Goal: Task Accomplishment & Management: Manage account settings

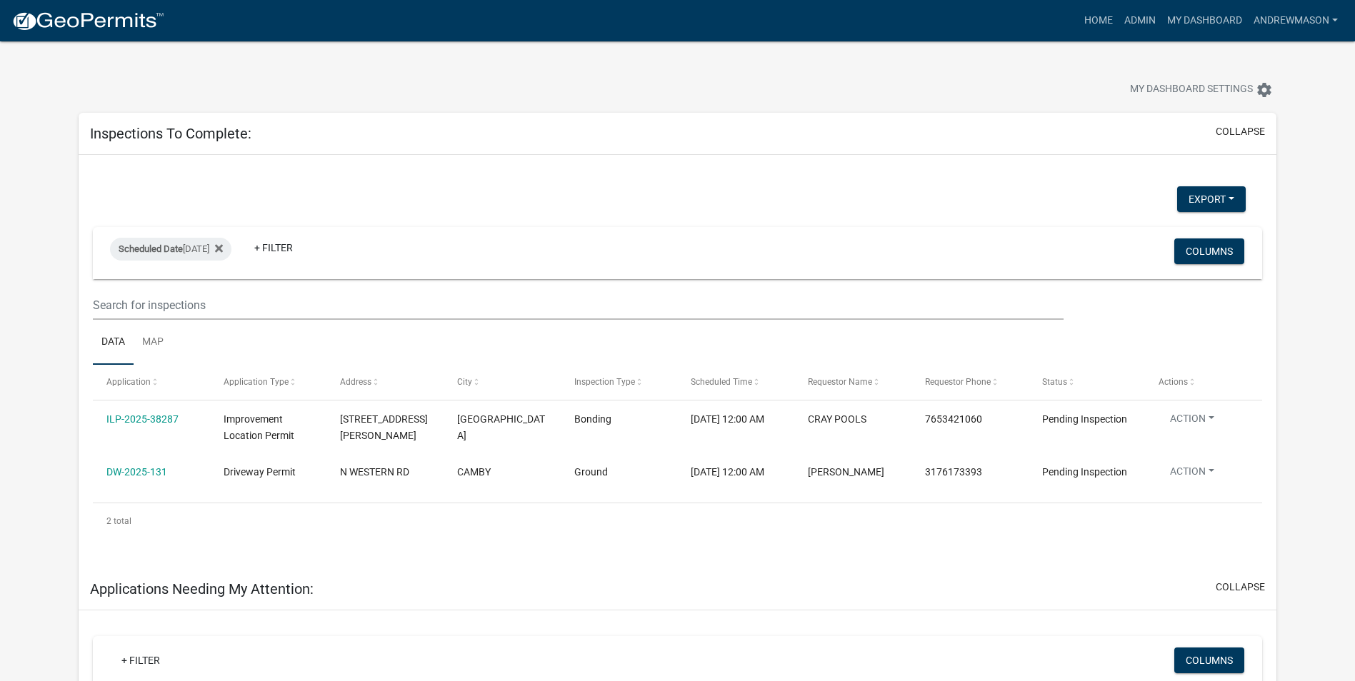
select select "3: 100"
drag, startPoint x: 1144, startPoint y: 7, endPoint x: 1147, endPoint y: 17, distance: 10.4
click at [1144, 9] on link "Admin" at bounding box center [1140, 20] width 43 height 27
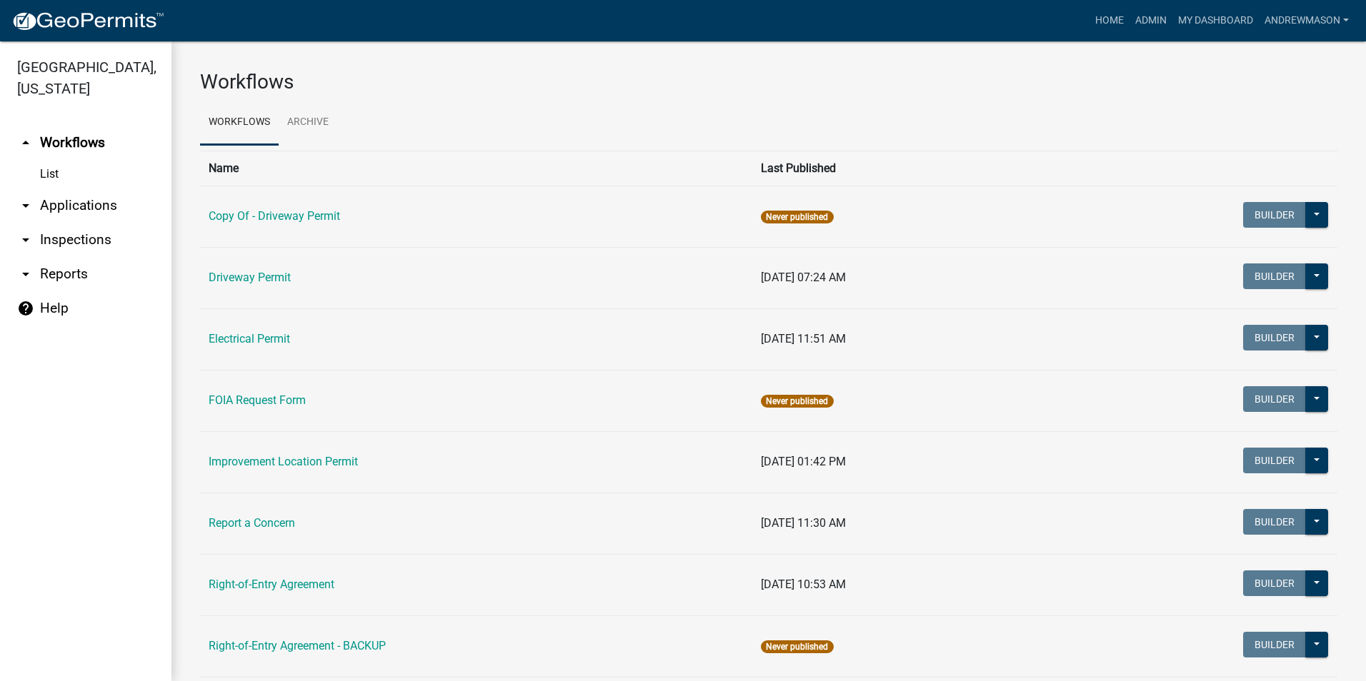
click at [72, 204] on link "arrow_drop_down Applications" at bounding box center [85, 206] width 171 height 34
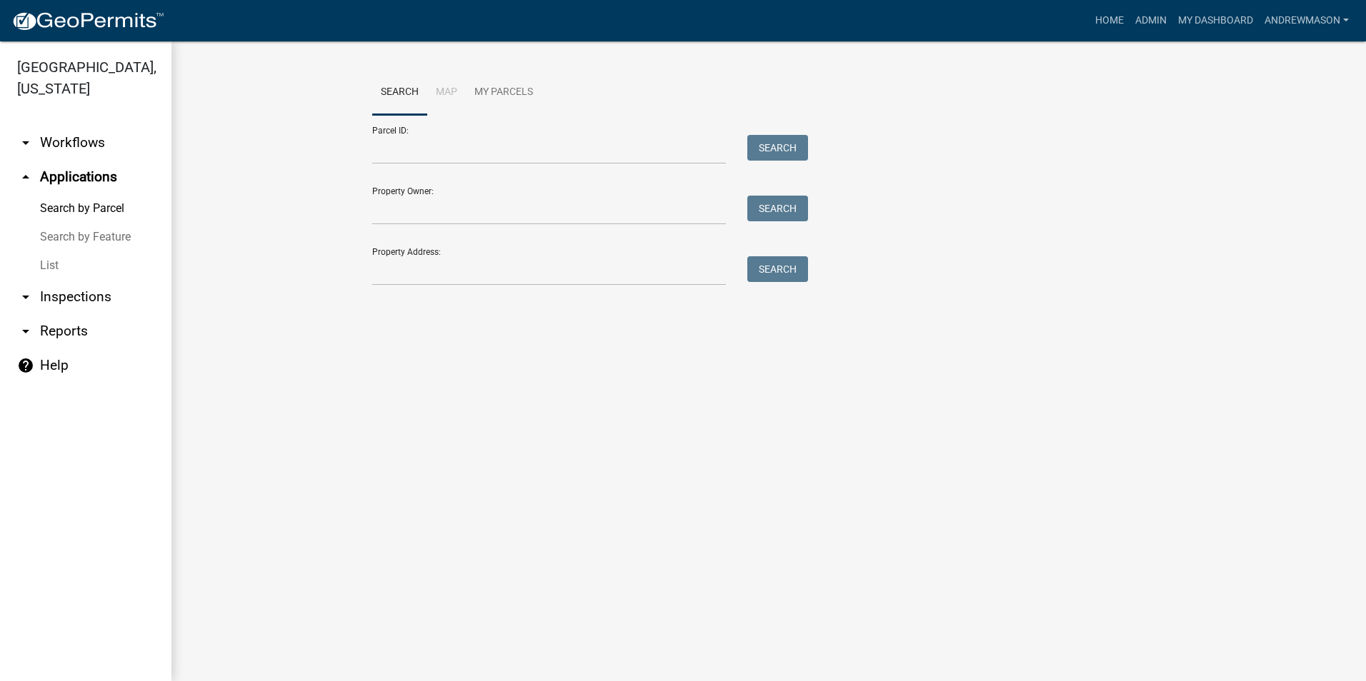
click at [69, 260] on link "List" at bounding box center [85, 265] width 171 height 29
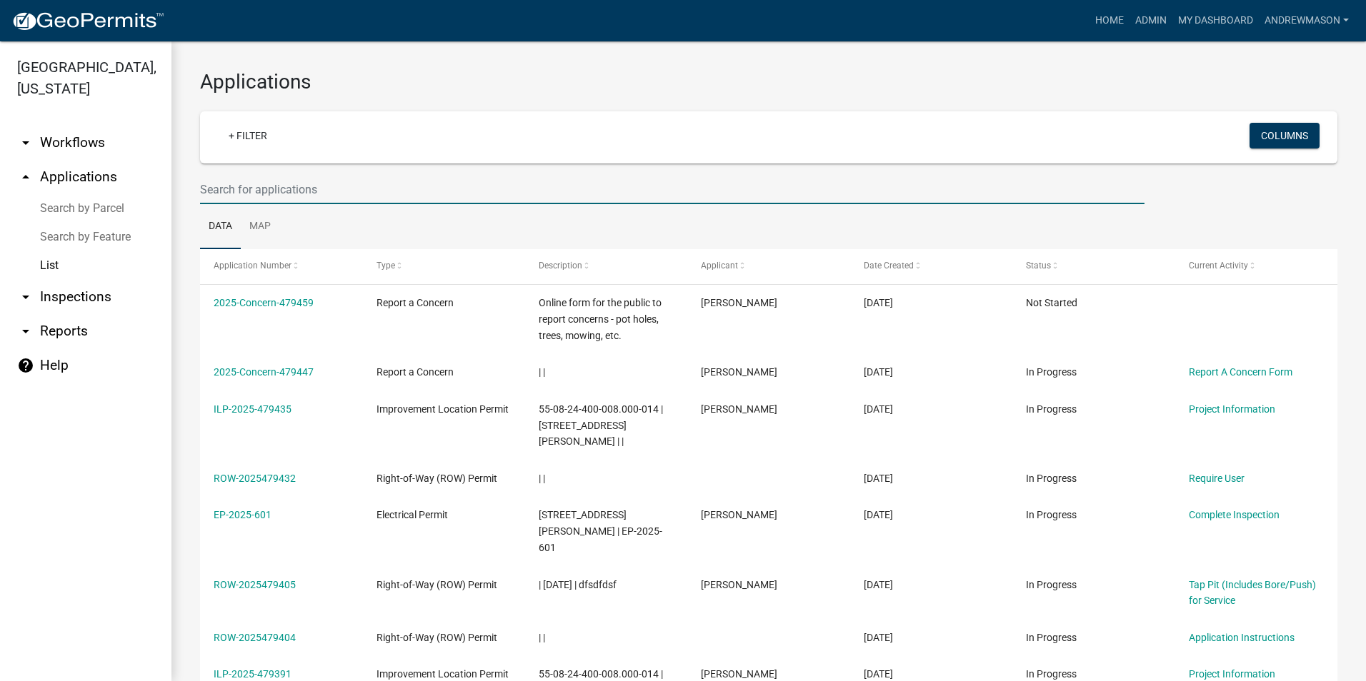
click at [201, 184] on input "text" at bounding box center [672, 189] width 944 height 29
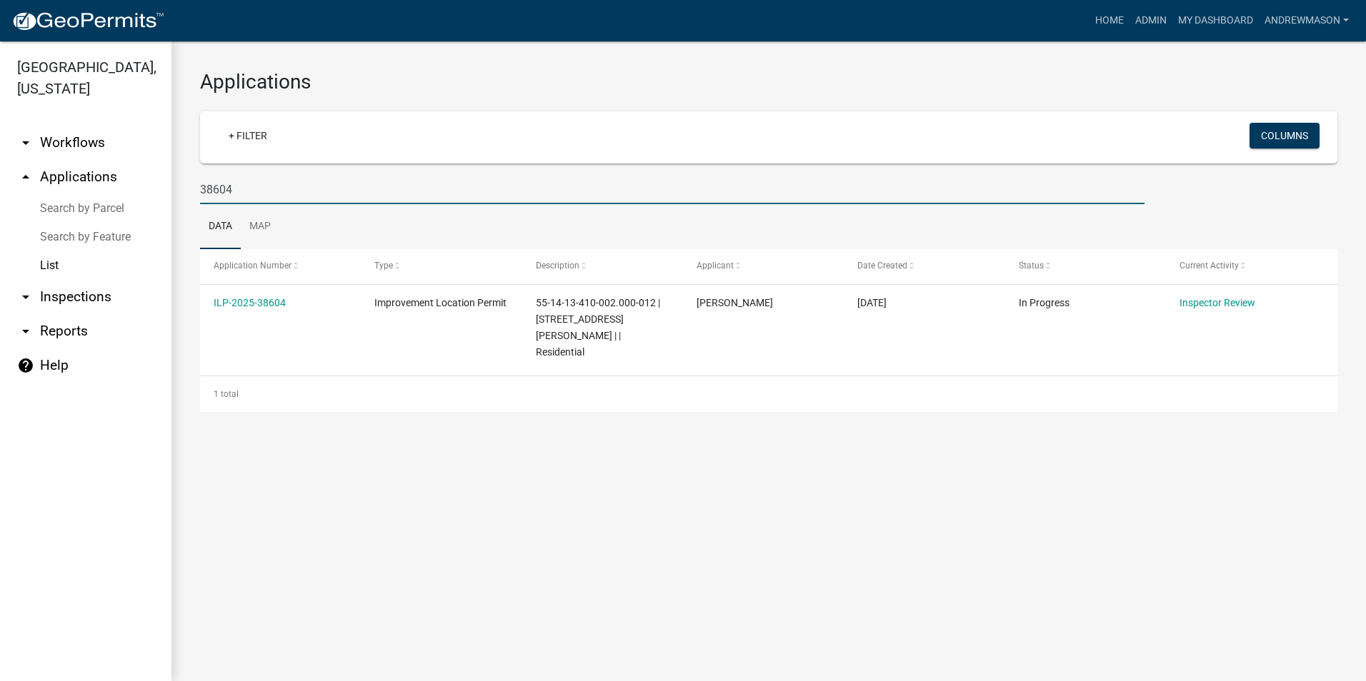
type input "38604"
click at [271, 299] on link "ILP-2025-38604" at bounding box center [250, 302] width 72 height 11
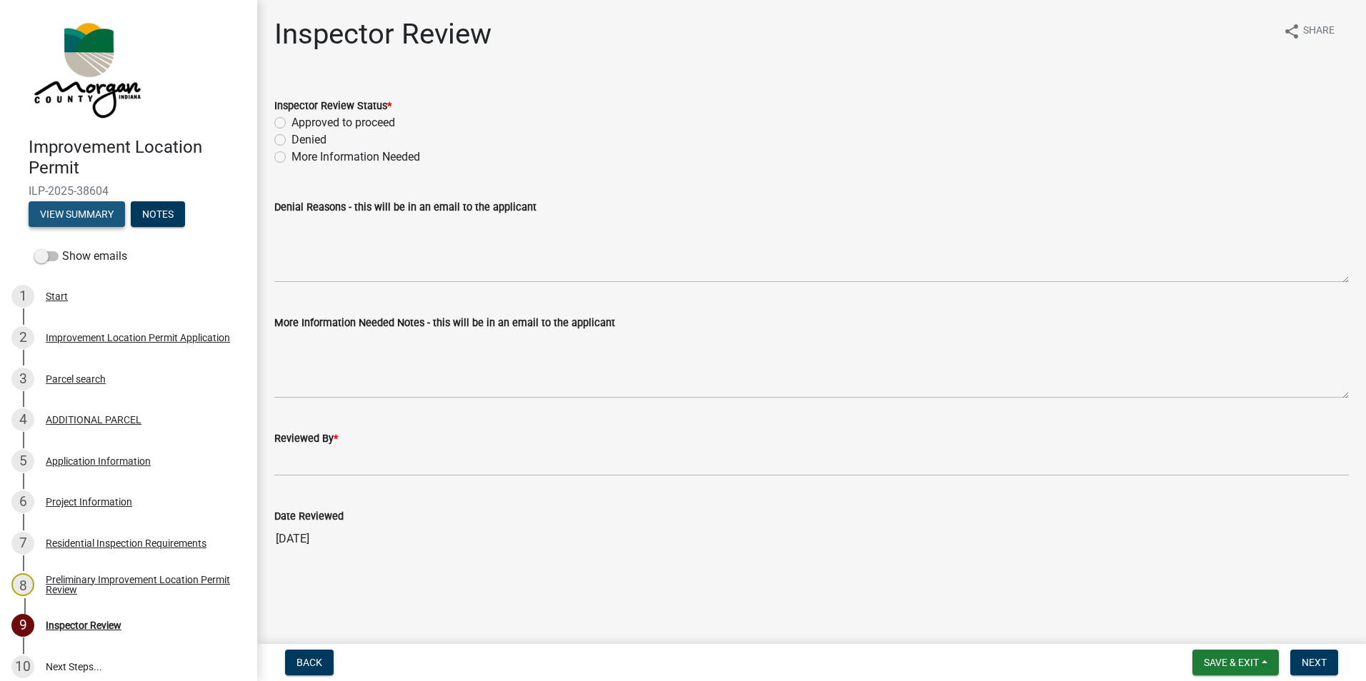
click at [89, 211] on button "View Summary" at bounding box center [77, 214] width 96 height 26
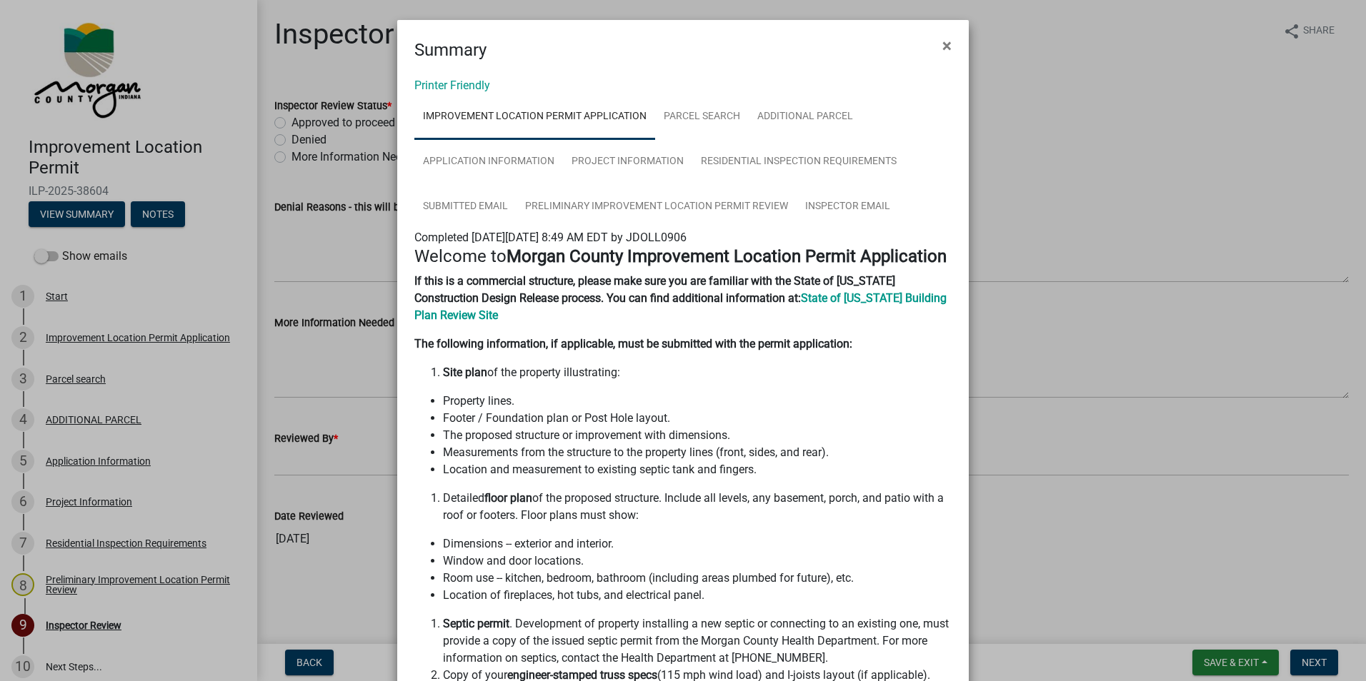
click at [944, 43] on span "×" at bounding box center [946, 46] width 9 height 20
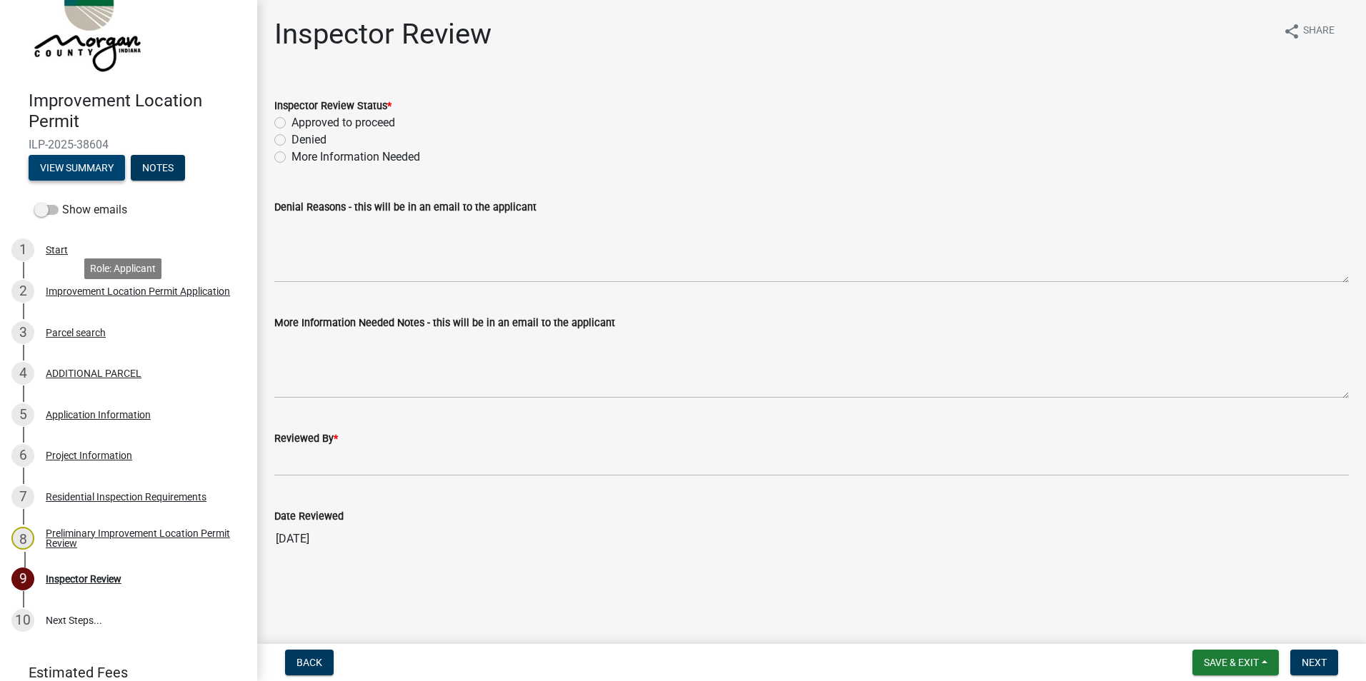
scroll to position [71, 0]
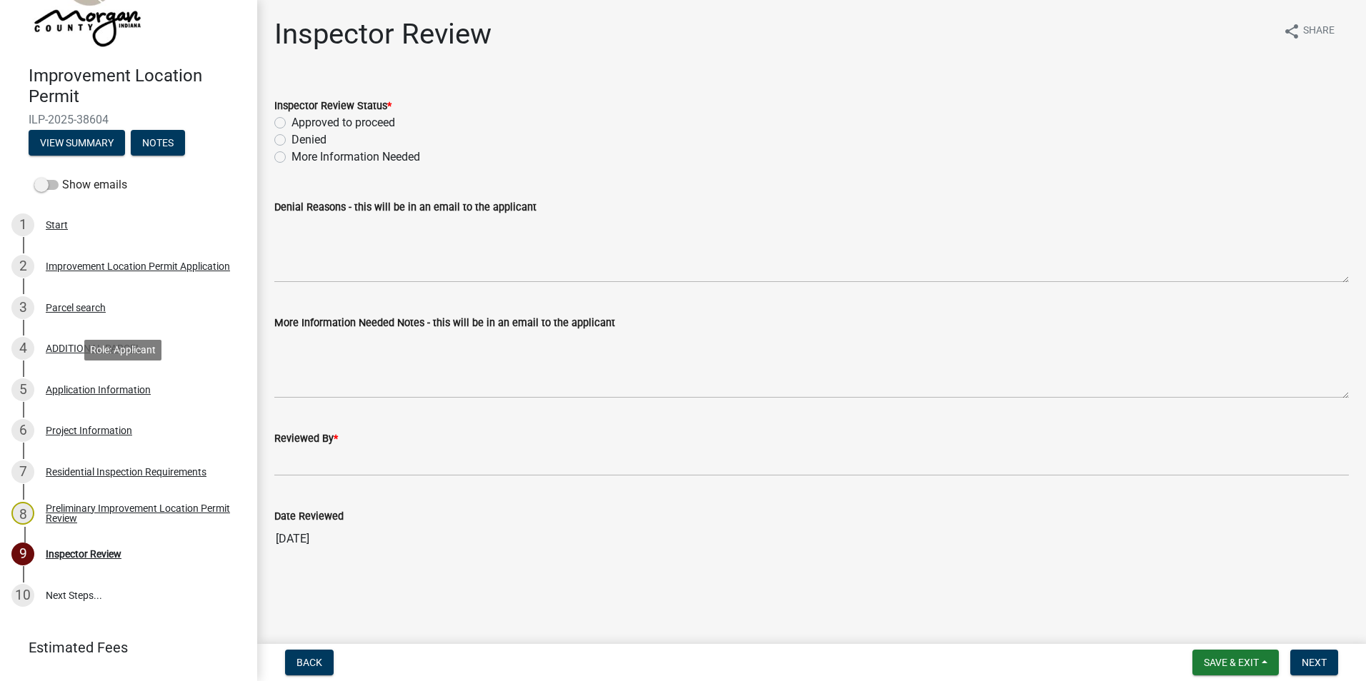
click at [107, 390] on div "Application Information" at bounding box center [98, 390] width 105 height 10
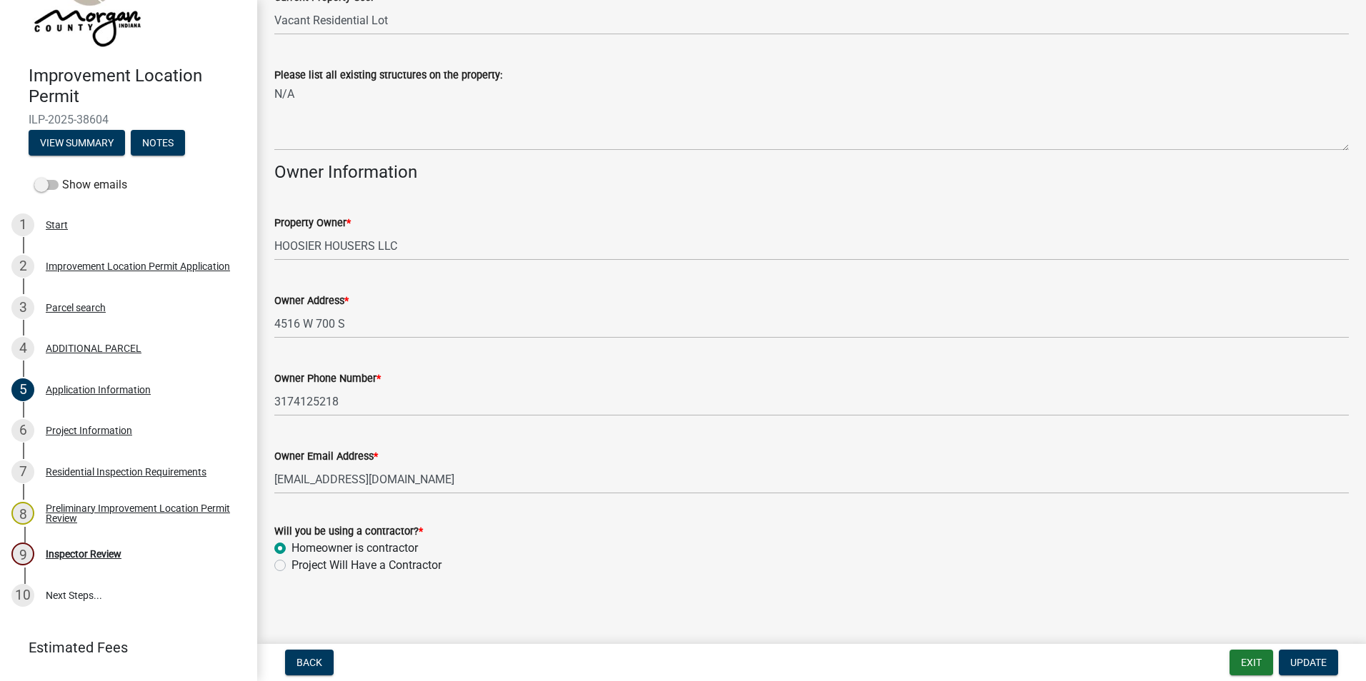
scroll to position [590, 0]
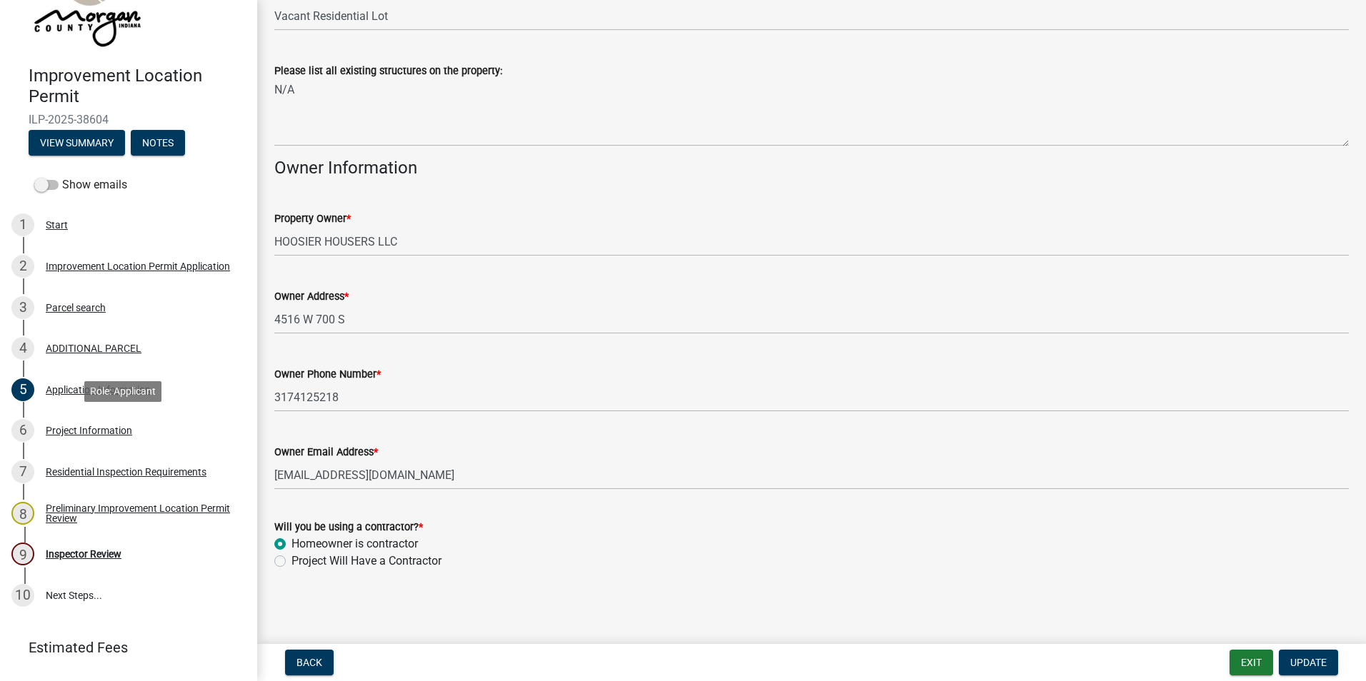
click at [111, 431] on div "Project Information" at bounding box center [89, 431] width 86 height 10
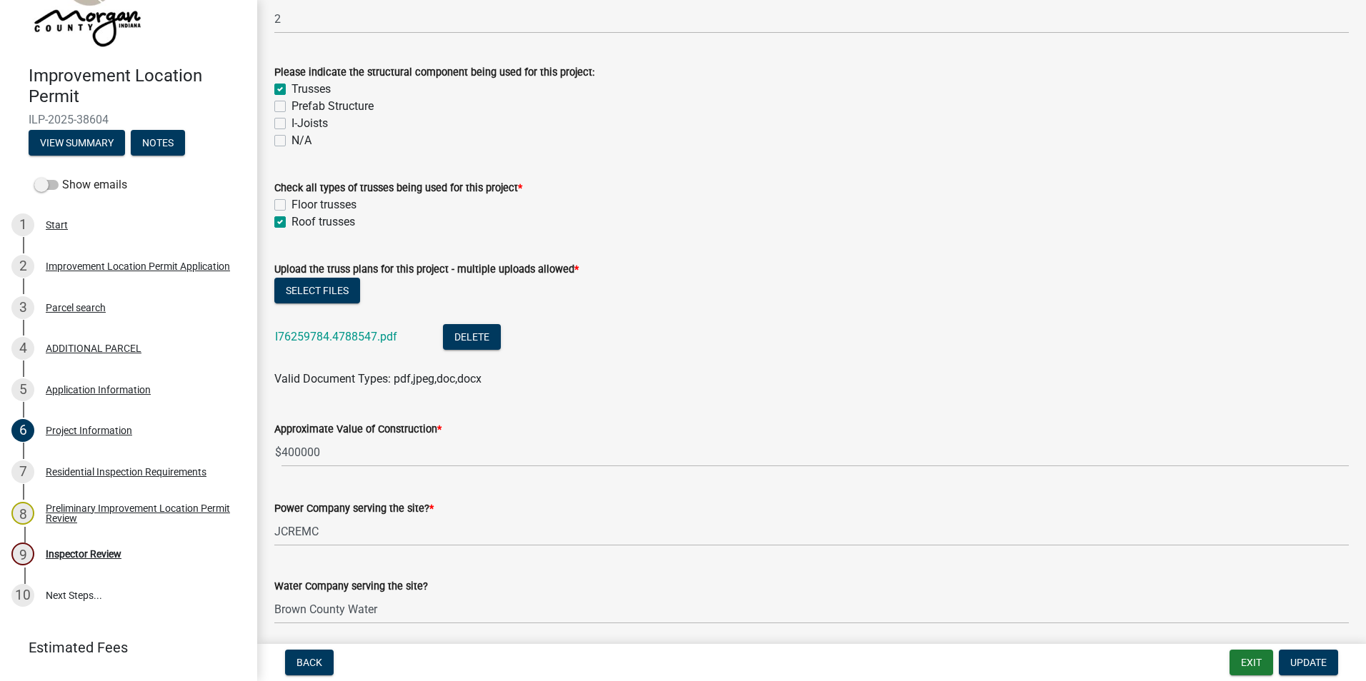
scroll to position [1357, 0]
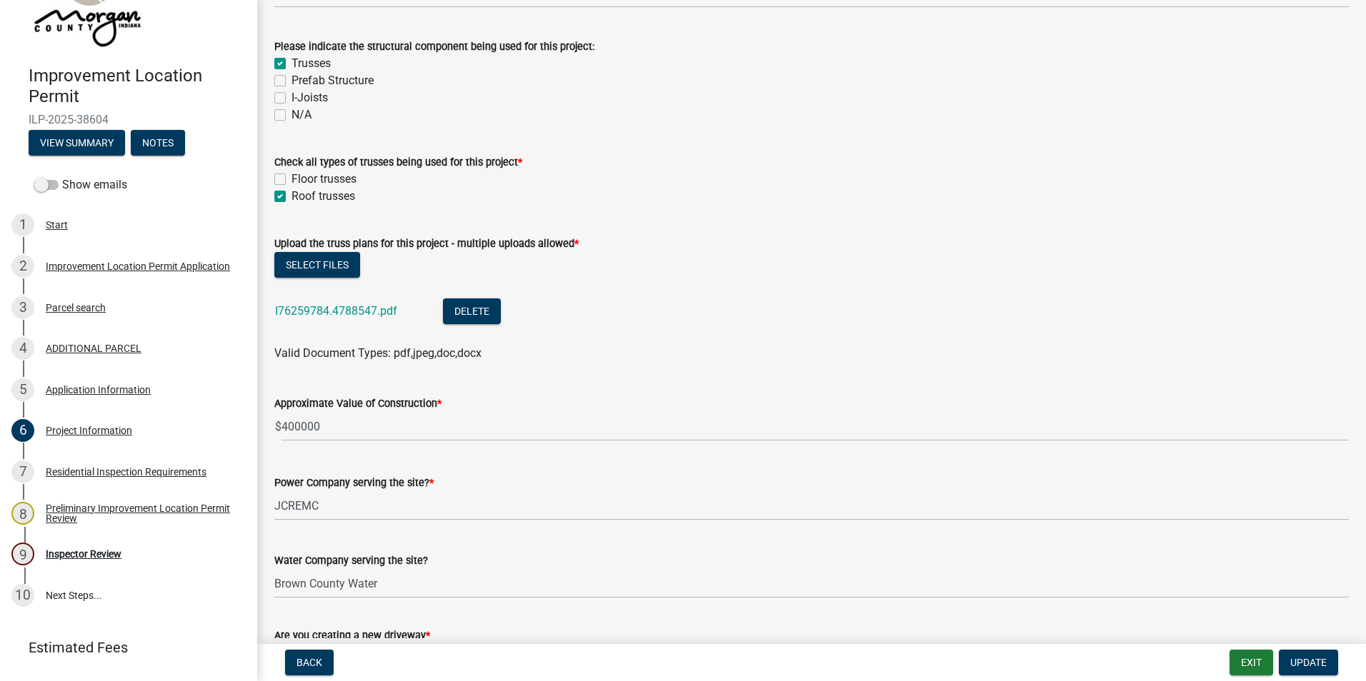
click at [304, 311] on link "I76259784.4788547.pdf" at bounding box center [336, 311] width 122 height 14
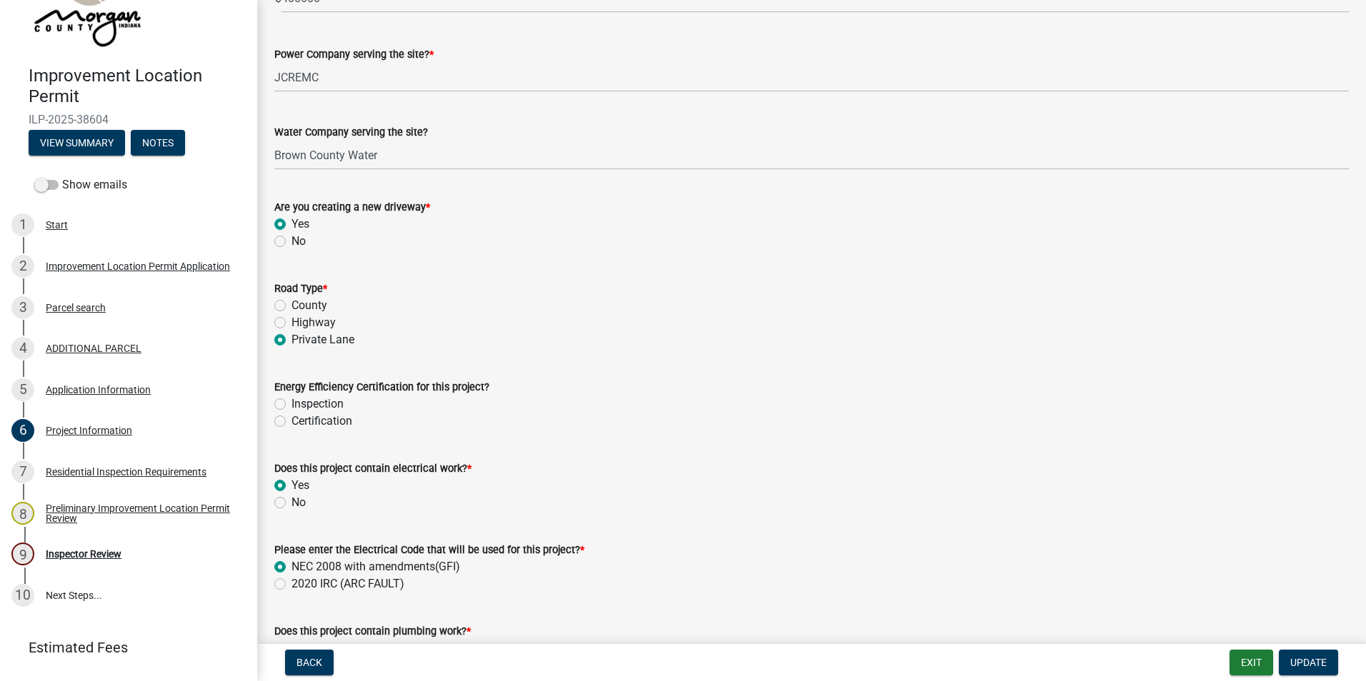
scroll to position [1857, 0]
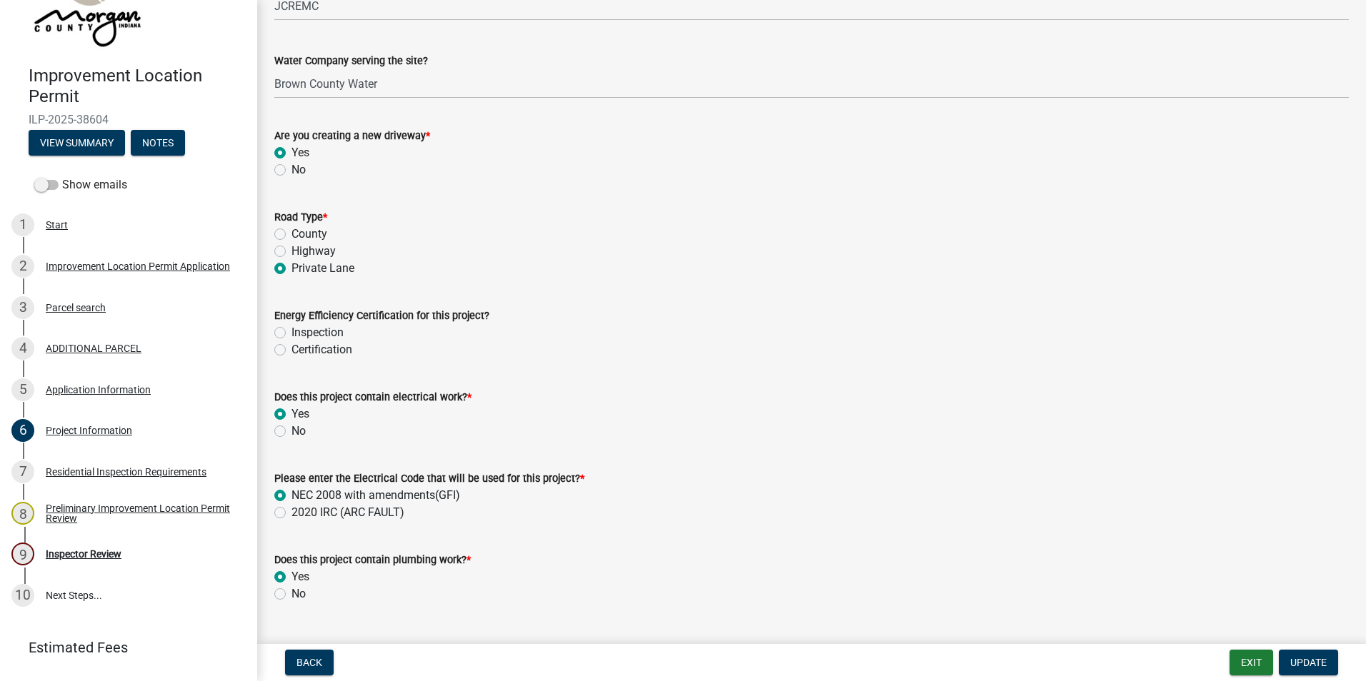
click at [291, 334] on label "Inspection" at bounding box center [317, 332] width 52 height 17
click at [291, 334] on input "Inspection" at bounding box center [295, 328] width 9 height 9
radio input "true"
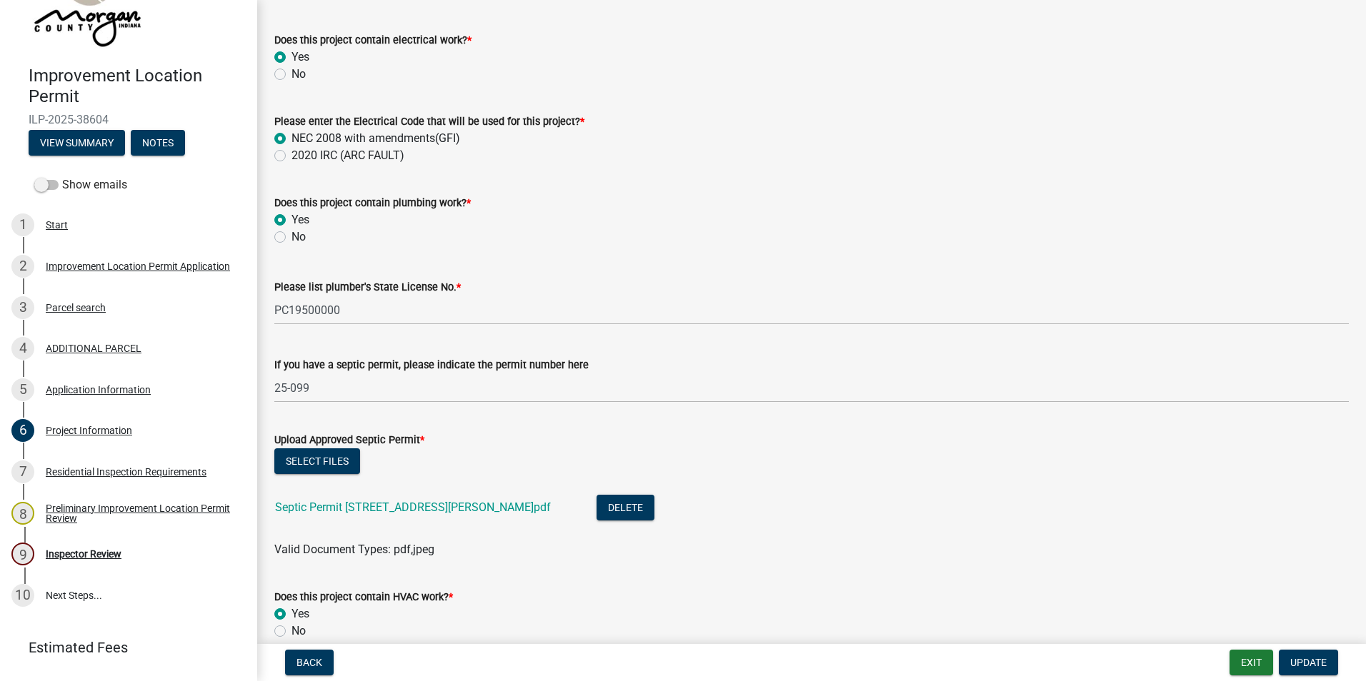
scroll to position [2286, 0]
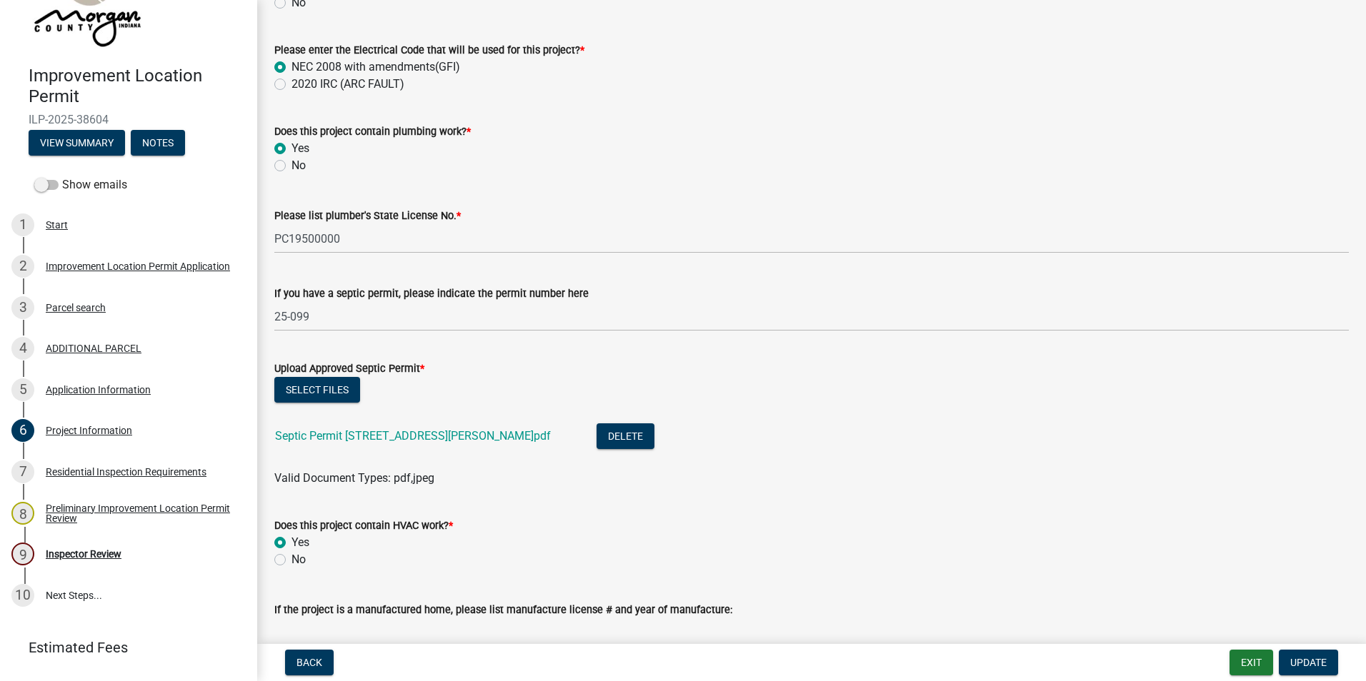
click at [330, 439] on link "Septic Permit 9036 E Gayle Dr.pdf" at bounding box center [413, 436] width 276 height 14
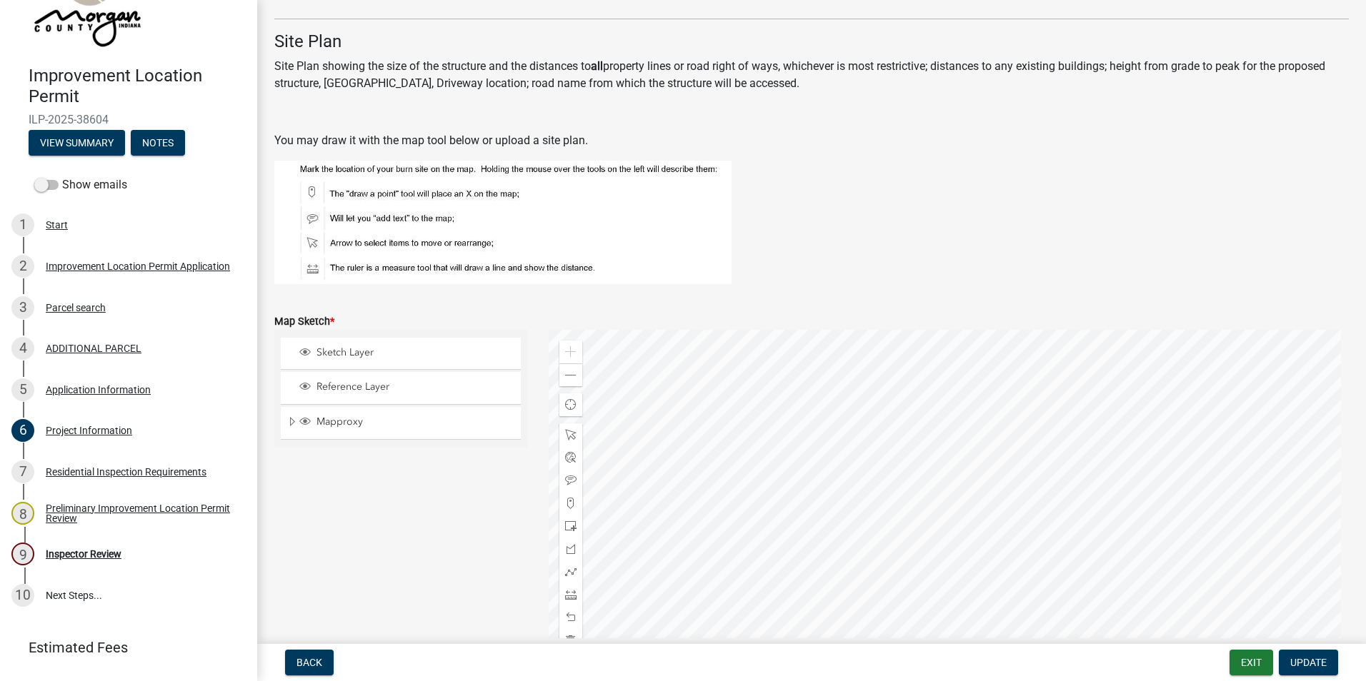
scroll to position [3072, 0]
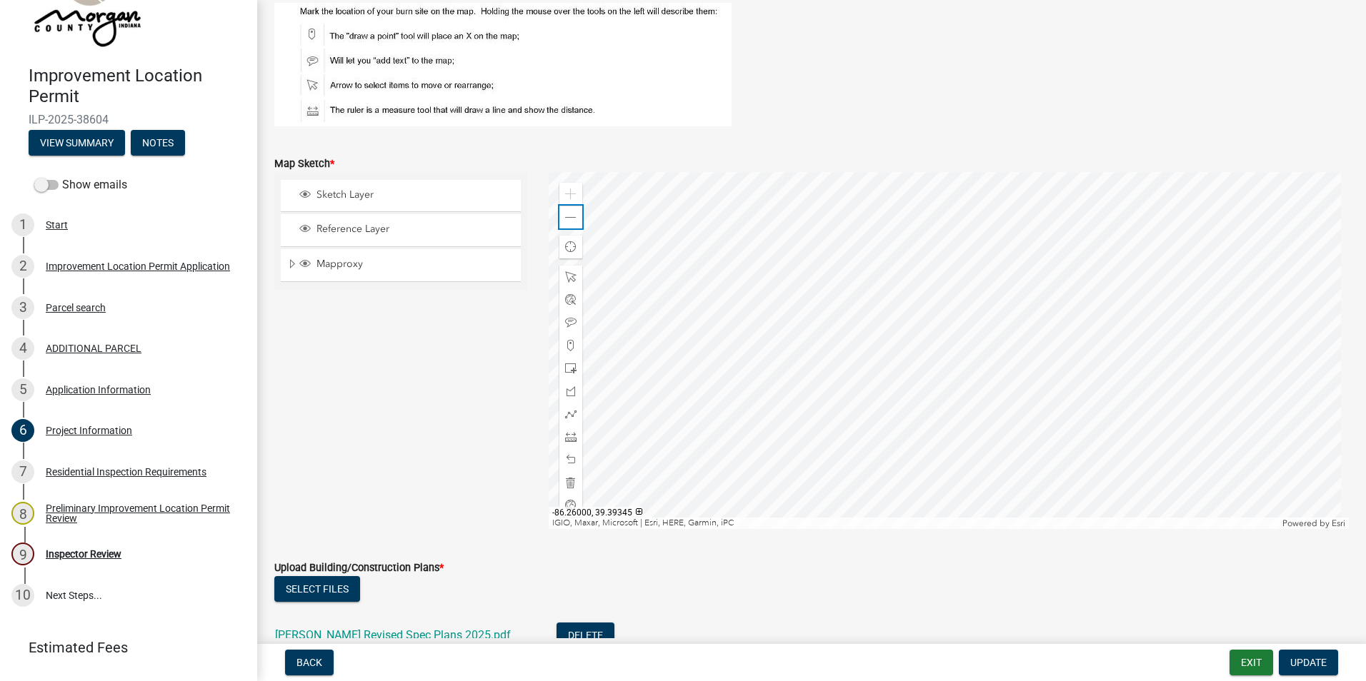
click at [570, 216] on span at bounding box center [570, 217] width 11 height 11
click at [569, 215] on span at bounding box center [570, 217] width 11 height 11
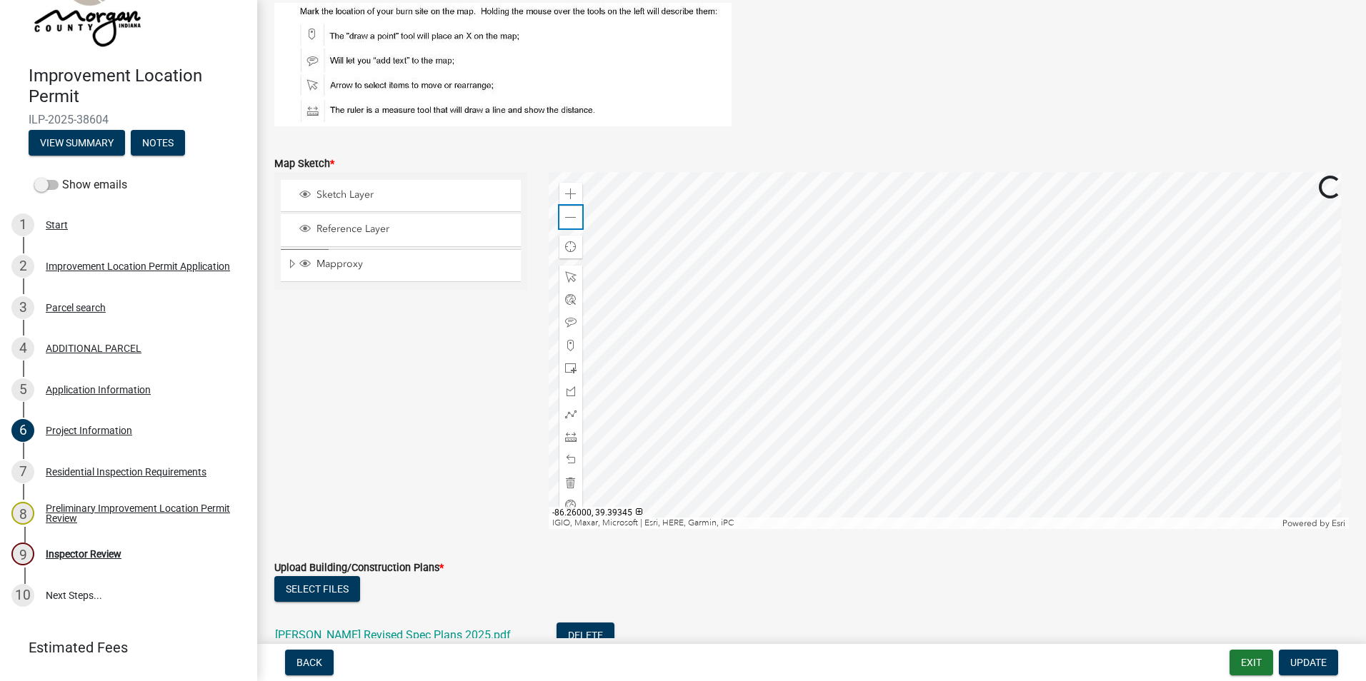
click at [569, 215] on span at bounding box center [570, 217] width 11 height 11
click at [831, 292] on div at bounding box center [949, 350] width 801 height 357
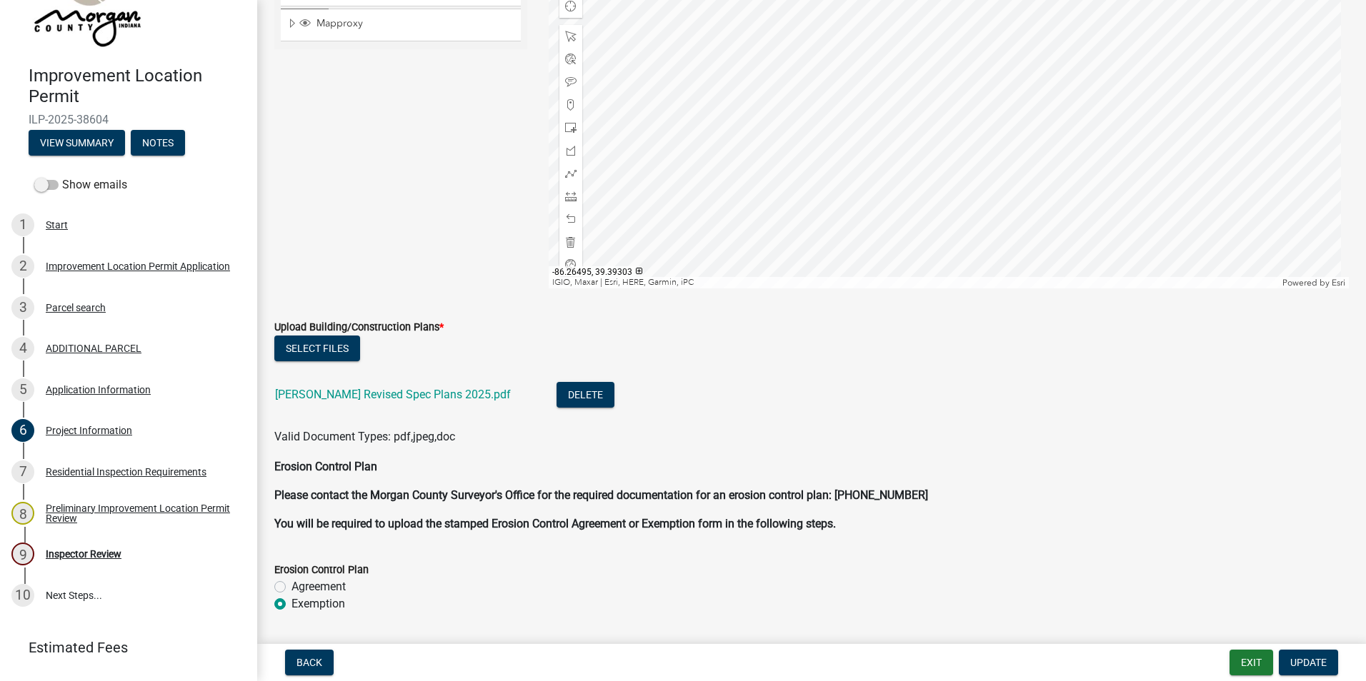
scroll to position [3357, 0]
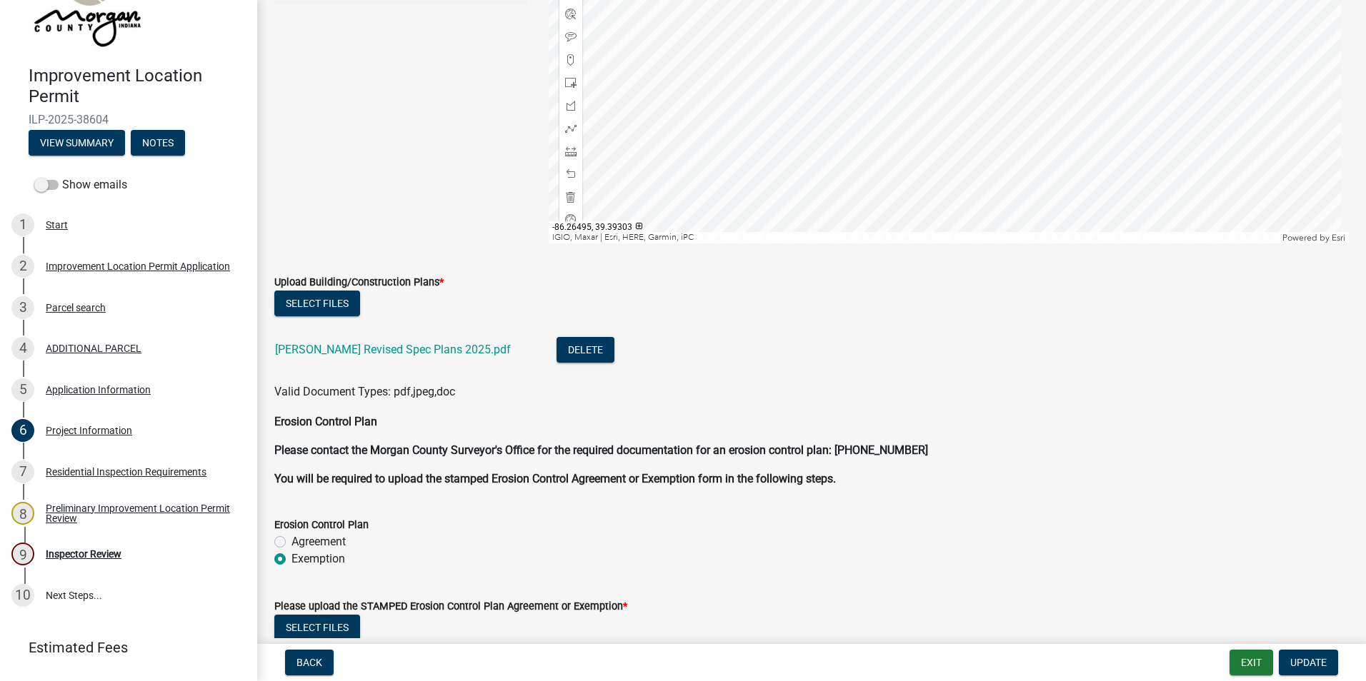
click at [401, 347] on link "Jeremy Doll Revised Spec Plans 2025.pdf" at bounding box center [393, 350] width 236 height 14
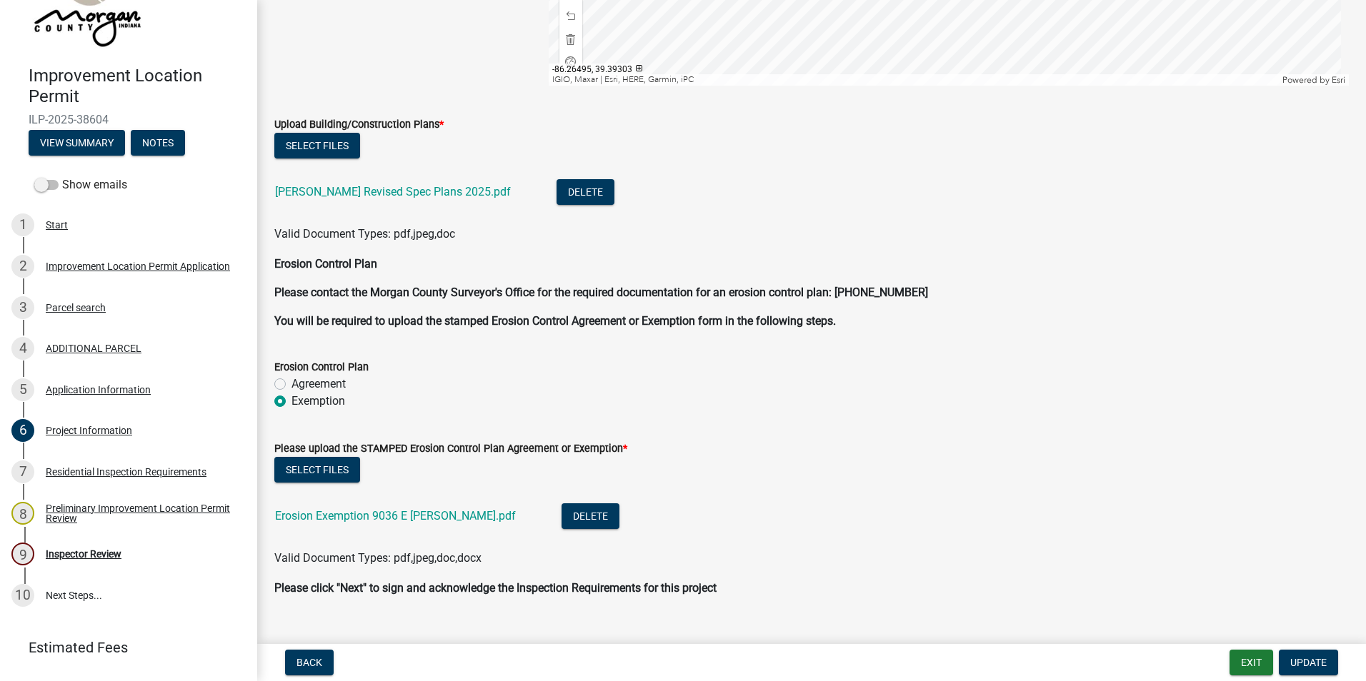
scroll to position [3541, 0]
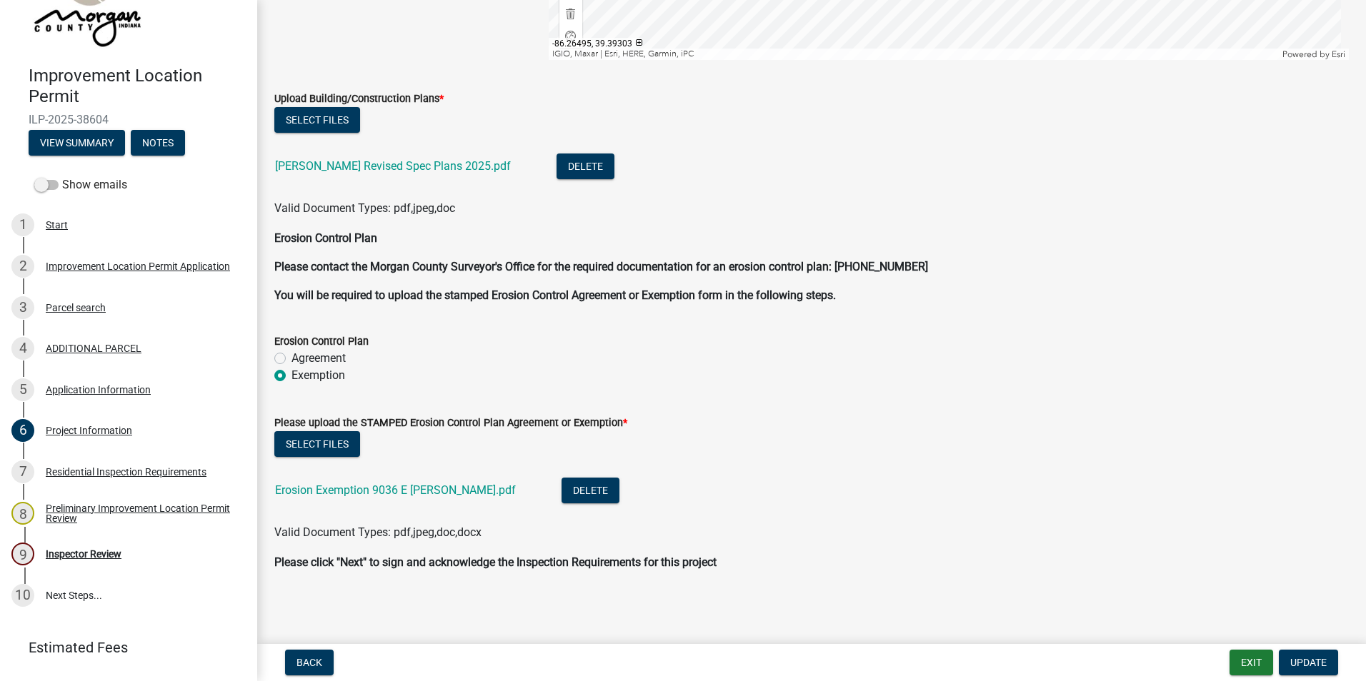
click at [391, 491] on link "Erosion Exemption 9036 E Gayle.pdf" at bounding box center [395, 491] width 241 height 14
click at [96, 552] on div "Inspector Review" at bounding box center [84, 554] width 76 height 10
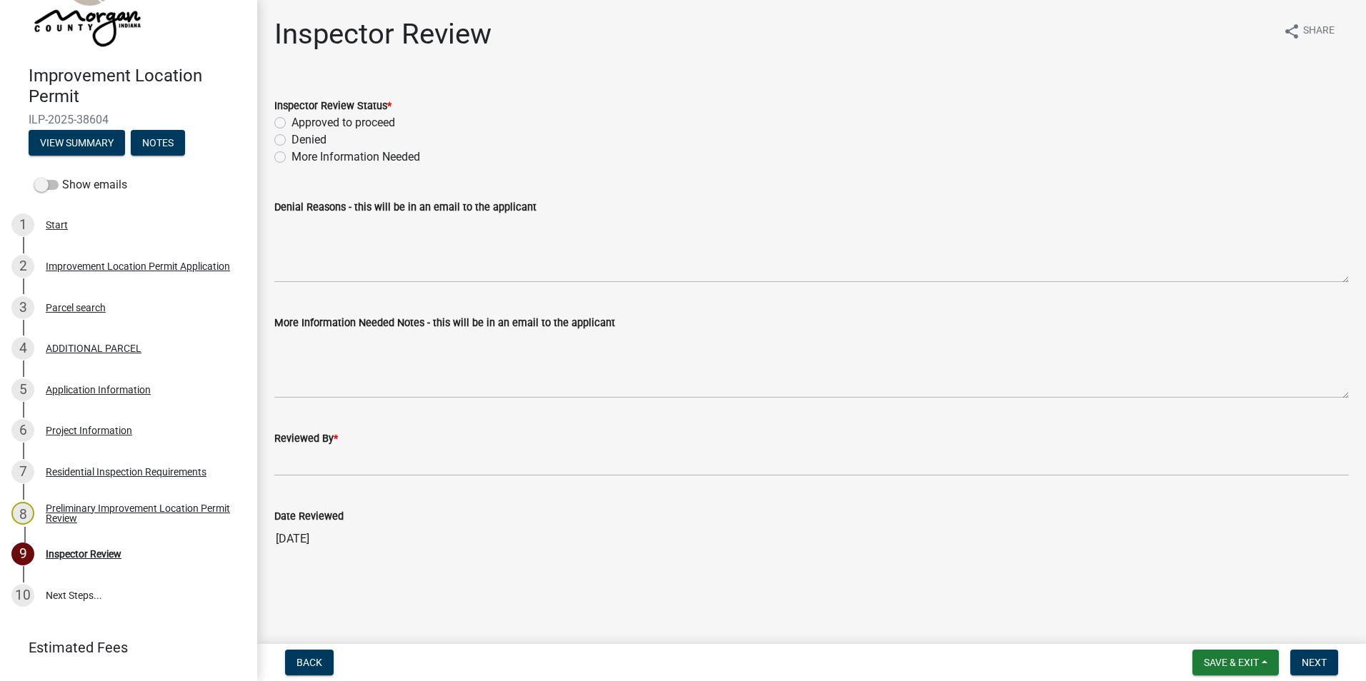
click at [291, 124] on label "Approved to proceed" at bounding box center [343, 122] width 104 height 17
click at [291, 124] on input "Approved to proceed" at bounding box center [295, 118] width 9 height 9
radio input "true"
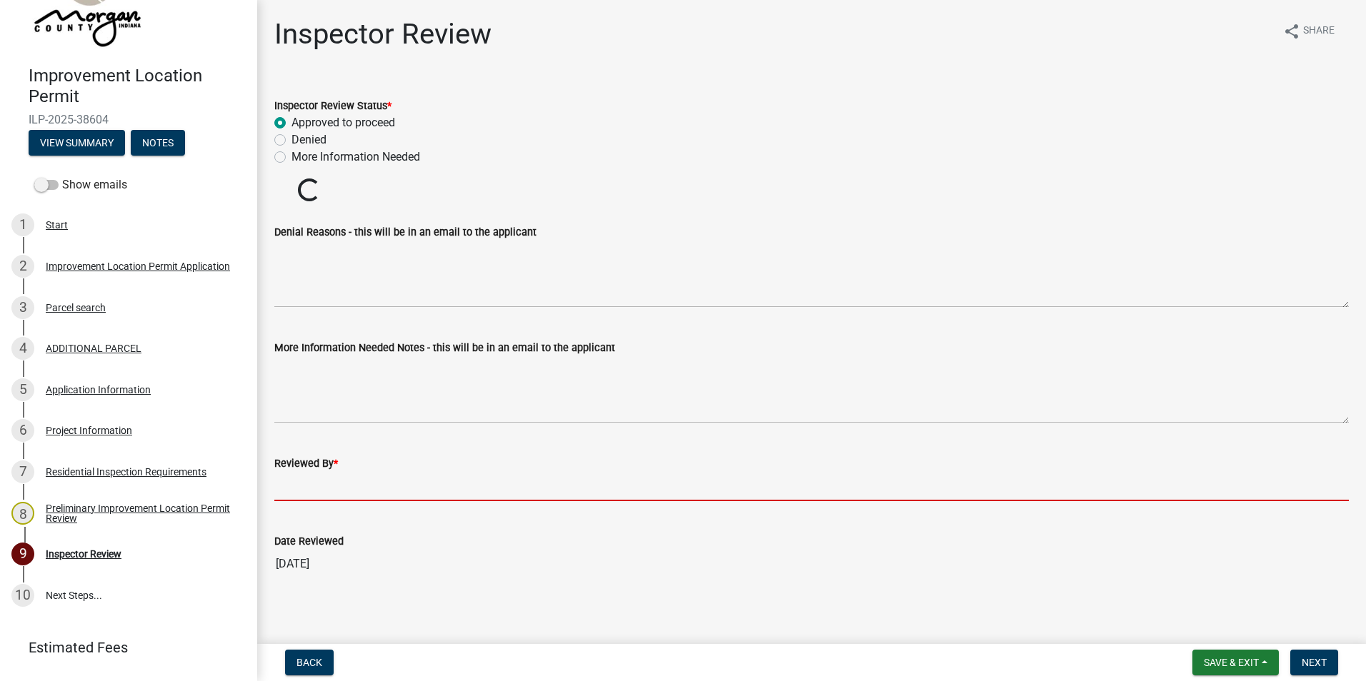
click at [325, 486] on input "Reviewed By *" at bounding box center [811, 486] width 1074 height 29
type input "AFM"
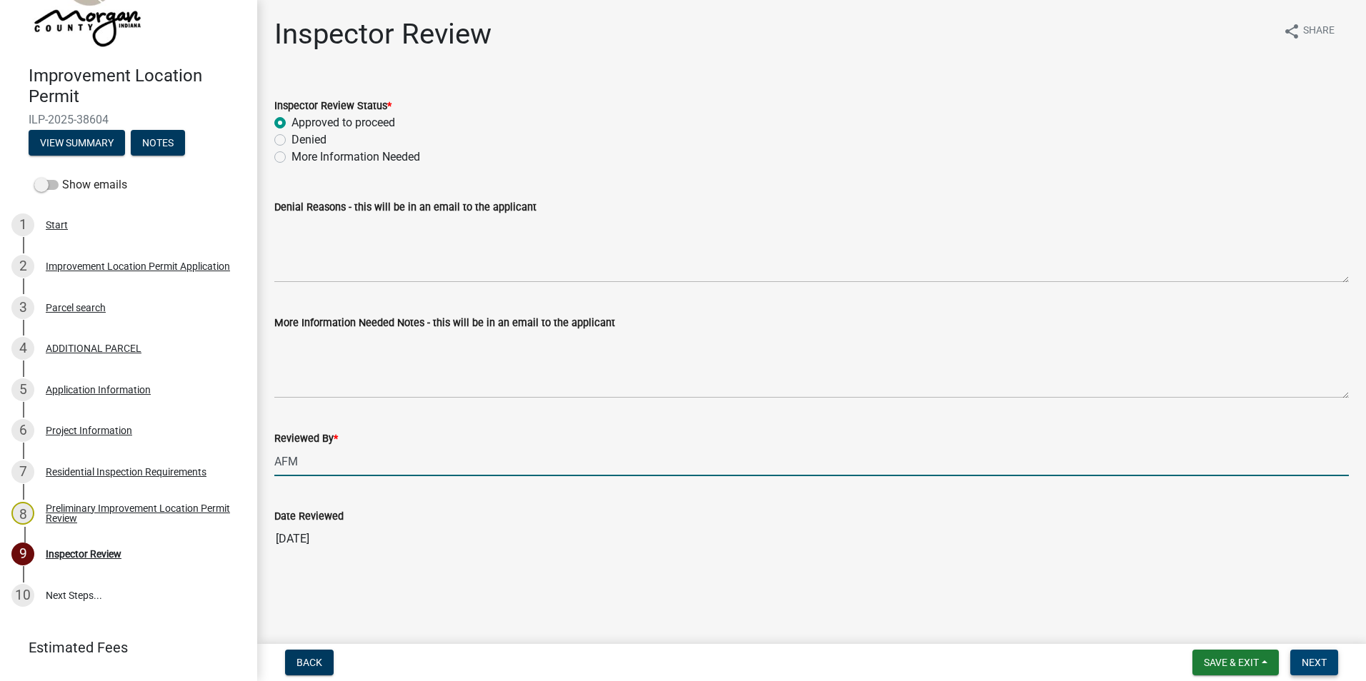
click at [1302, 659] on span "Next" at bounding box center [1314, 662] width 25 height 11
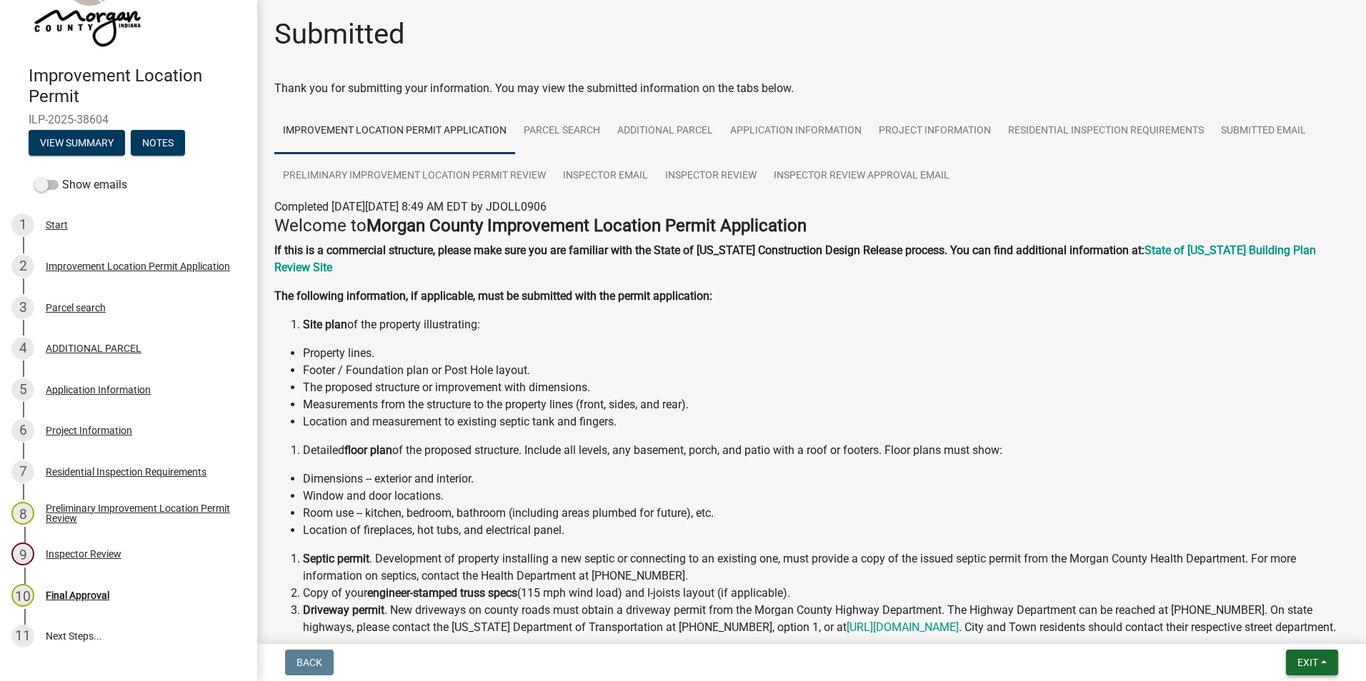
click at [1302, 666] on span "Exit" at bounding box center [1307, 662] width 21 height 11
click at [1314, 620] on button "Save & Exit" at bounding box center [1281, 626] width 114 height 34
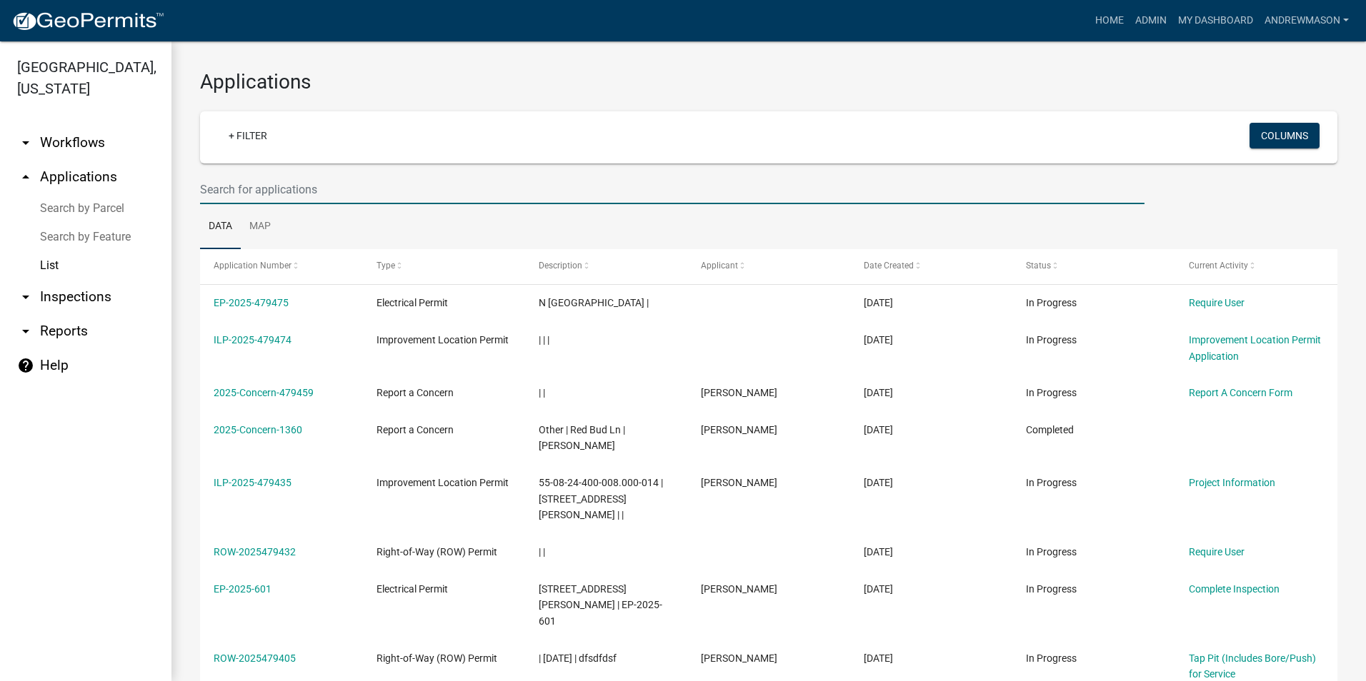
click at [230, 185] on input "text" at bounding box center [672, 189] width 944 height 29
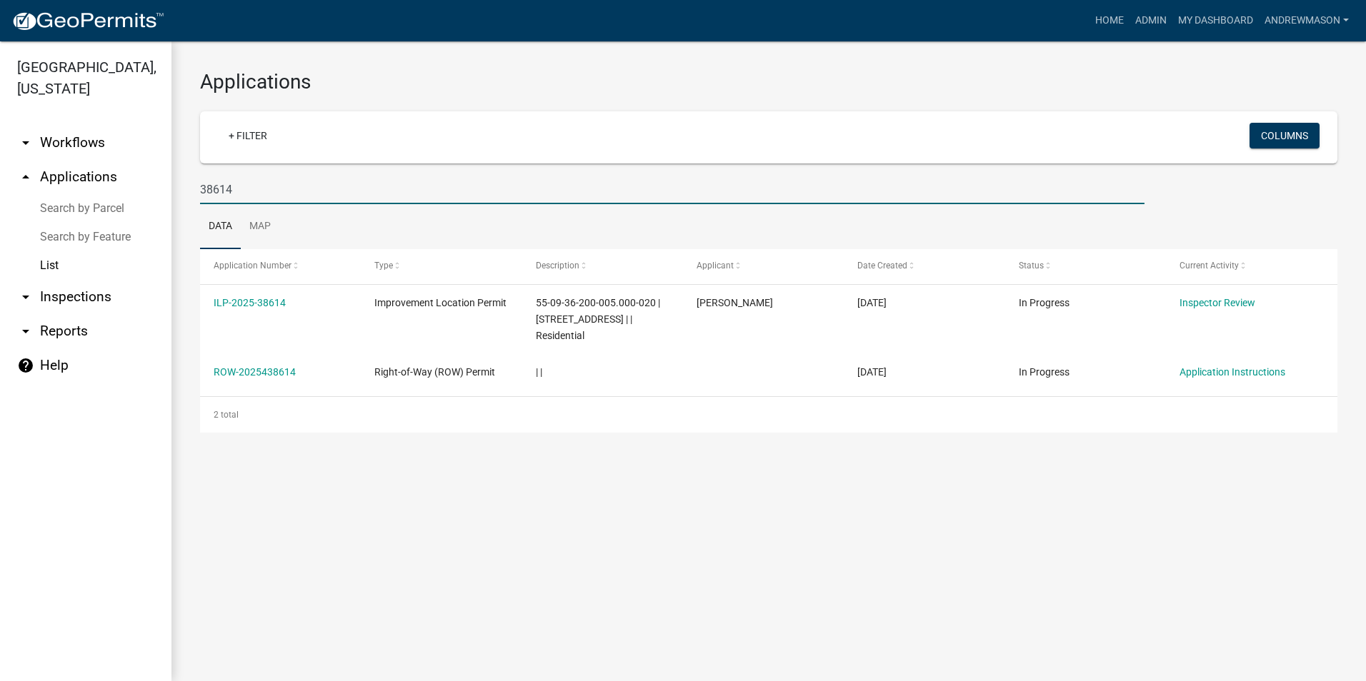
type input "38614"
click at [254, 303] on link "ILP-2025-38614" at bounding box center [250, 302] width 72 height 11
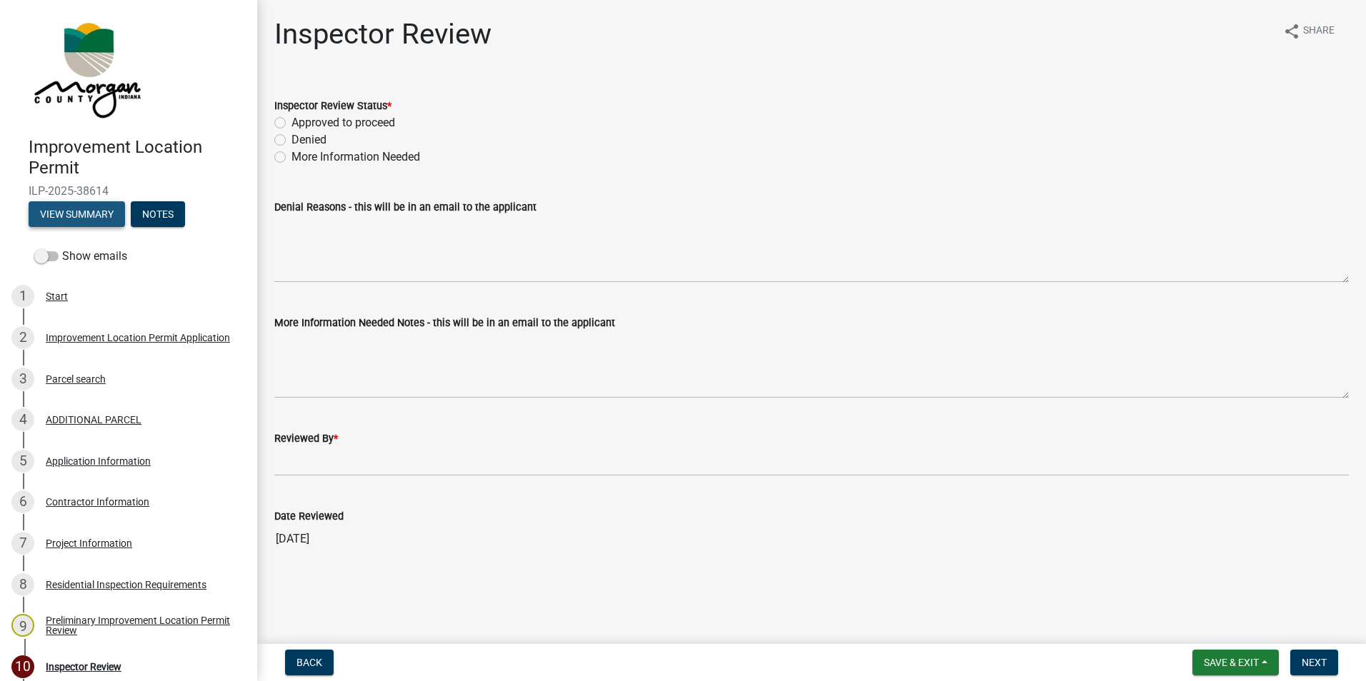
click at [114, 212] on button "View Summary" at bounding box center [77, 214] width 96 height 26
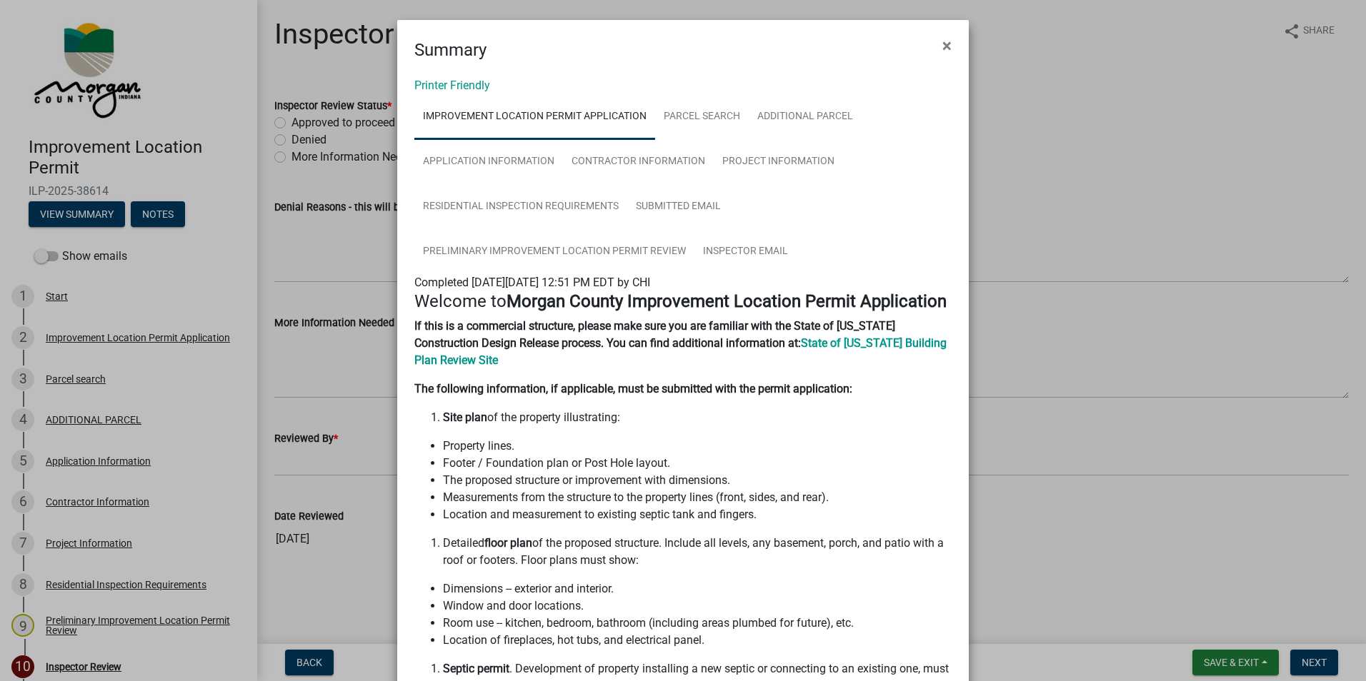
click at [942, 44] on span "×" at bounding box center [946, 46] width 9 height 20
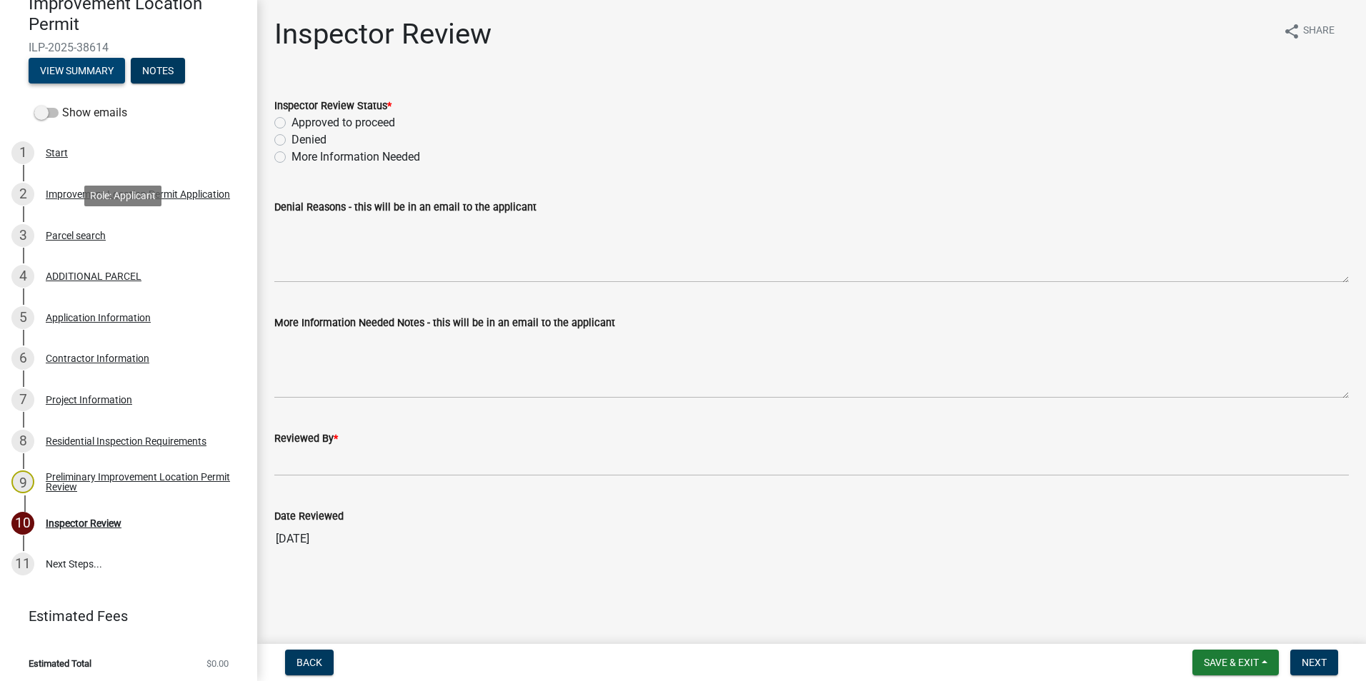
scroll to position [148, 0]
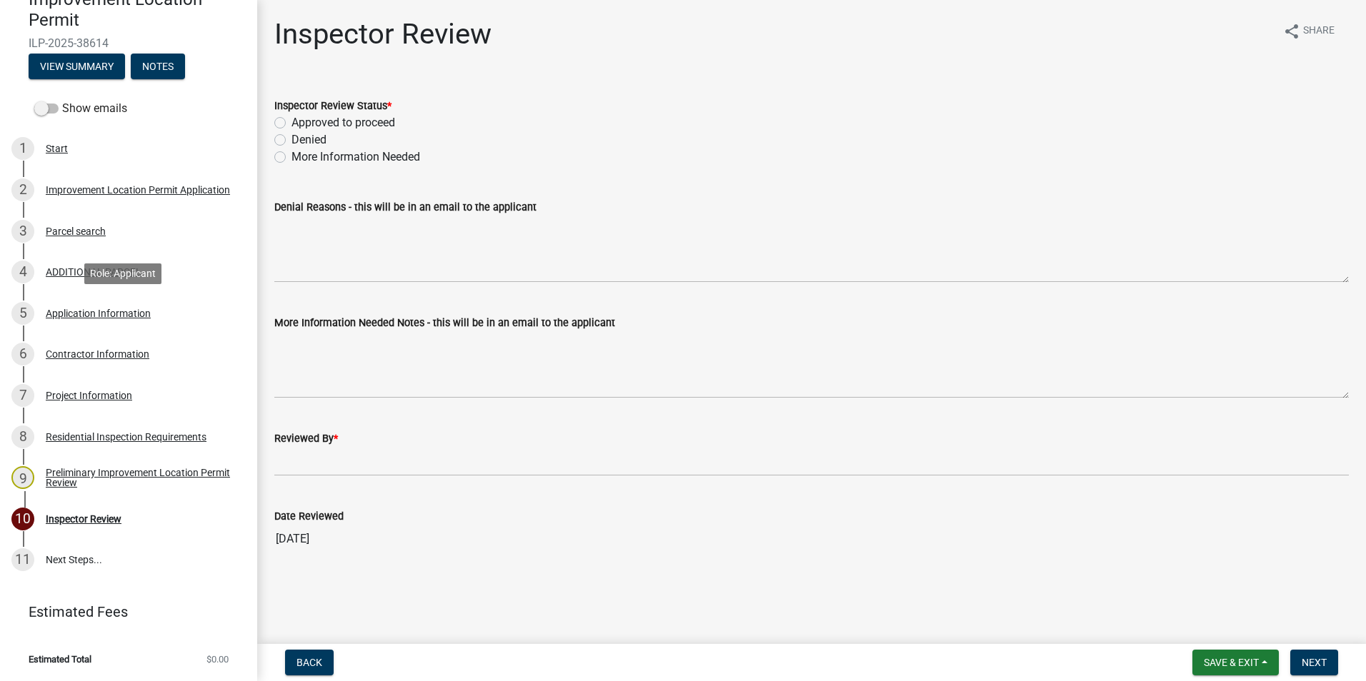
click at [90, 306] on div "5 Application Information" at bounding box center [122, 313] width 223 height 23
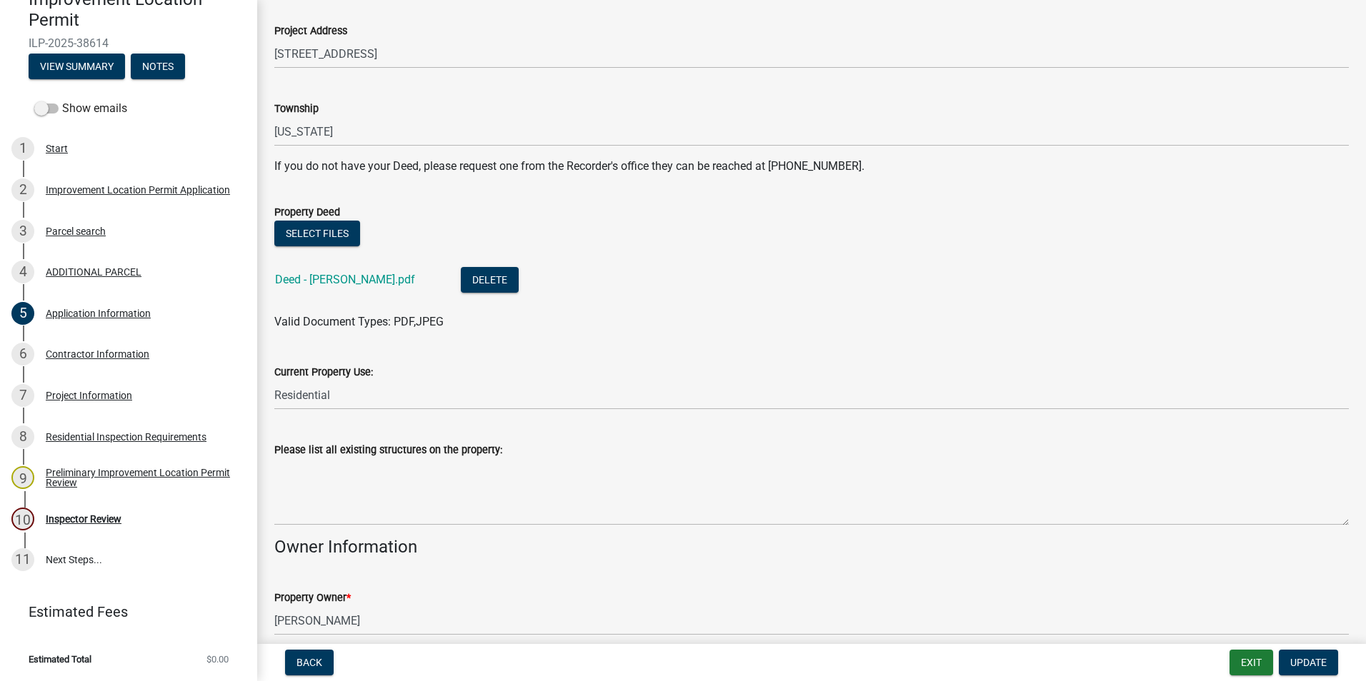
scroll to position [214, 0]
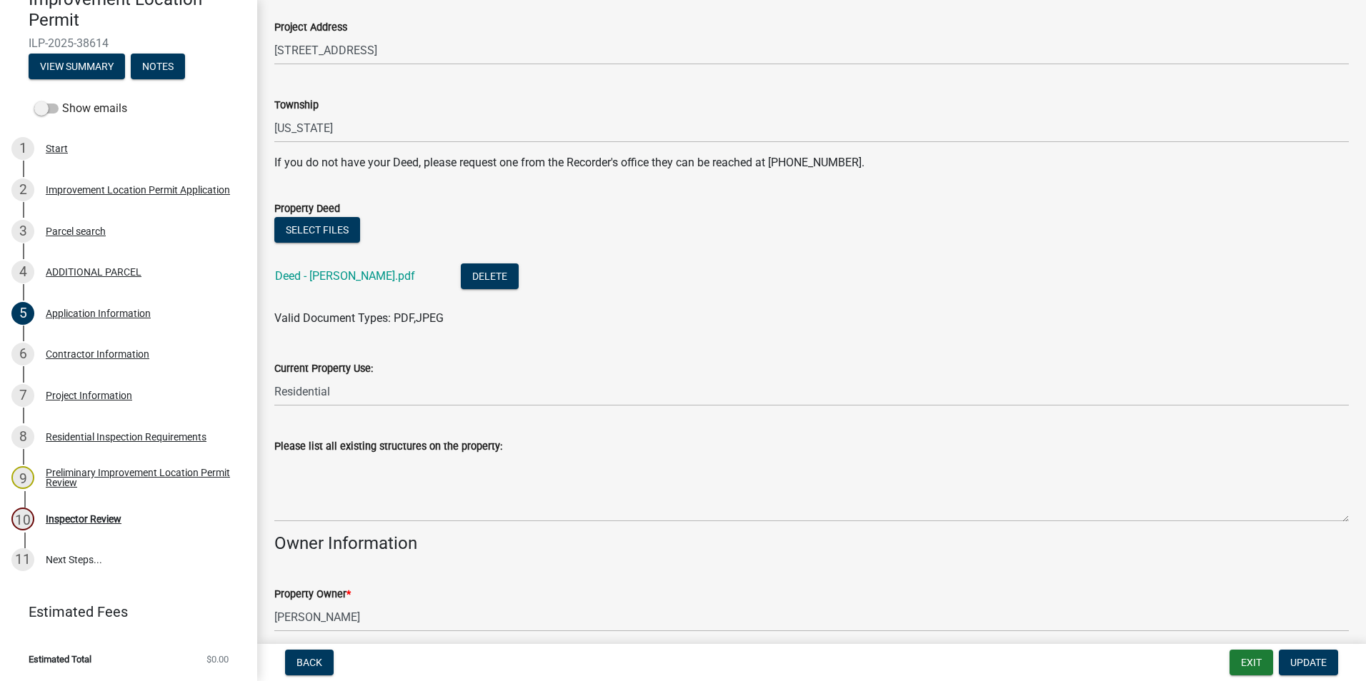
click at [341, 271] on link "Deed - Cheesman.pdf" at bounding box center [345, 276] width 140 height 14
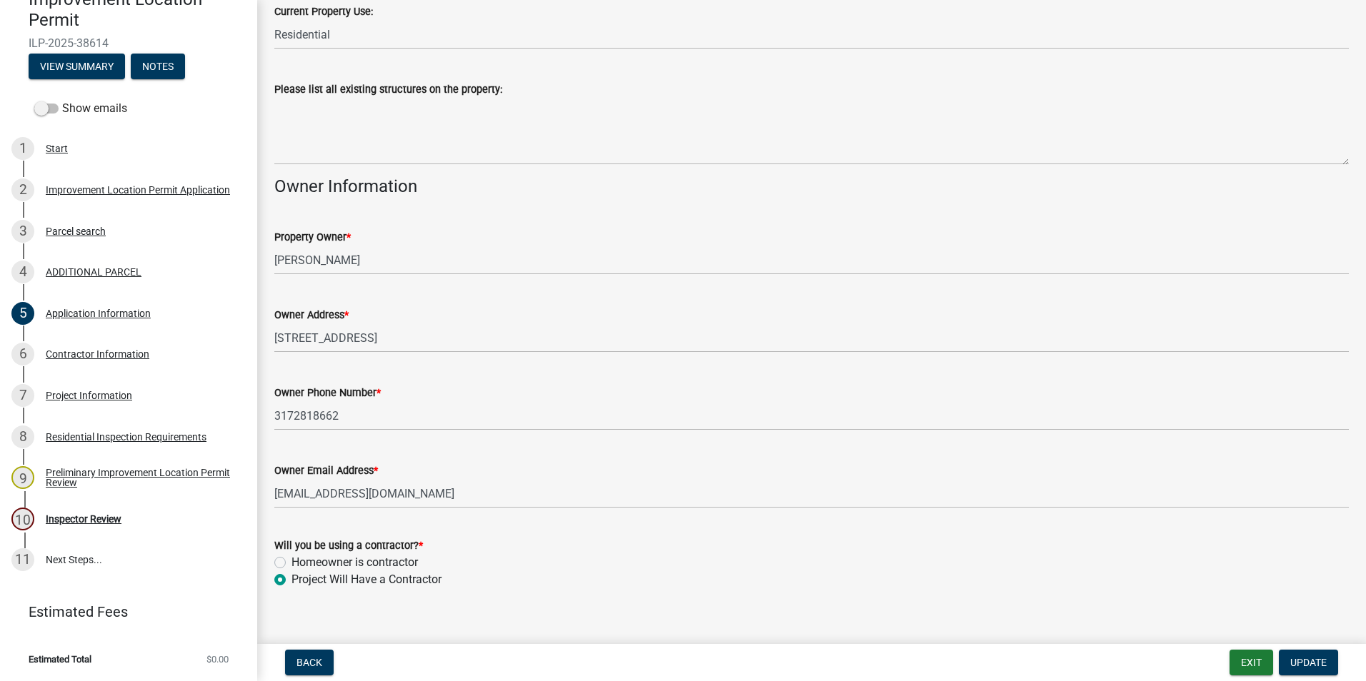
scroll to position [590, 0]
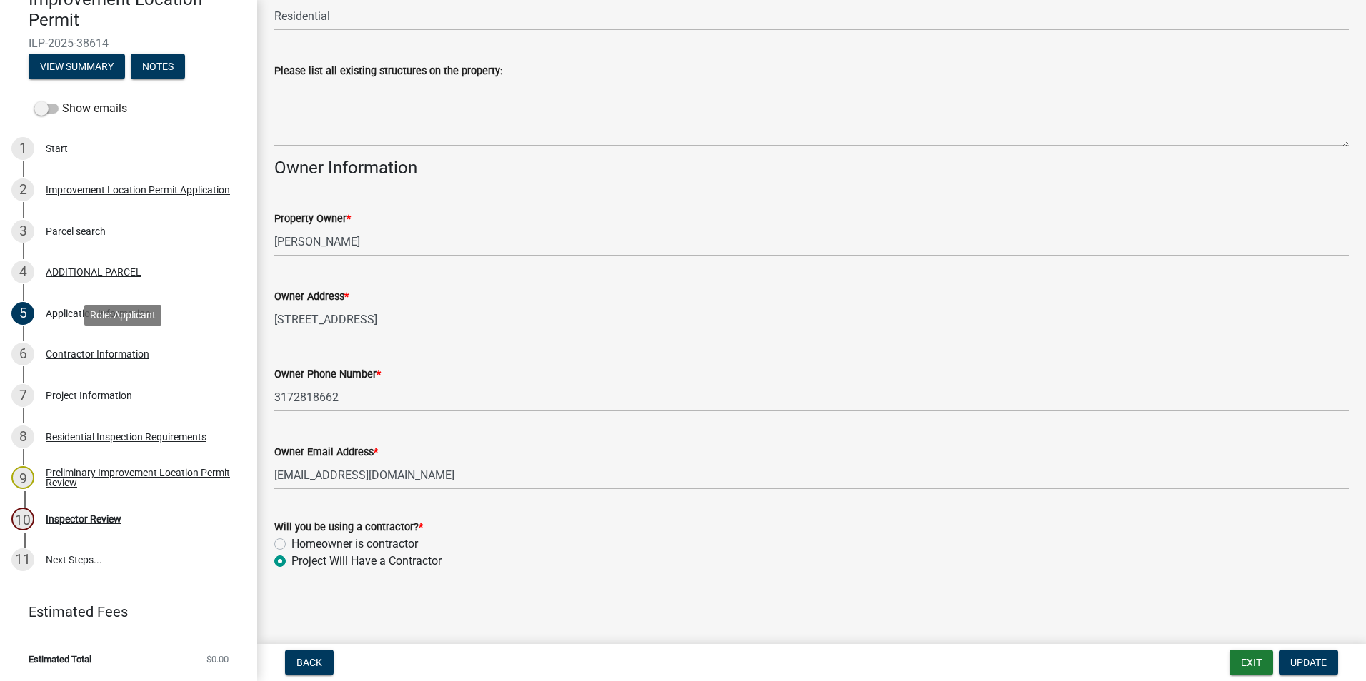
click at [71, 349] on div "Contractor Information" at bounding box center [98, 354] width 104 height 10
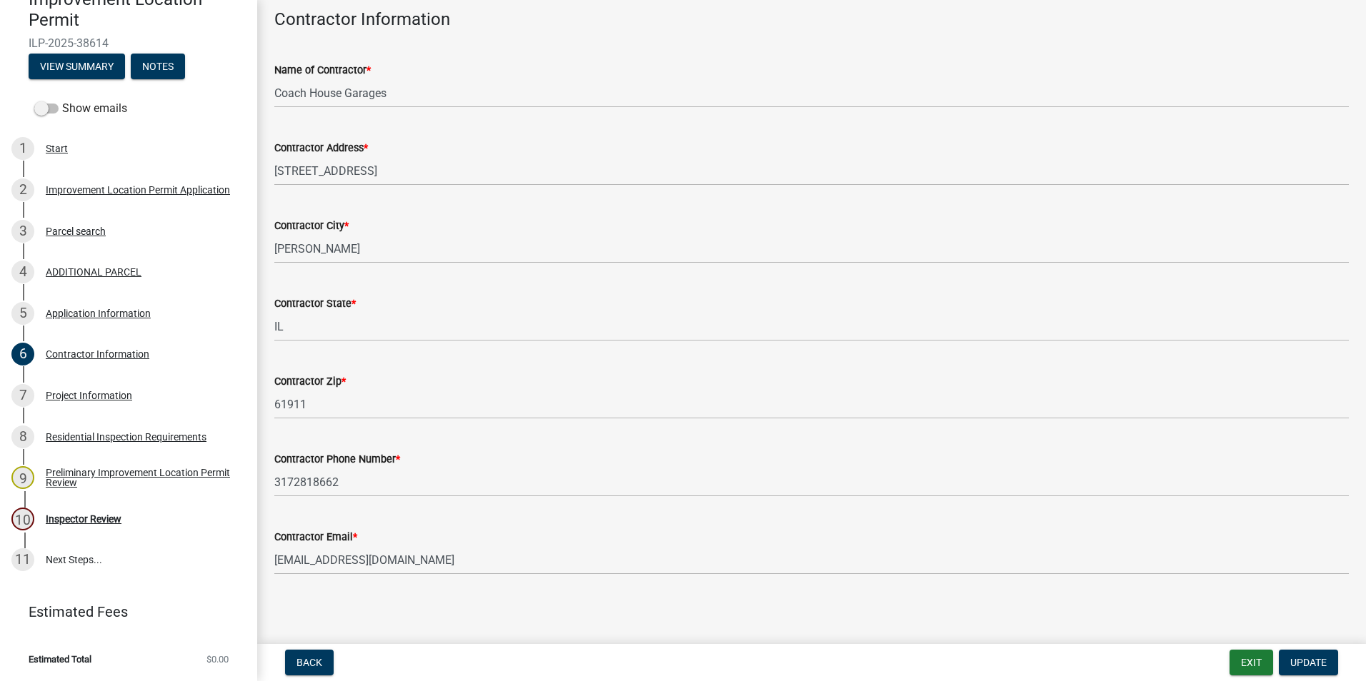
scroll to position [74, 0]
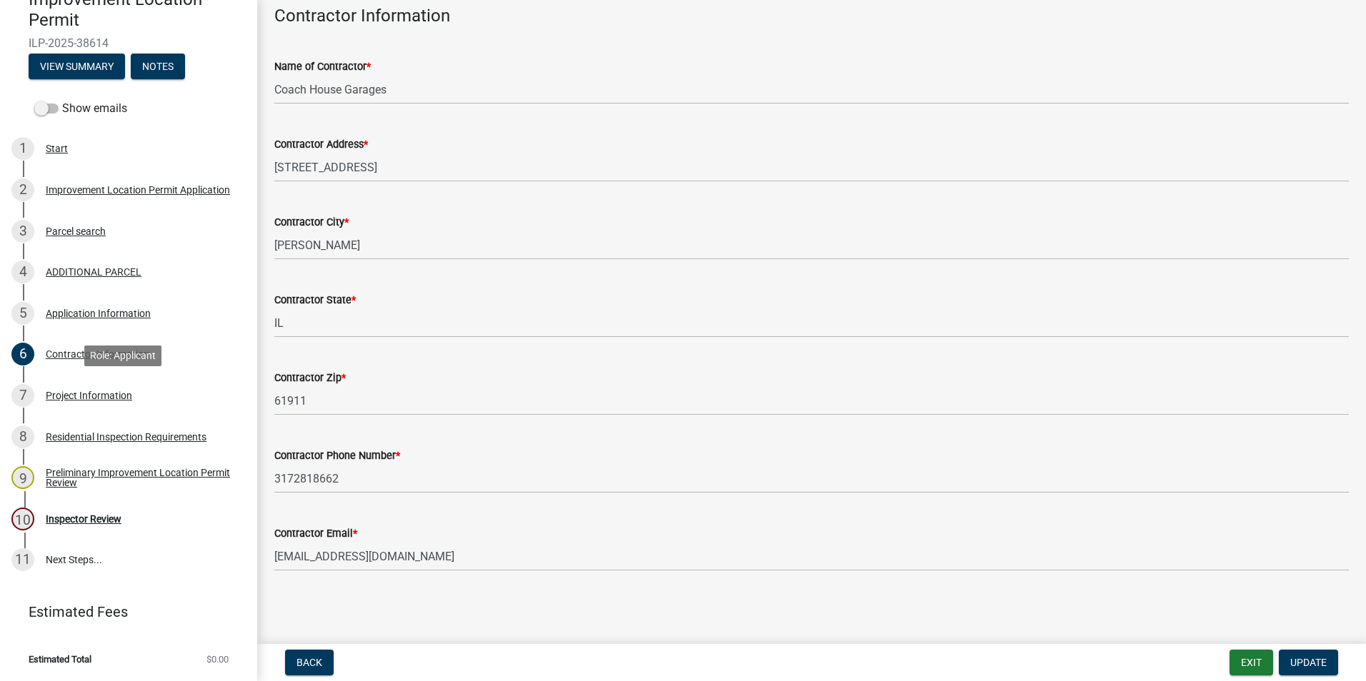
click at [109, 400] on div "Project Information" at bounding box center [89, 396] width 86 height 10
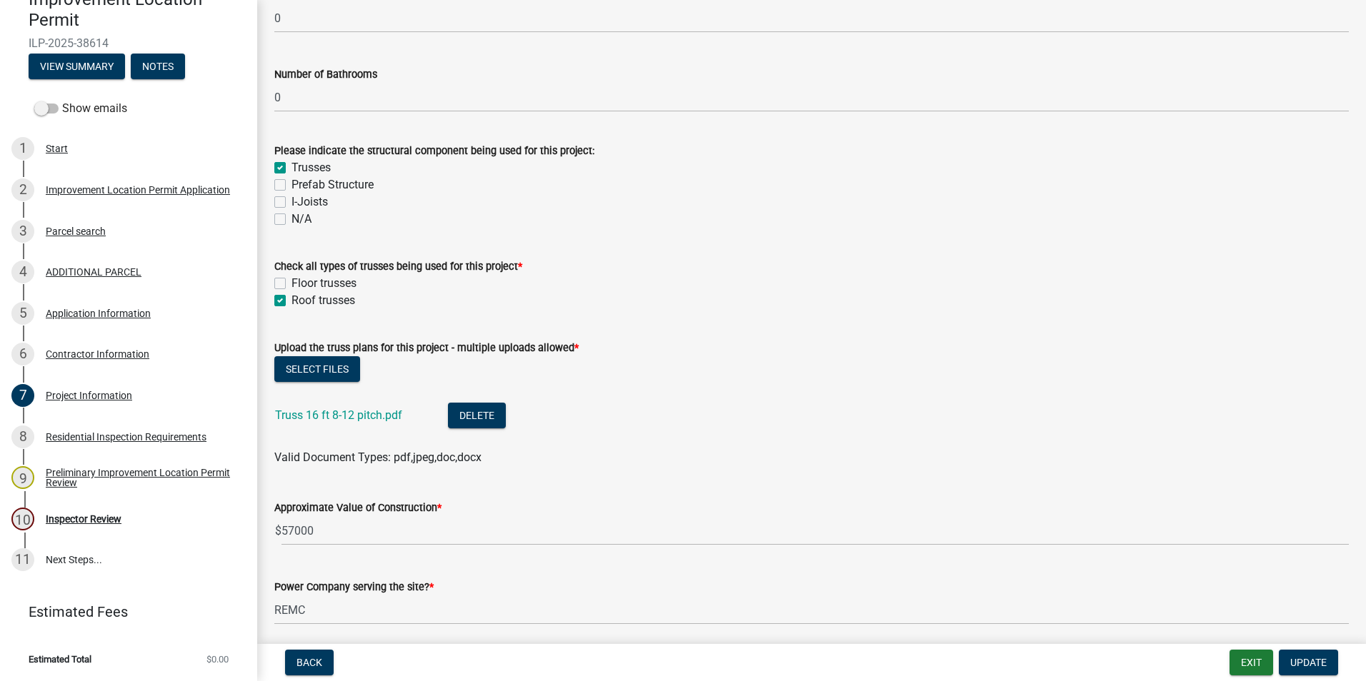
scroll to position [1286, 0]
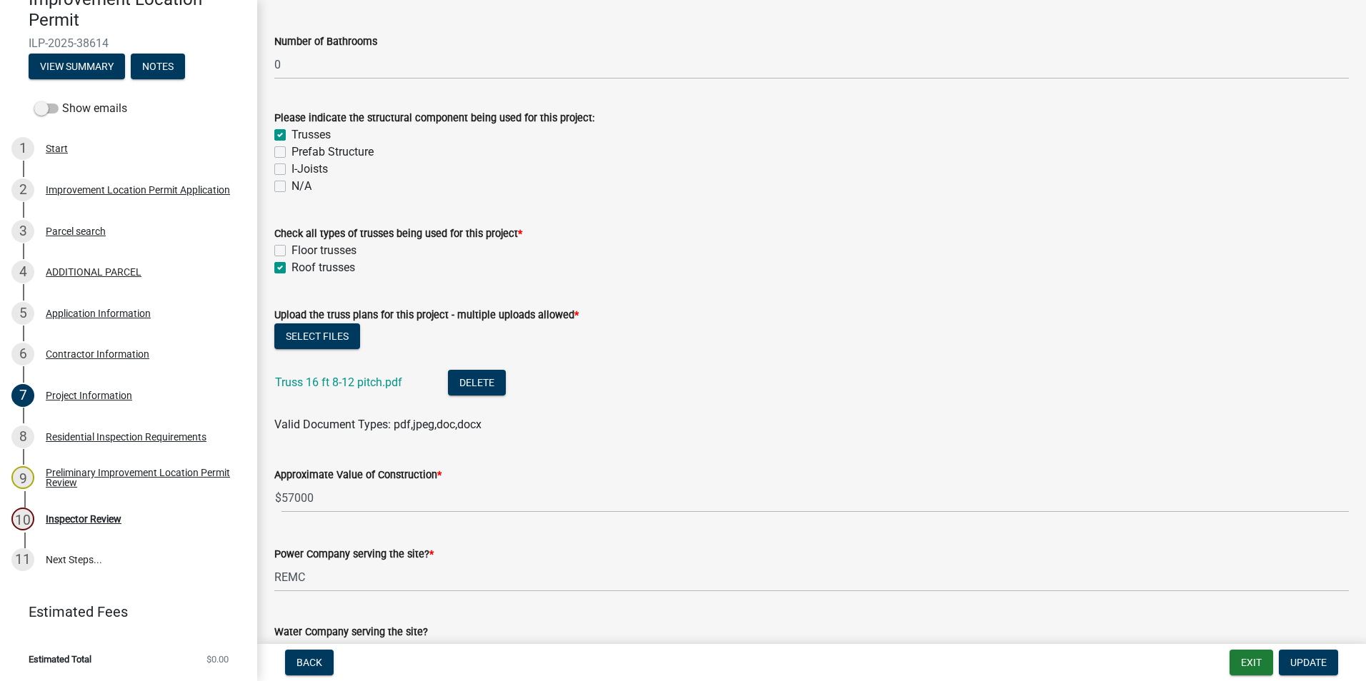
click at [366, 384] on link "Truss 16 ft 8-12 pitch.pdf" at bounding box center [338, 383] width 127 height 14
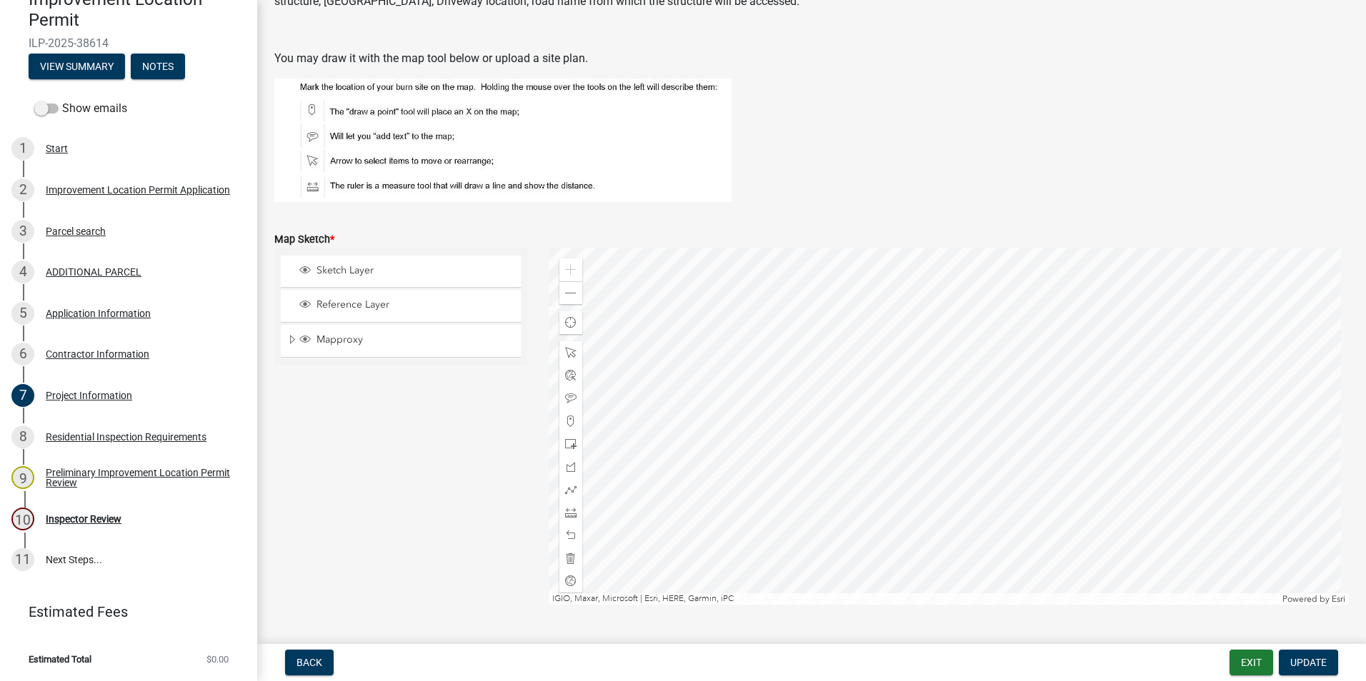
scroll to position [2715, 0]
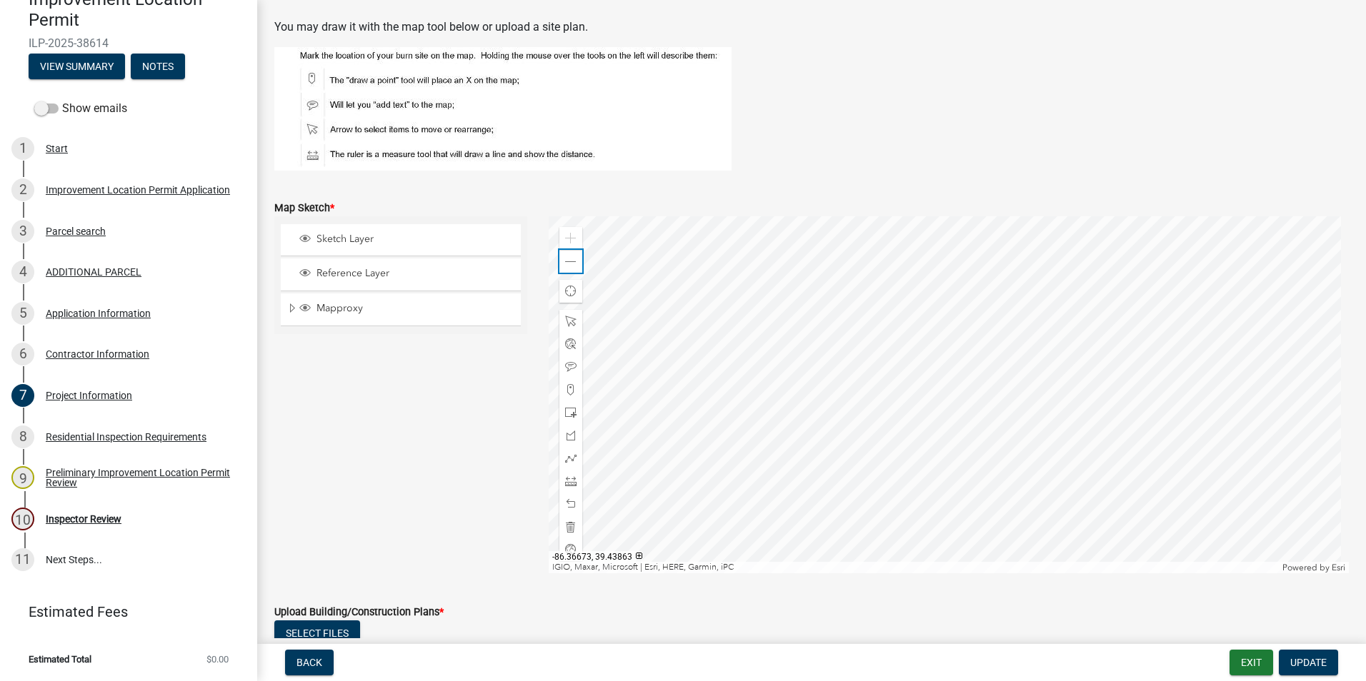
click at [566, 264] on span at bounding box center [570, 261] width 11 height 11
click at [568, 256] on span at bounding box center [570, 261] width 11 height 11
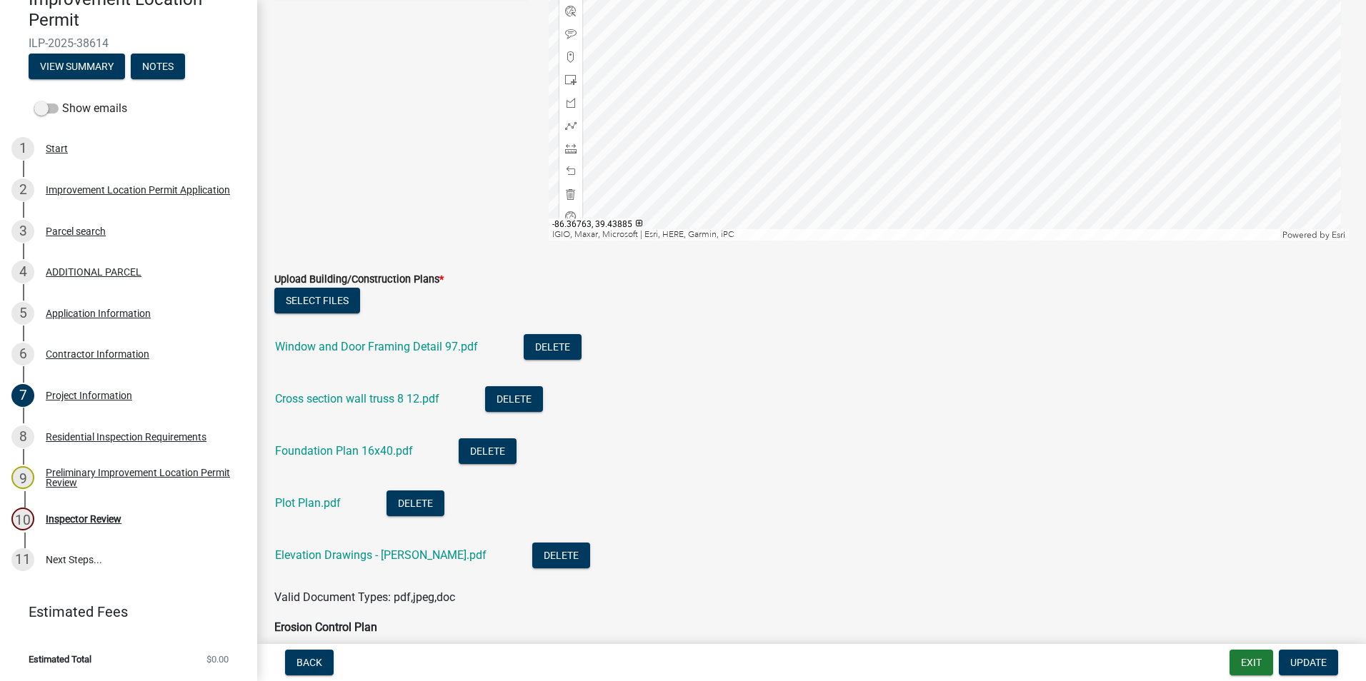
scroll to position [3143, 0]
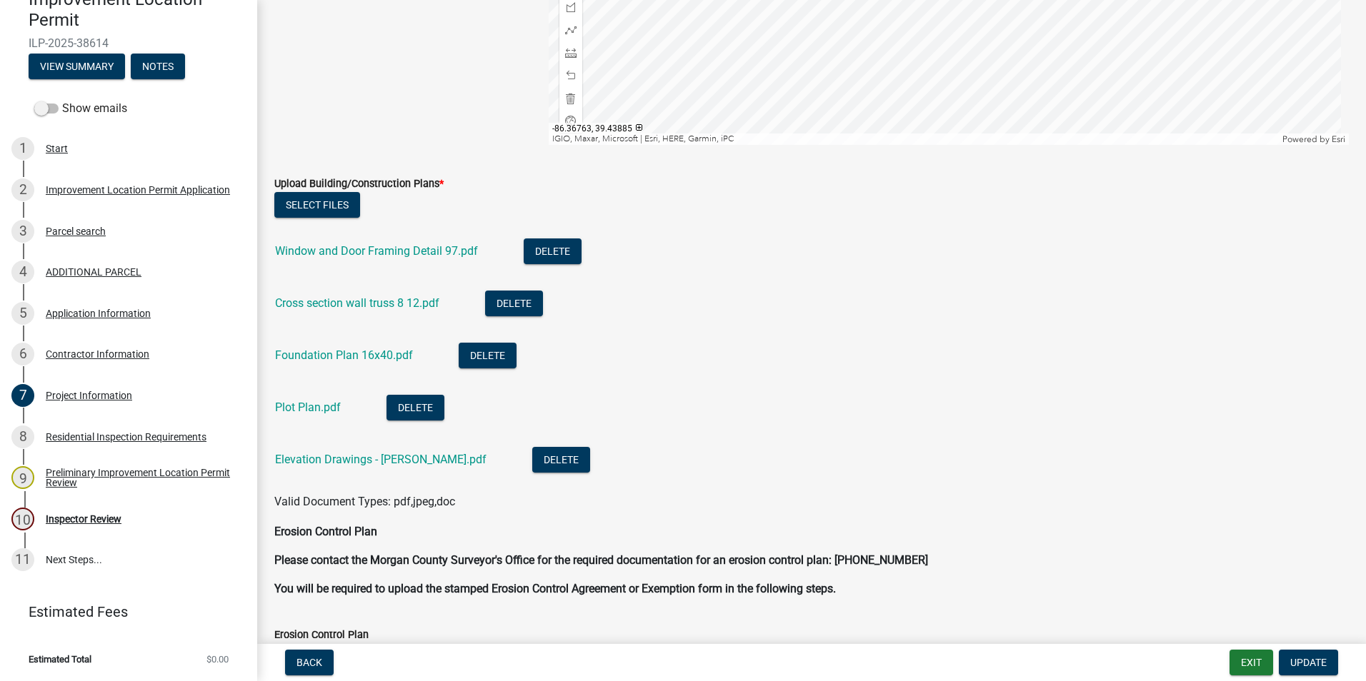
click at [342, 460] on link "Elevation Drawings - Cheesman.pdf" at bounding box center [380, 460] width 211 height 14
click at [314, 401] on link "Plot Plan.pdf" at bounding box center [308, 408] width 66 height 14
click at [341, 354] on link "Foundation Plan 16x40.pdf" at bounding box center [344, 356] width 138 height 14
click at [367, 311] on div "Cross section wall truss 8 12.pdf" at bounding box center [368, 305] width 187 height 29
click at [369, 304] on link "Cross section wall truss 8 12.pdf" at bounding box center [357, 303] width 164 height 14
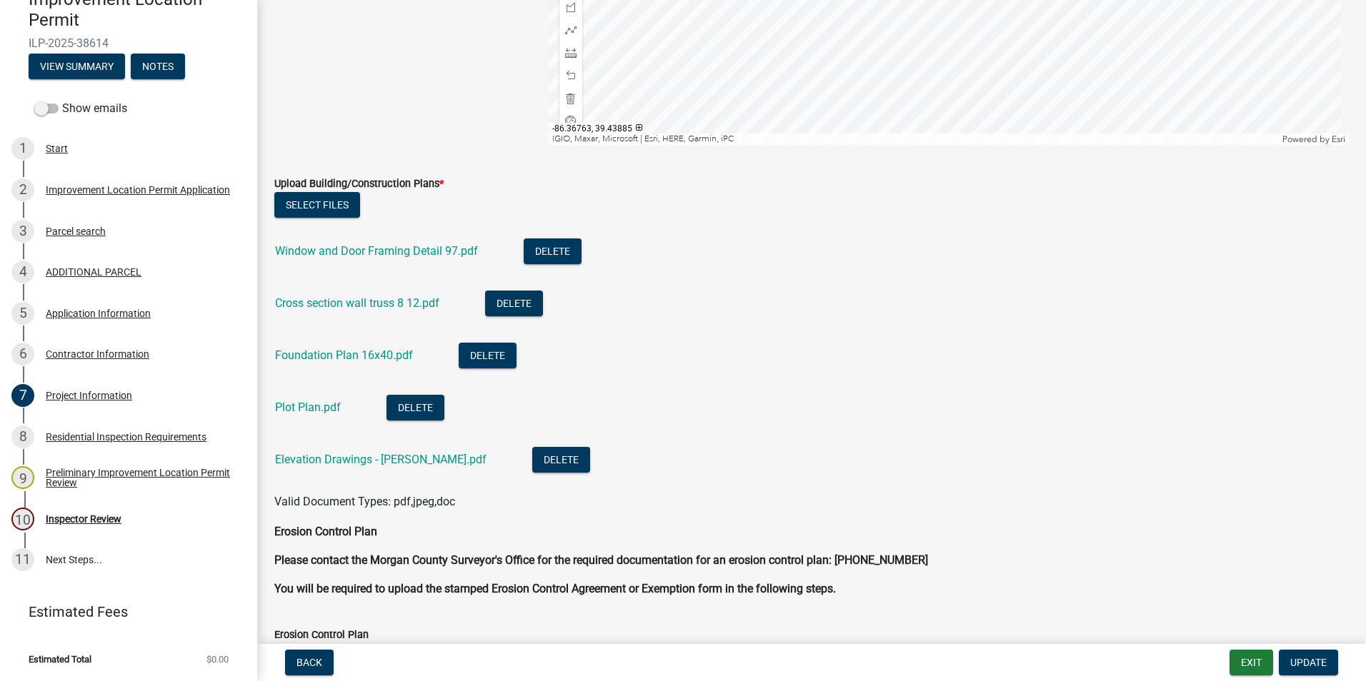
click at [367, 252] on link "Window and Door Framing Detail 97.pdf" at bounding box center [376, 251] width 203 height 14
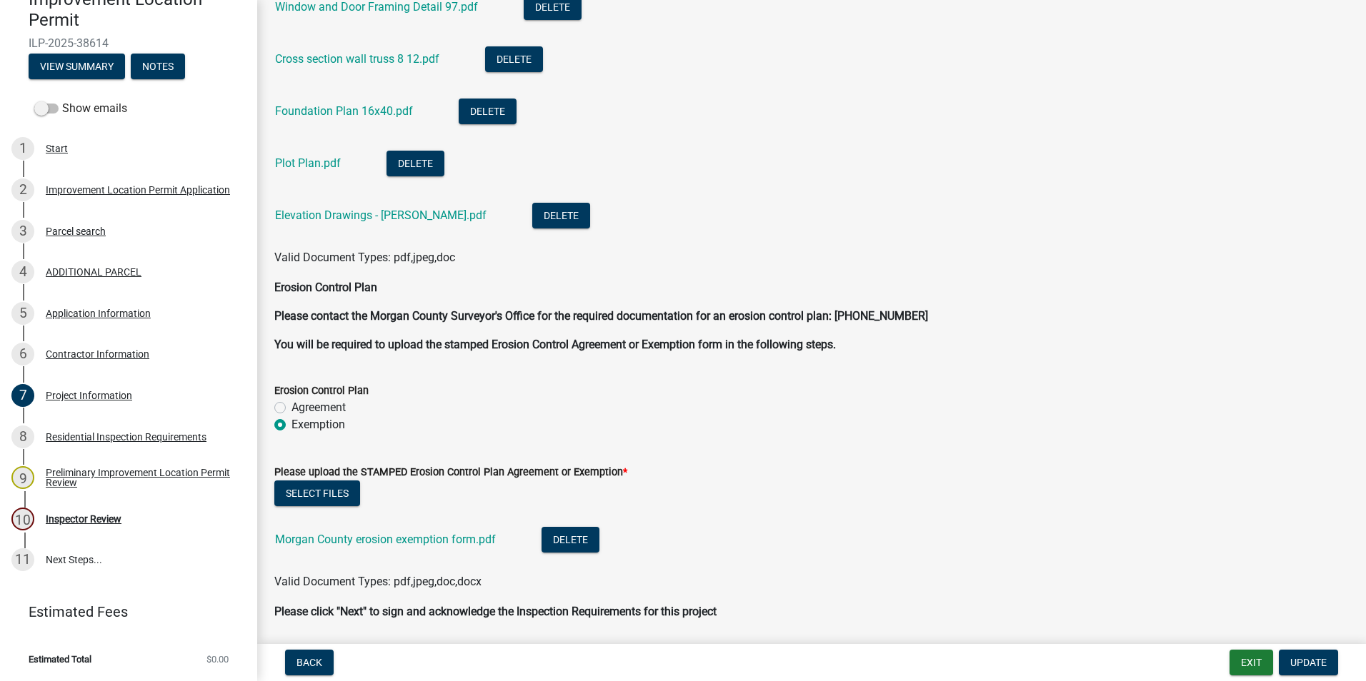
scroll to position [3437, 0]
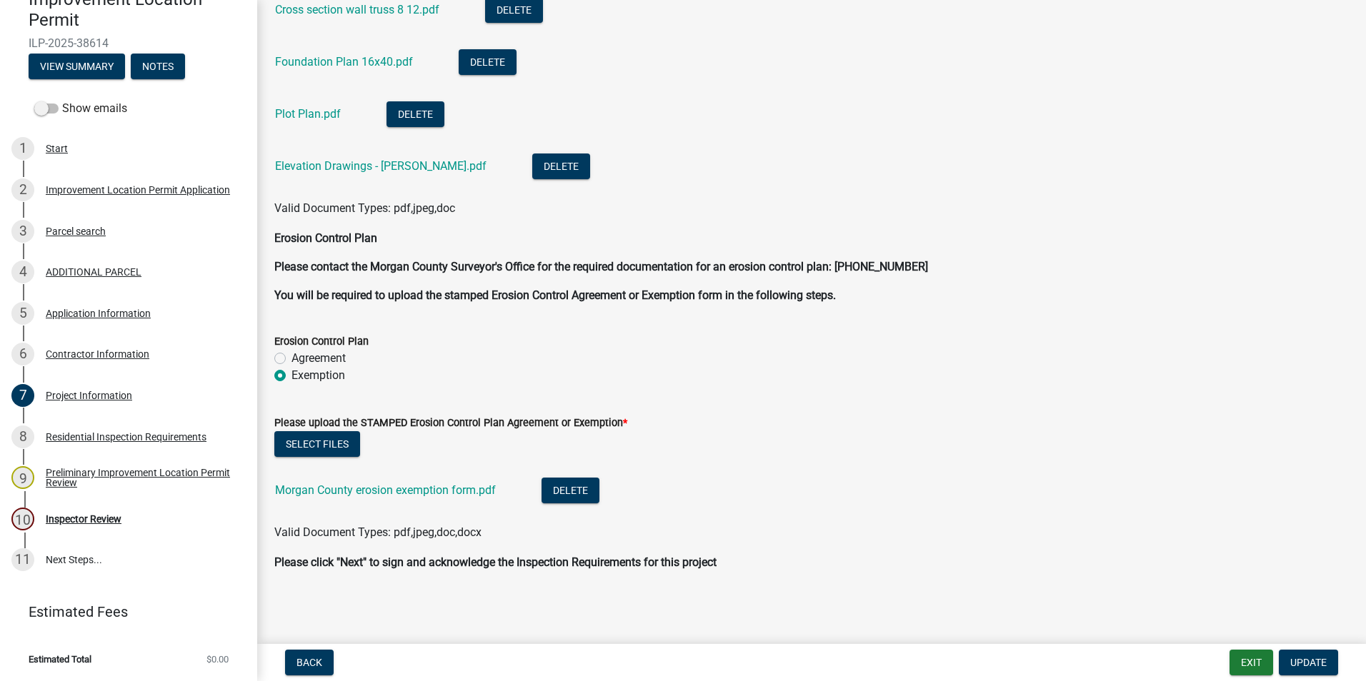
click at [381, 489] on link "Morgan County erosion exemption form.pdf" at bounding box center [385, 491] width 221 height 14
click at [1241, 665] on button "Exit" at bounding box center [1251, 663] width 44 height 26
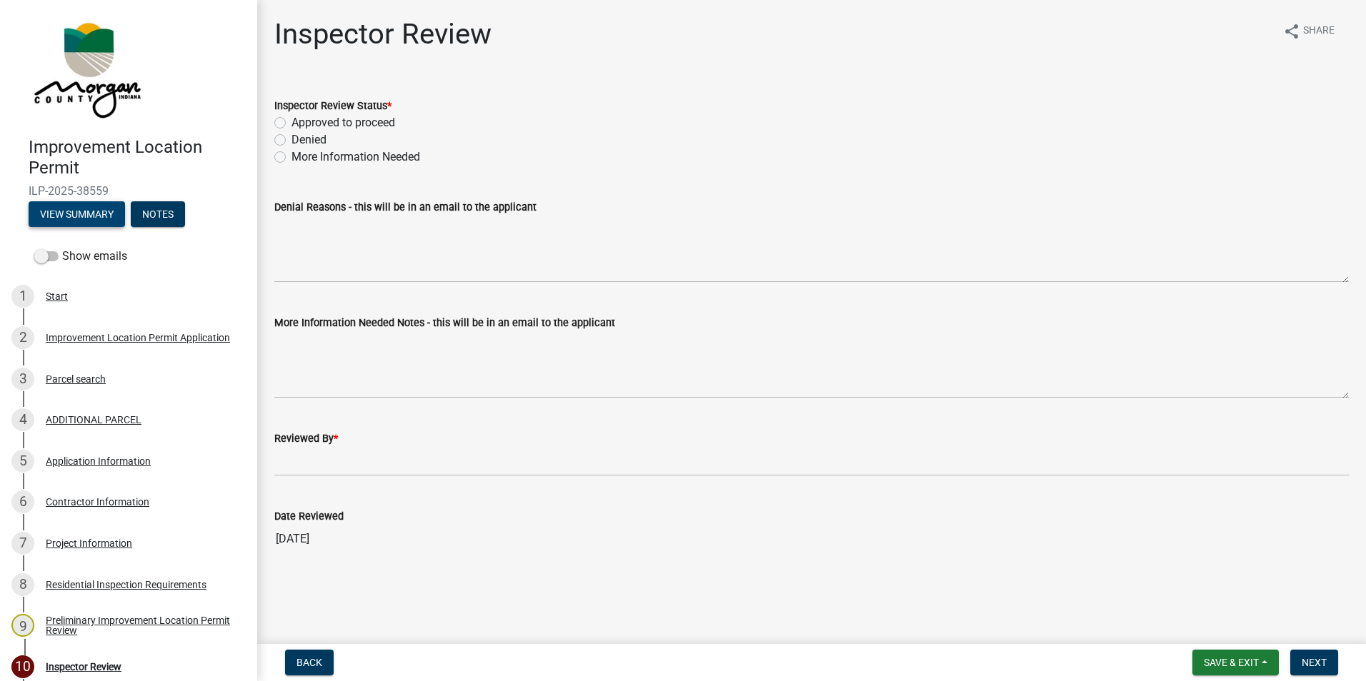
click at [94, 217] on button "View Summary" at bounding box center [77, 214] width 96 height 26
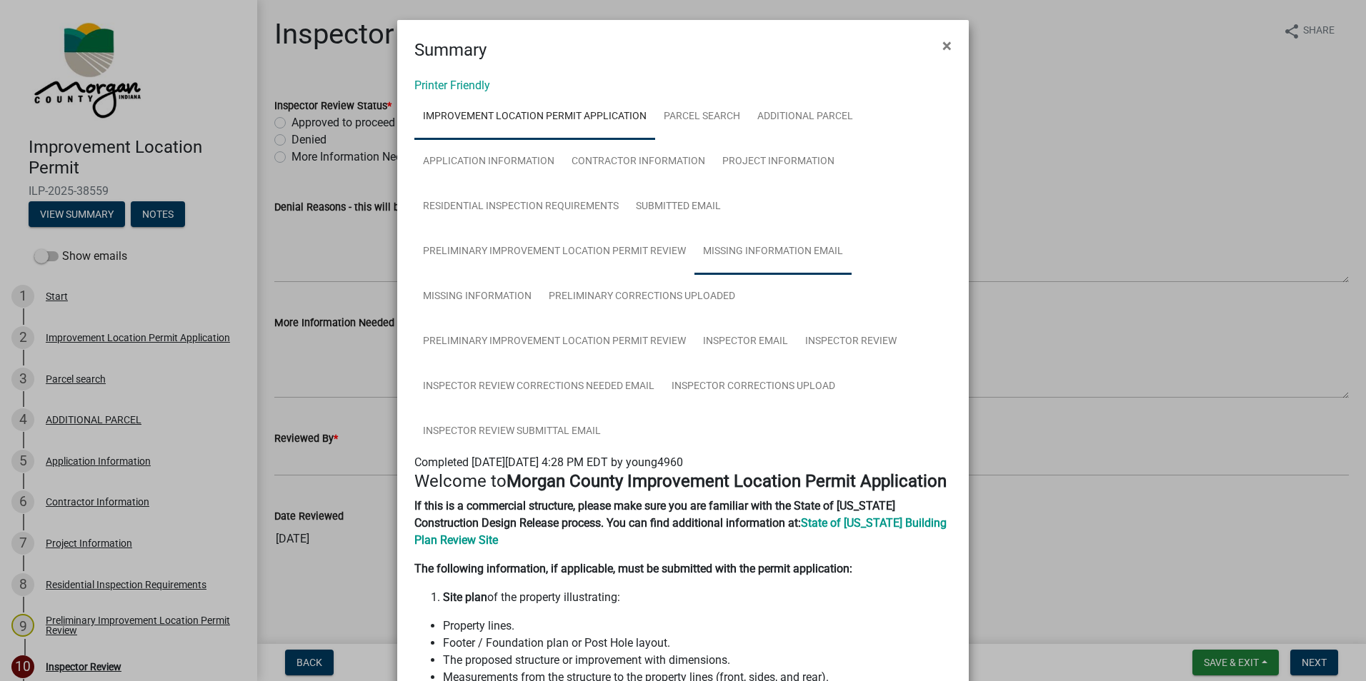
click at [744, 253] on link "Missing Information Email" at bounding box center [772, 252] width 157 height 46
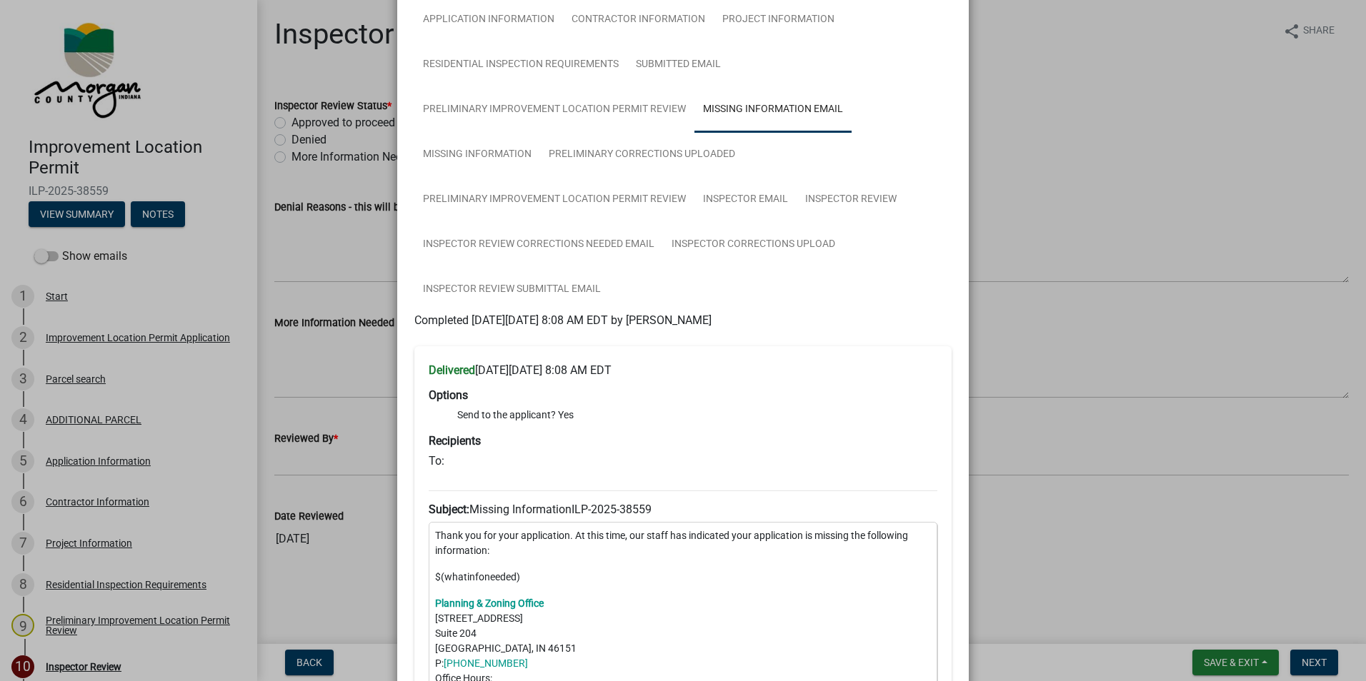
scroll to position [71, 0]
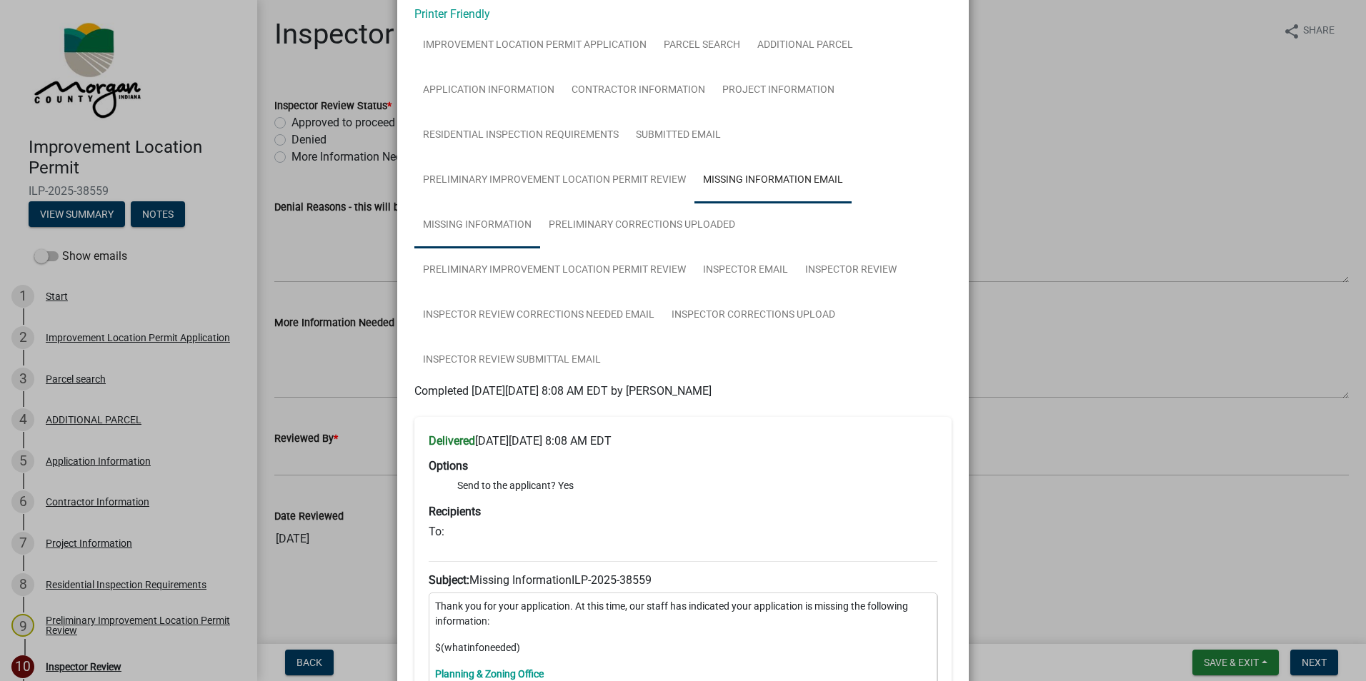
click at [492, 225] on link "Missing Information" at bounding box center [477, 226] width 126 height 46
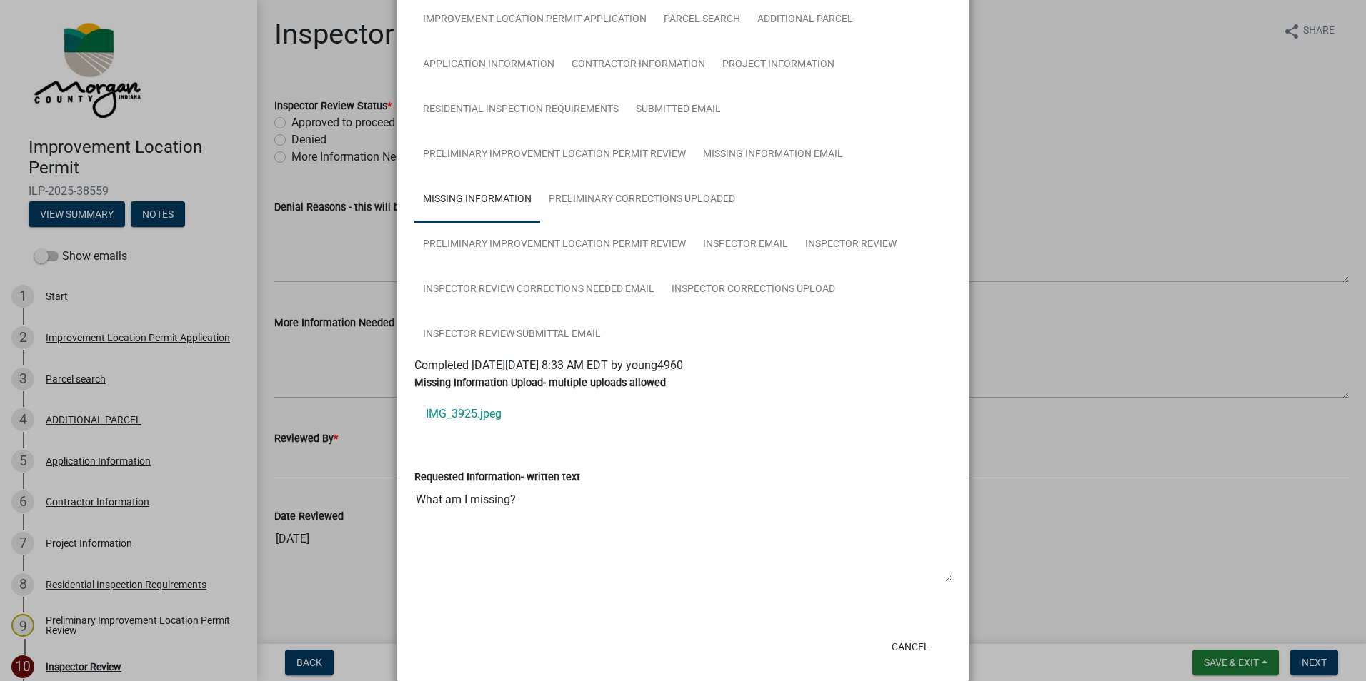
scroll to position [117, 0]
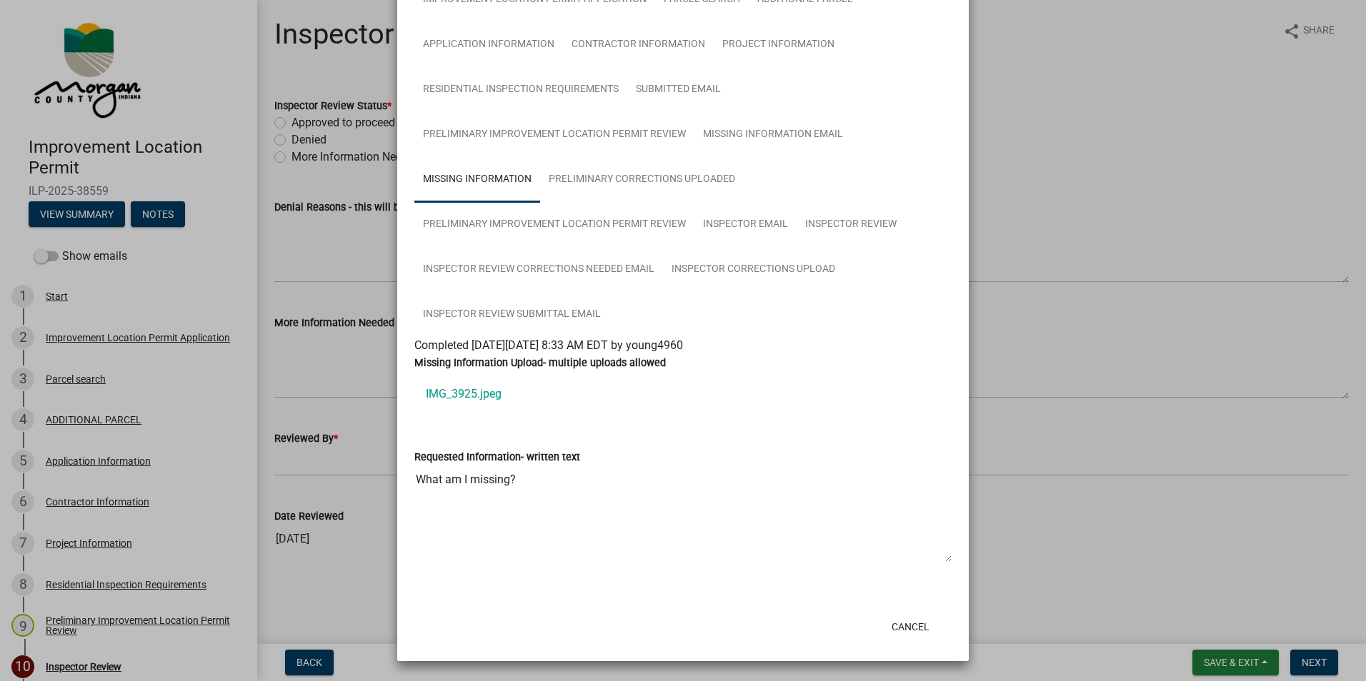
click at [483, 392] on link "IMG_3925.jpeg" at bounding box center [682, 394] width 537 height 34
click at [754, 133] on link "Missing Information Email" at bounding box center [772, 135] width 157 height 46
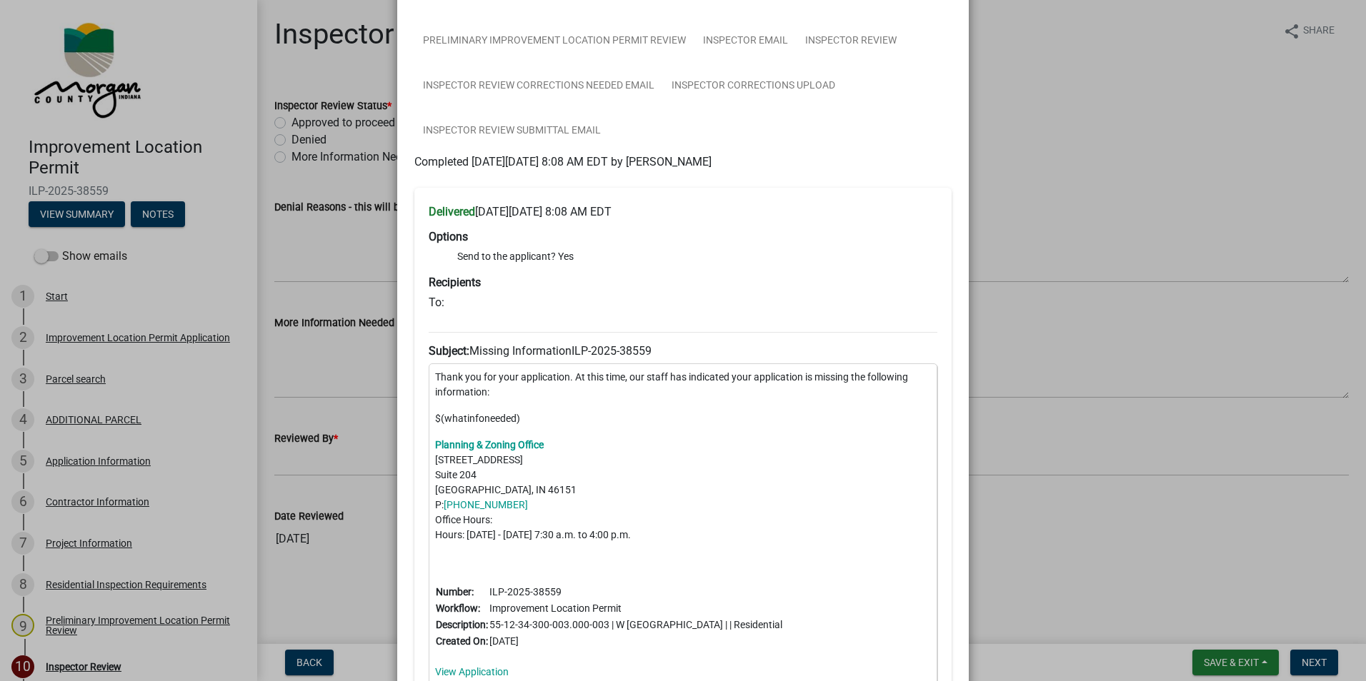
scroll to position [0, 0]
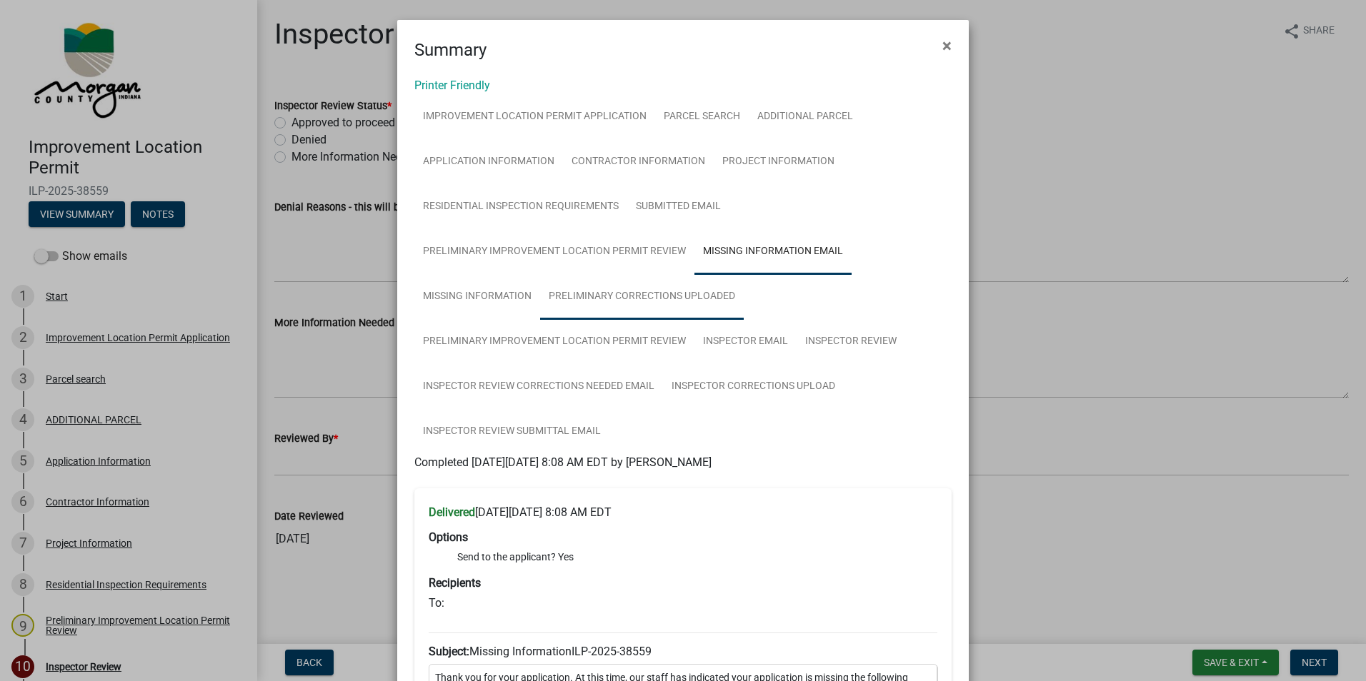
click at [589, 299] on link "Preliminary Corrections Uploaded" at bounding box center [642, 297] width 204 height 46
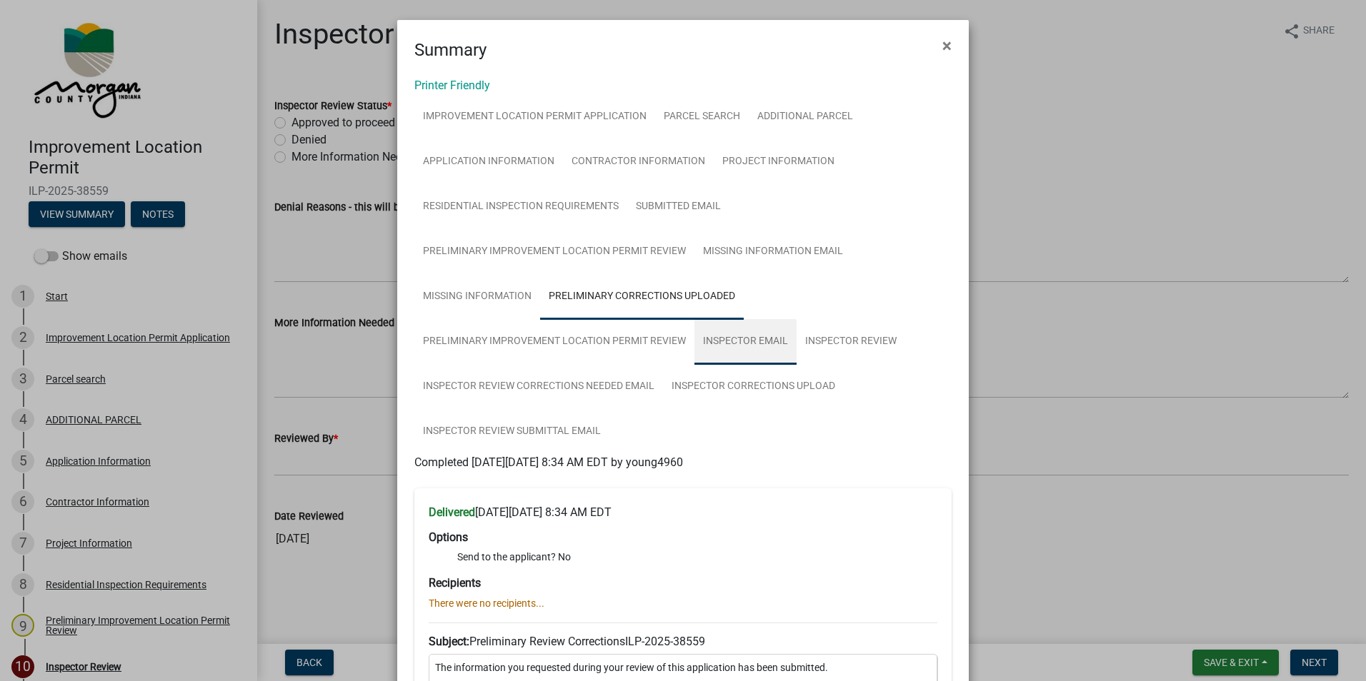
click at [724, 343] on link "Inspector Email" at bounding box center [745, 342] width 102 height 46
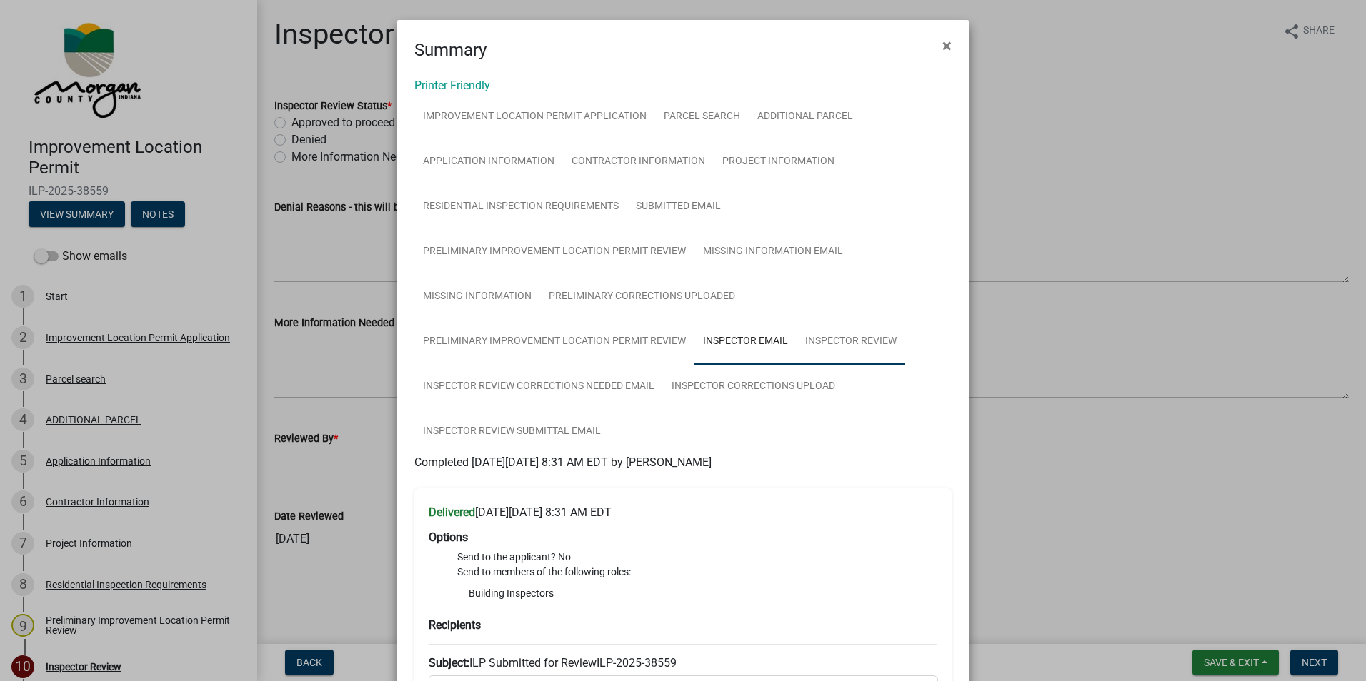
click at [842, 341] on link "Inspector Review" at bounding box center [850, 342] width 109 height 46
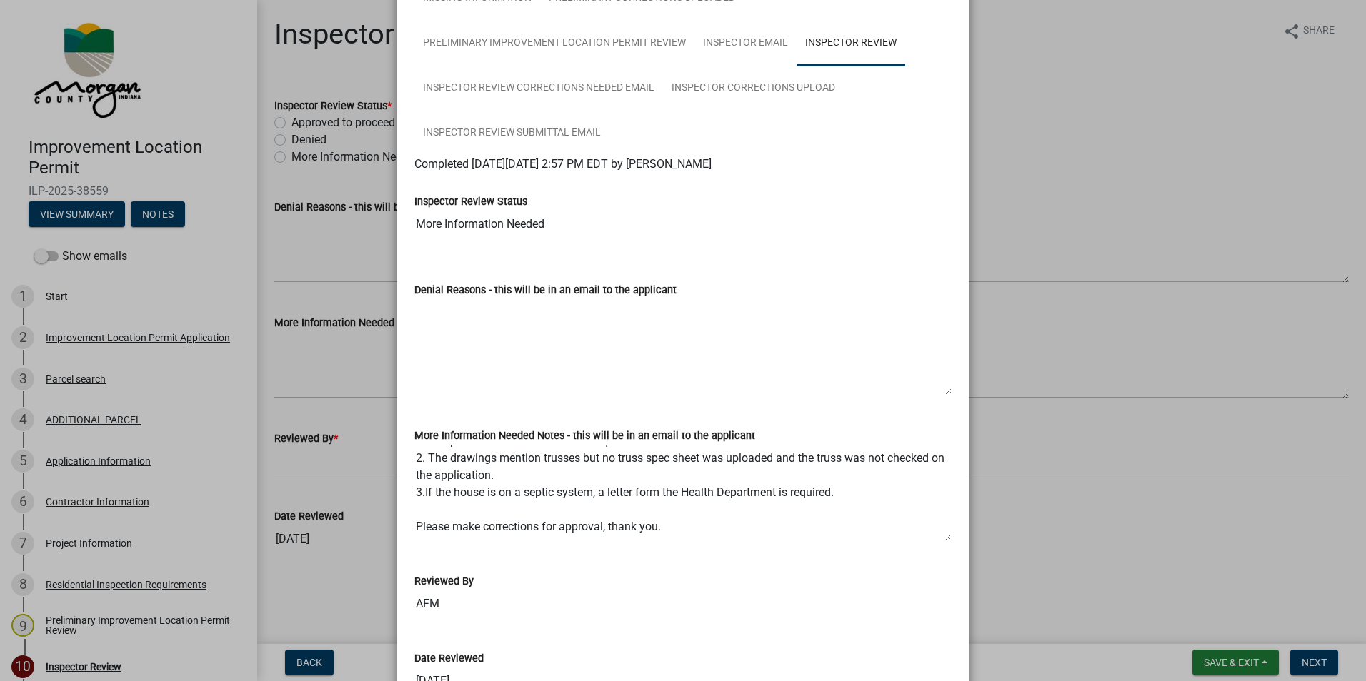
scroll to position [286, 0]
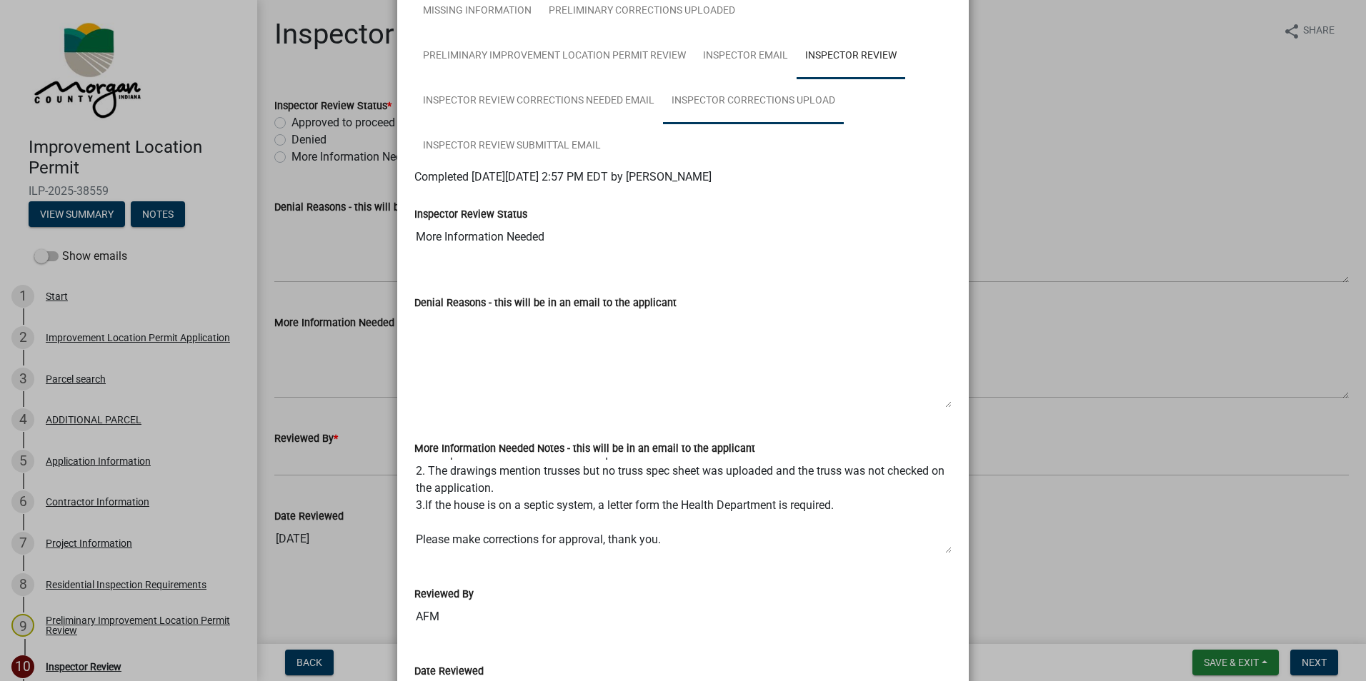
click at [702, 106] on link "Inspector Corrections Upload" at bounding box center [753, 102] width 181 height 46
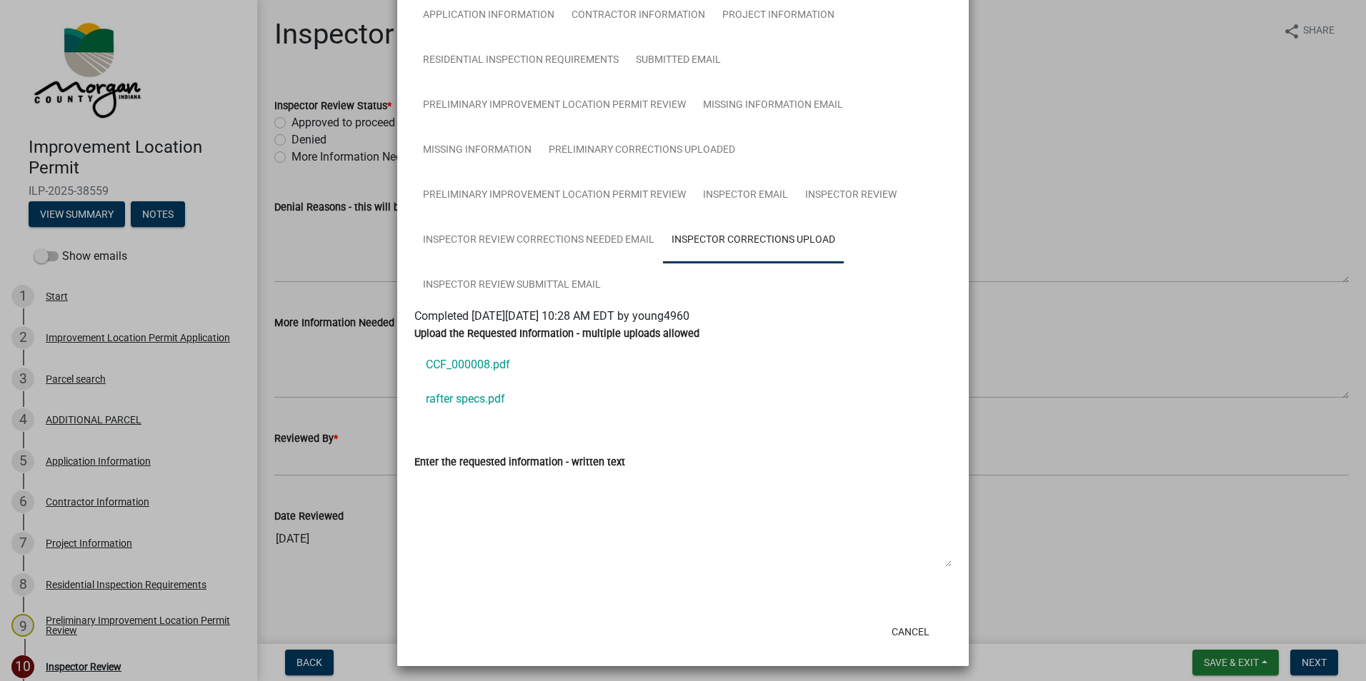
scroll to position [151, 0]
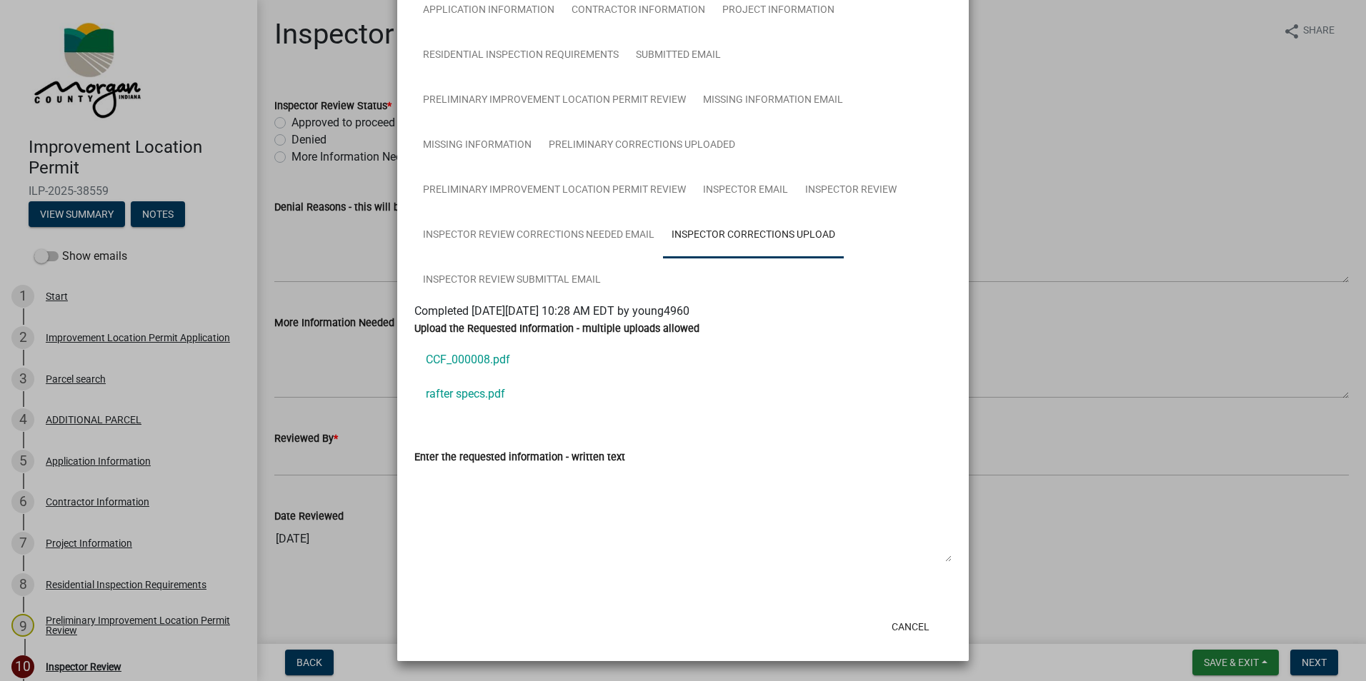
click at [501, 359] on link "CCF_000008.pdf" at bounding box center [682, 360] width 537 height 34
click at [468, 394] on link "rafter specs.pdf" at bounding box center [682, 394] width 537 height 34
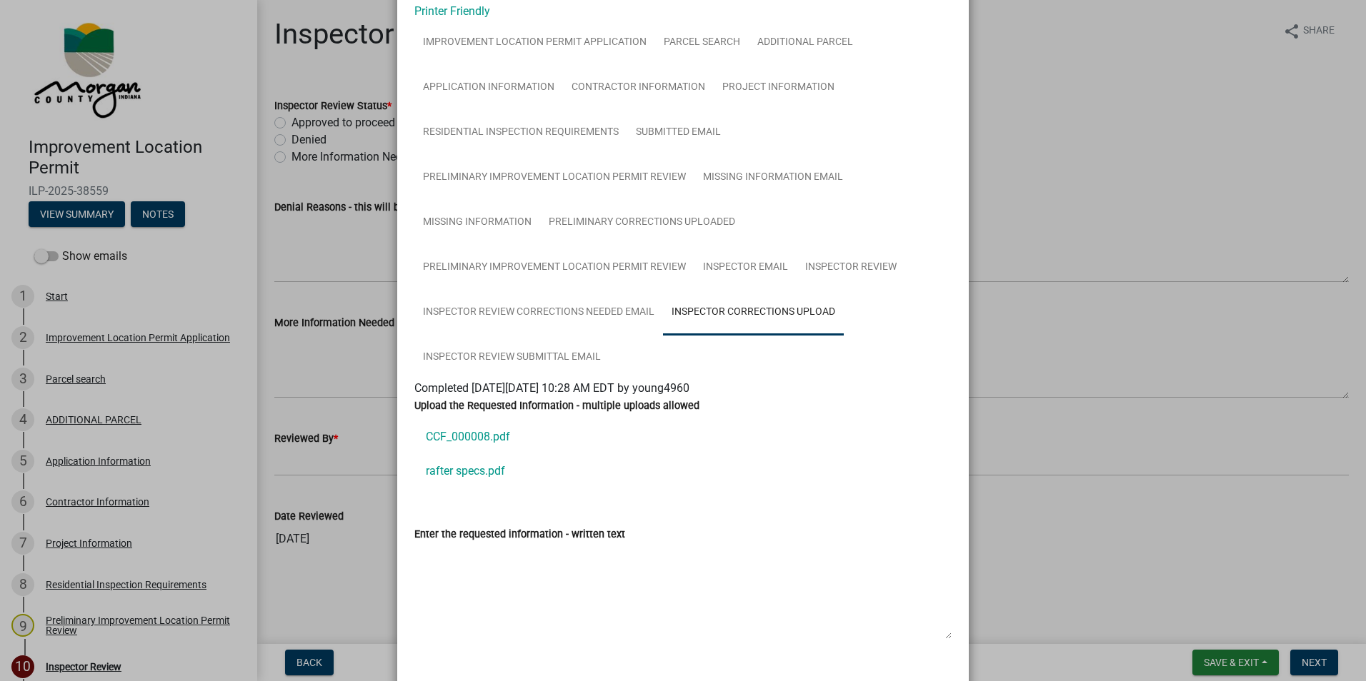
scroll to position [0, 0]
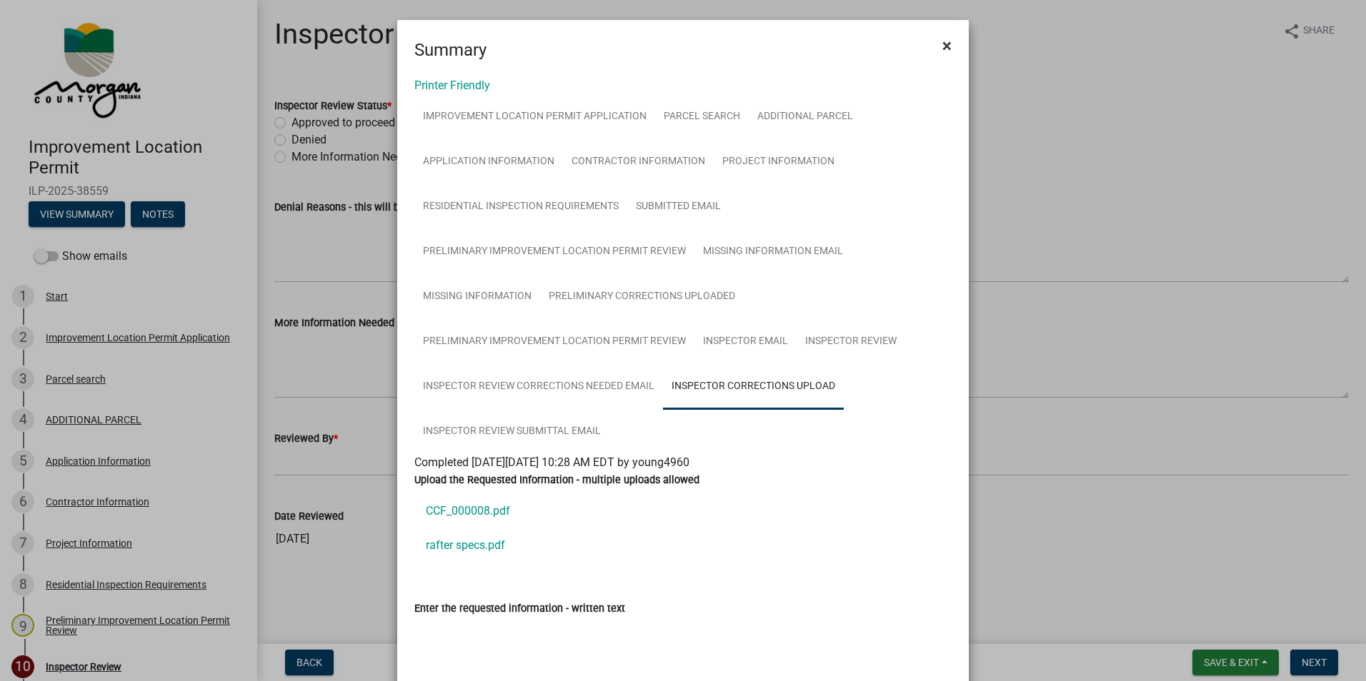
click at [942, 46] on span "×" at bounding box center [946, 46] width 9 height 20
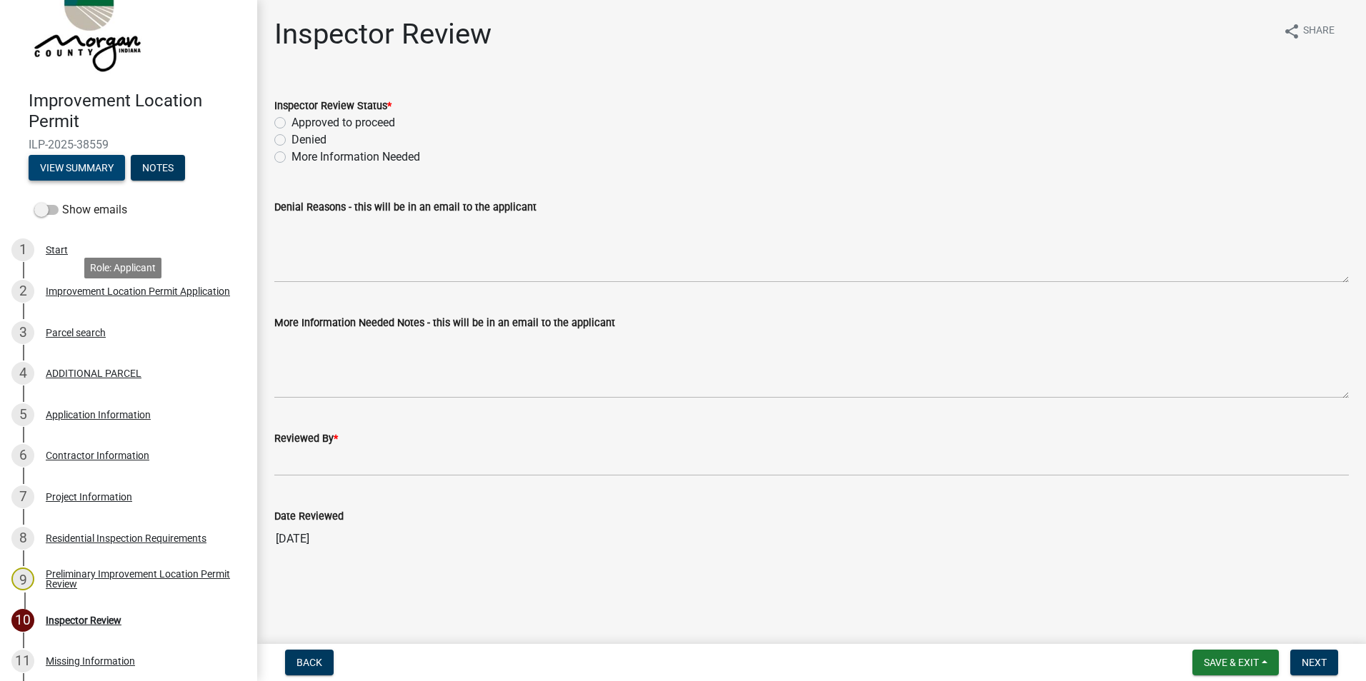
scroll to position [71, 0]
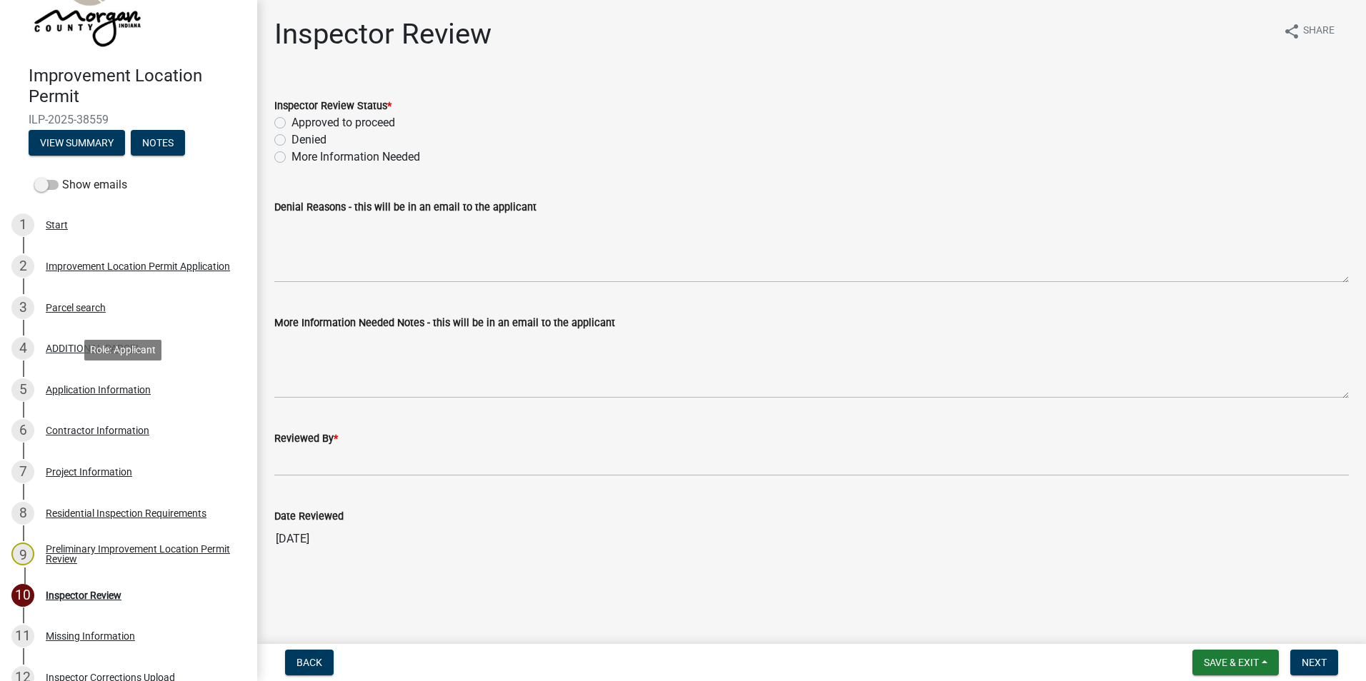
click at [78, 390] on div "Application Information" at bounding box center [98, 390] width 105 height 10
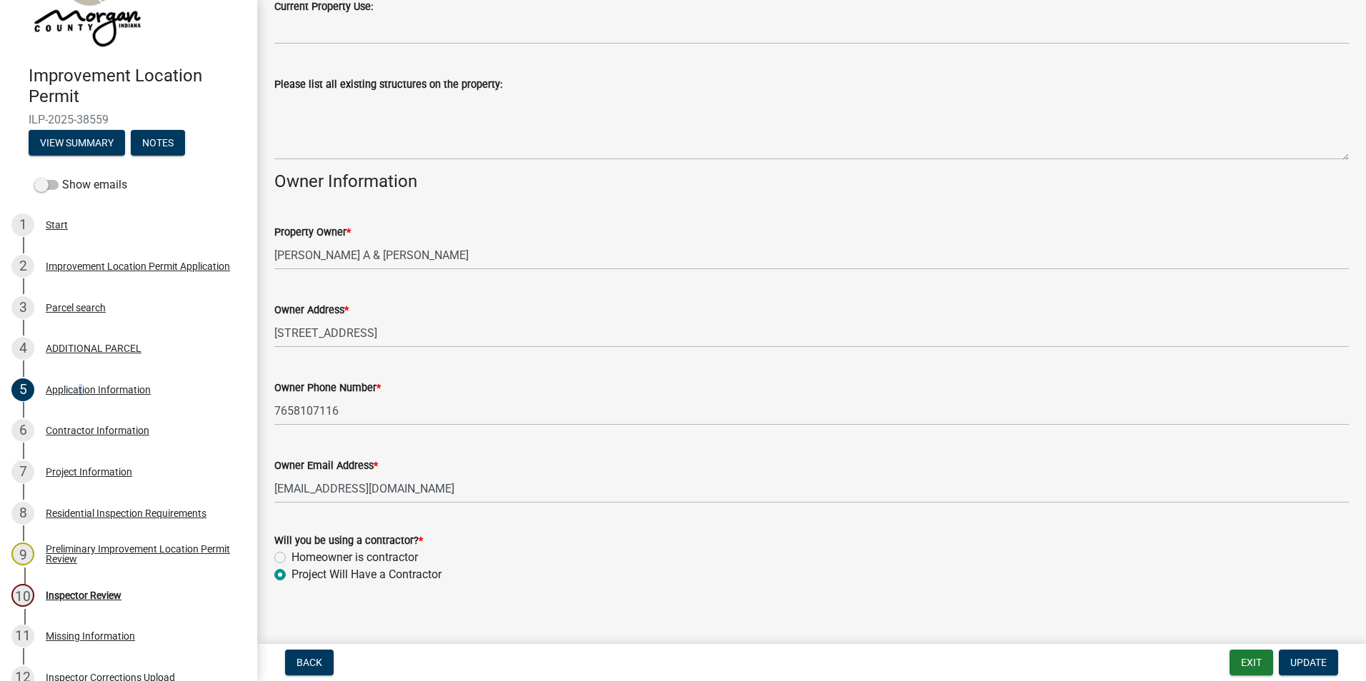
scroll to position [538, 0]
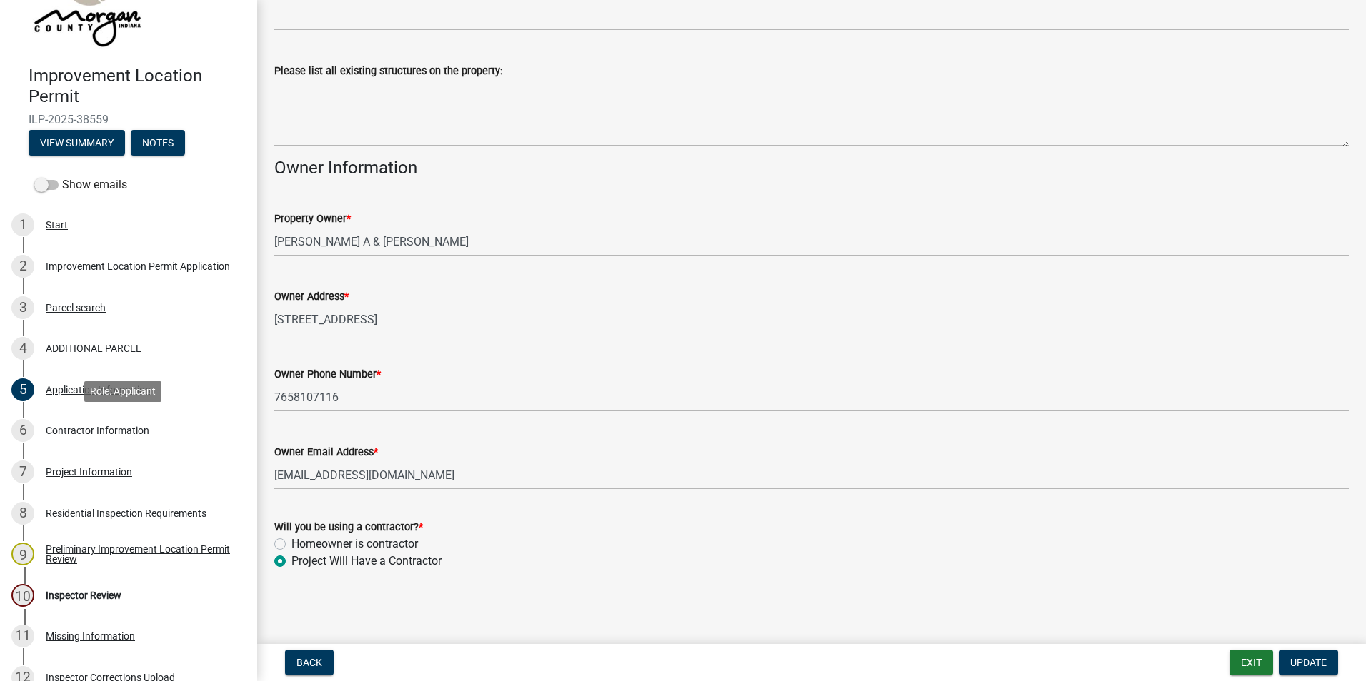
click at [103, 432] on div "Contractor Information" at bounding box center [98, 431] width 104 height 10
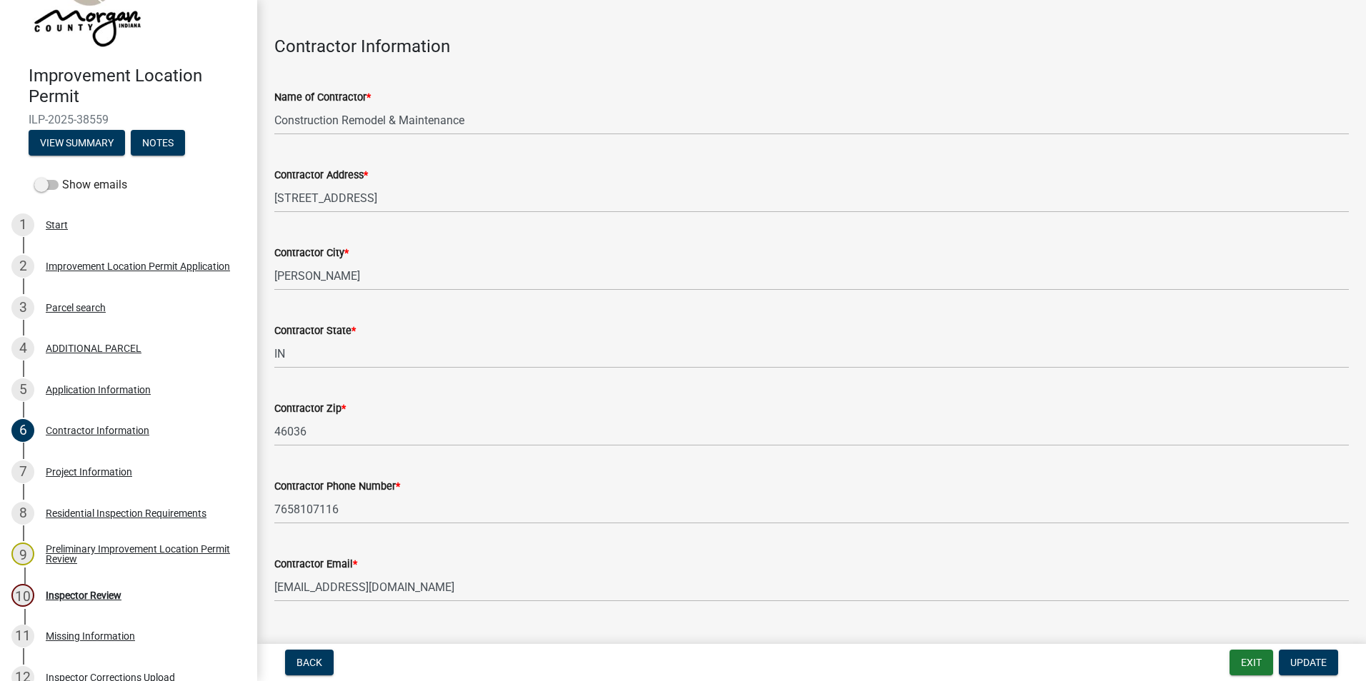
scroll to position [74, 0]
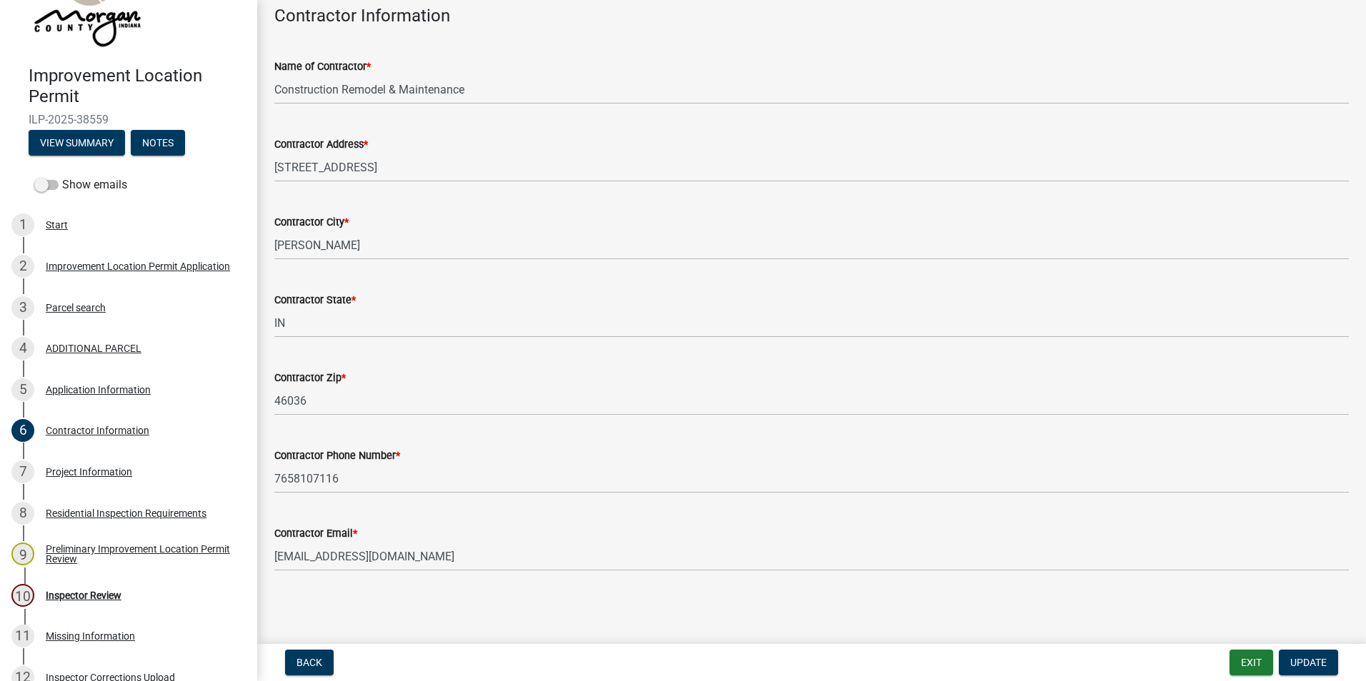
click at [78, 470] on div "Project Information" at bounding box center [89, 472] width 86 height 10
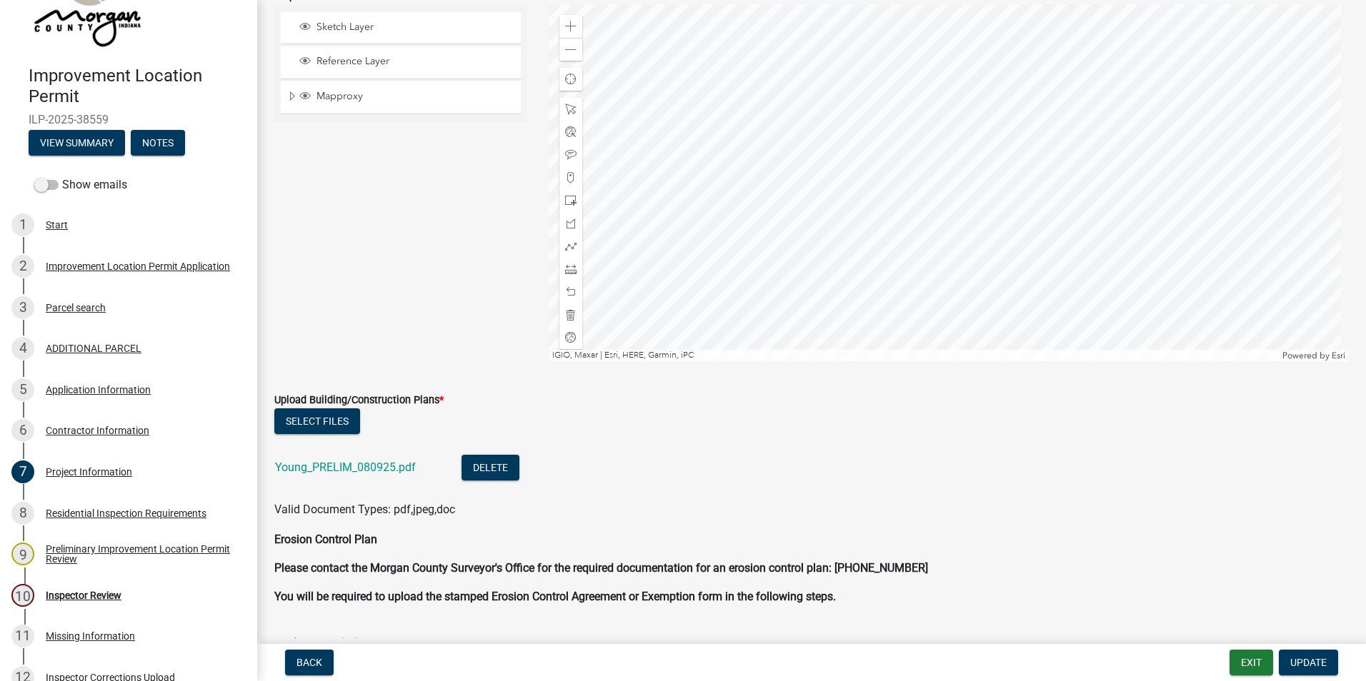
scroll to position [3072, 0]
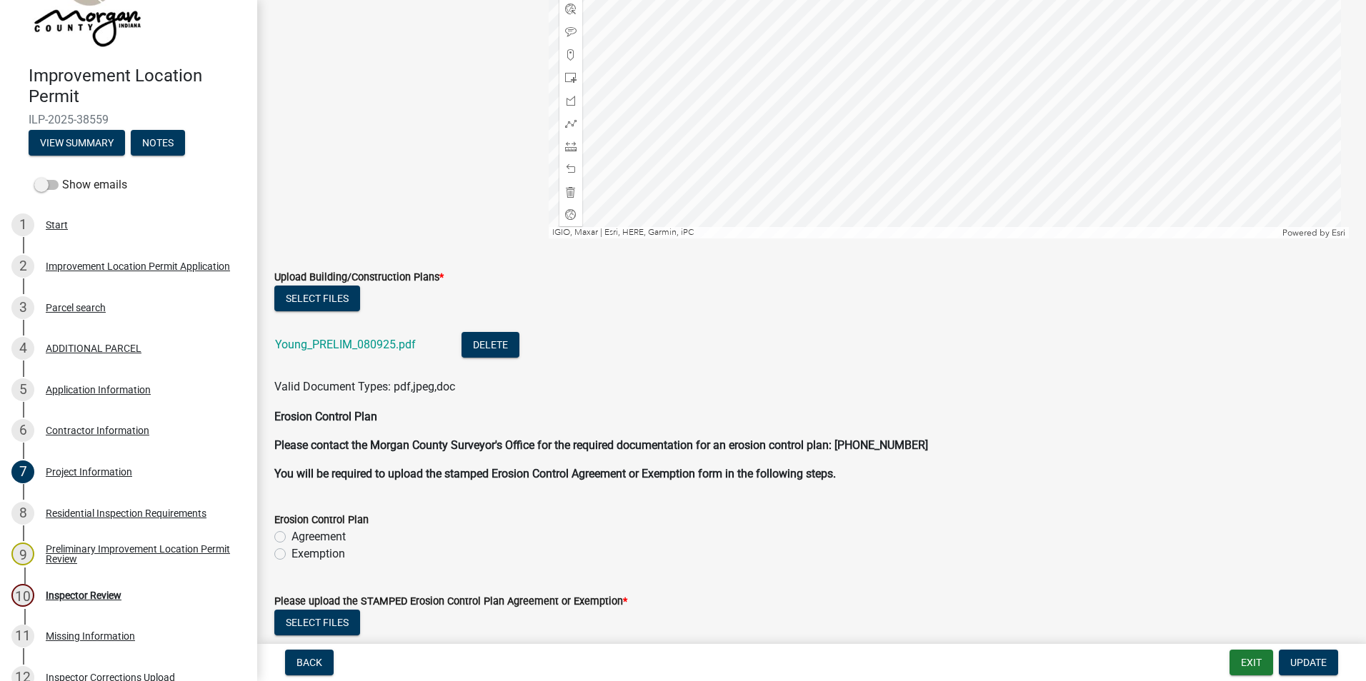
click at [386, 348] on link "Young_PRELIM_080925.pdf" at bounding box center [345, 345] width 141 height 14
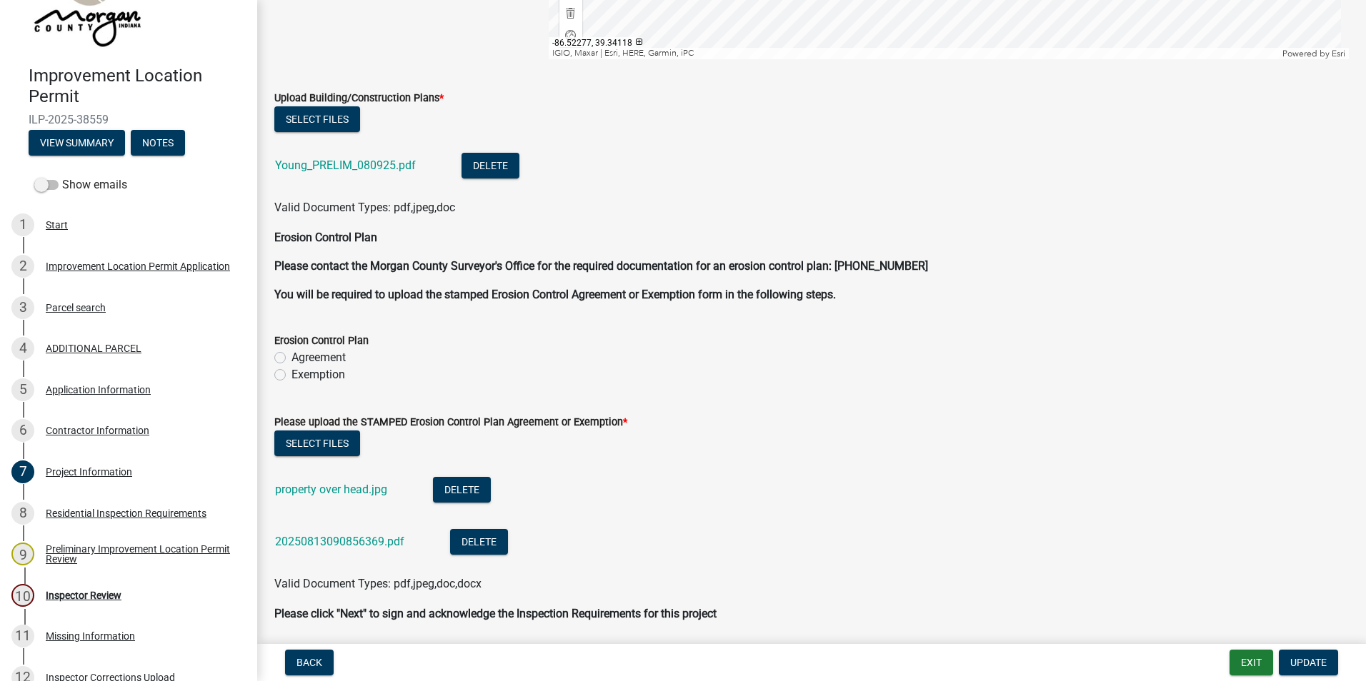
scroll to position [3286, 0]
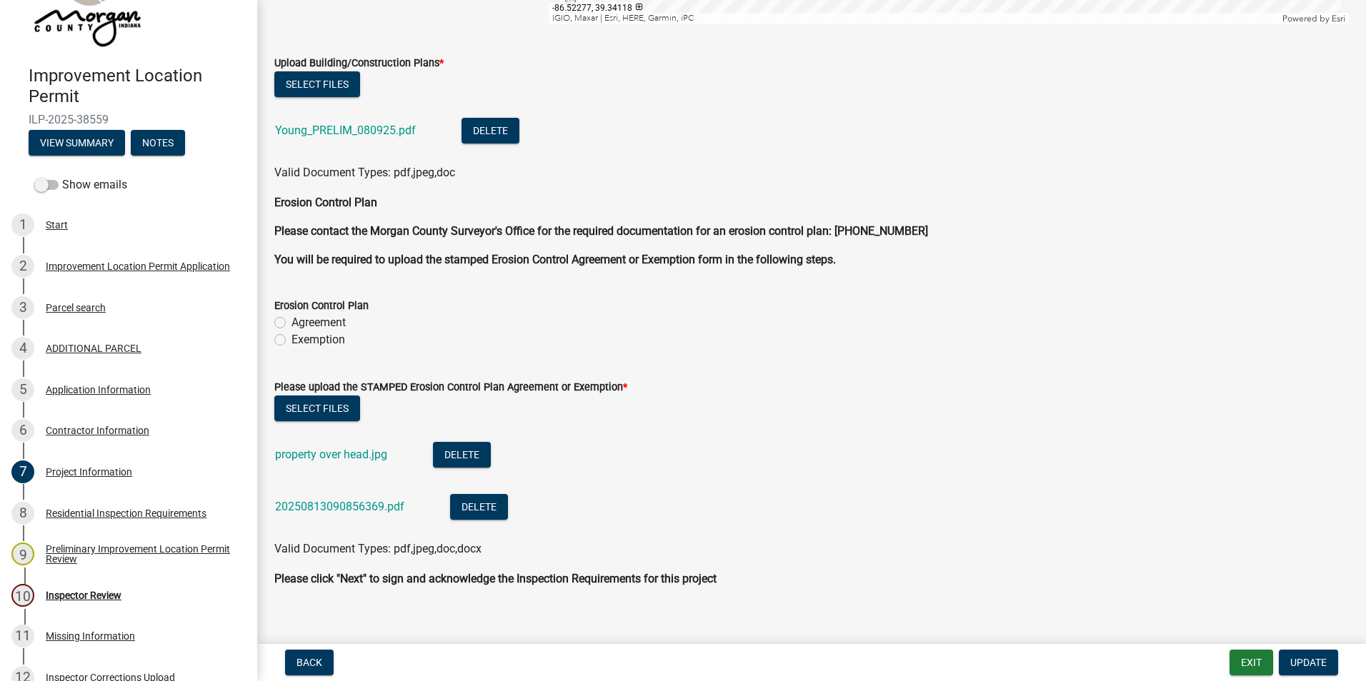
click at [324, 506] on link "20250813090856369.pdf" at bounding box center [339, 507] width 129 height 14
click at [291, 336] on label "Exemption" at bounding box center [318, 339] width 54 height 17
click at [291, 336] on input "Exemption" at bounding box center [295, 335] width 9 height 9
radio input "true"
click at [349, 454] on link "property over head.jpg" at bounding box center [331, 455] width 112 height 14
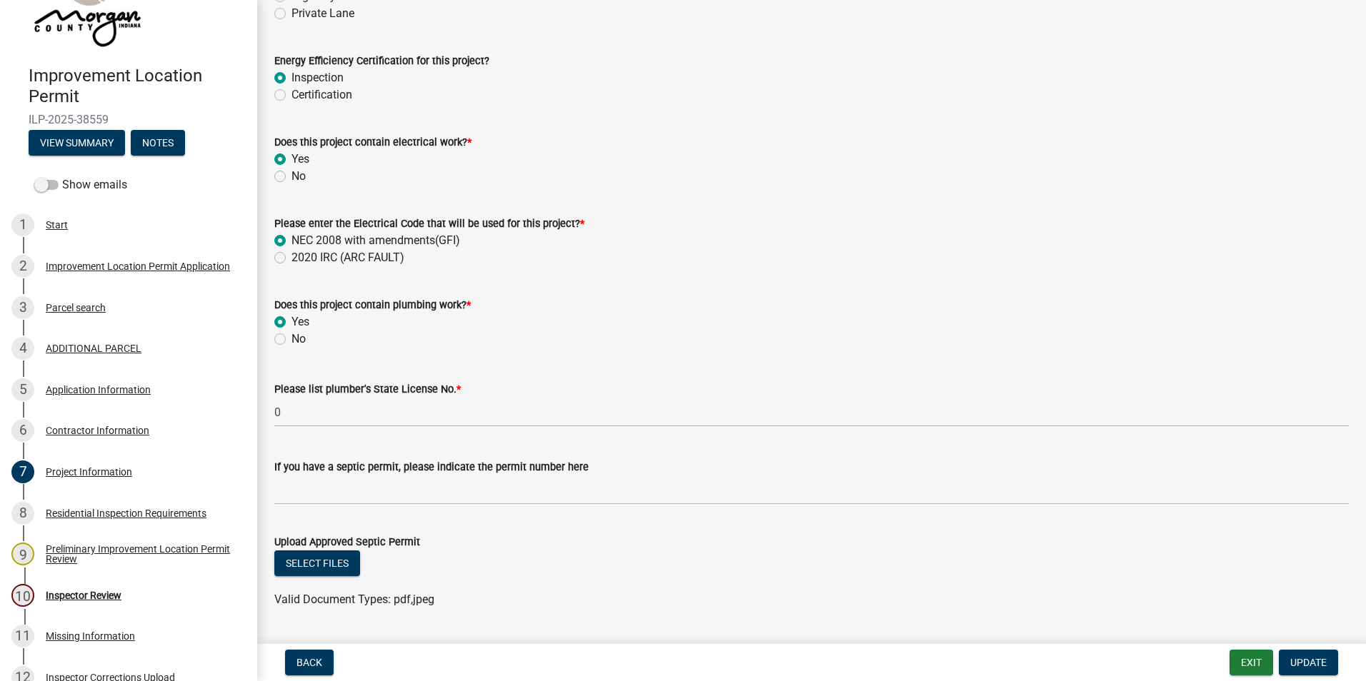
scroll to position [1945, 0]
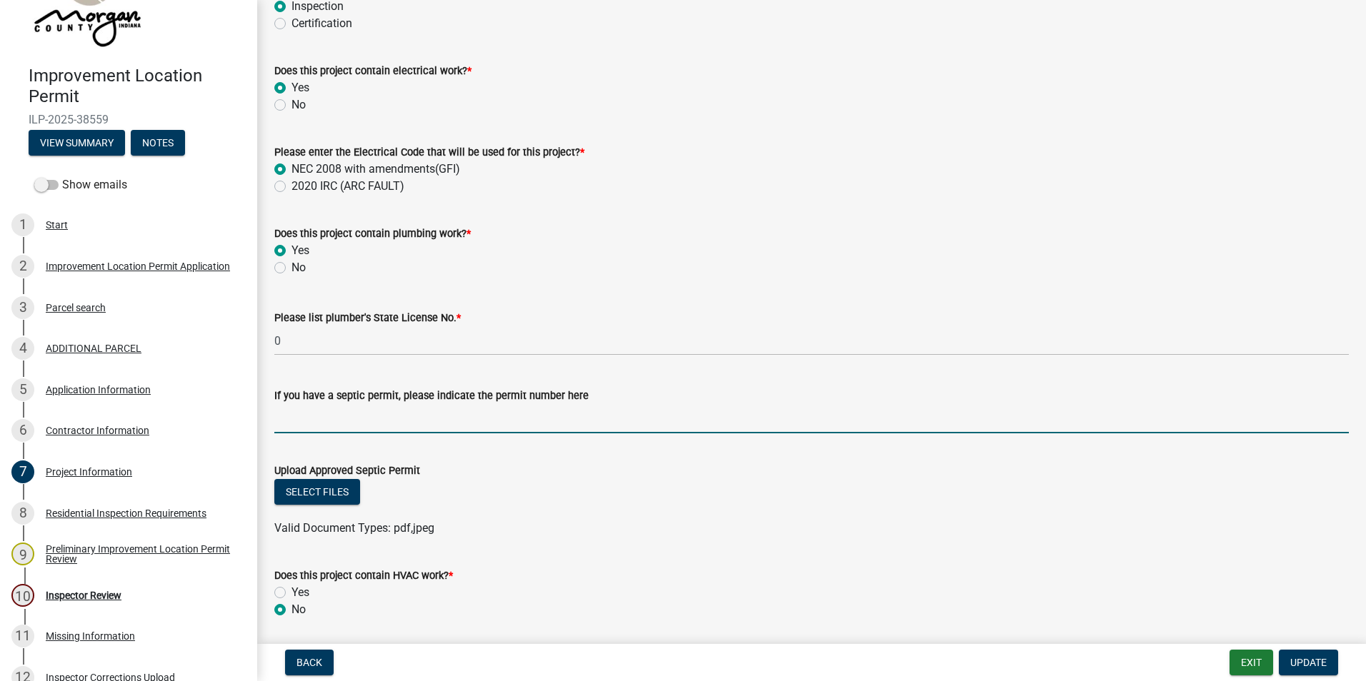
click at [374, 416] on input "If you have a septic permit, please indicate the permit number here" at bounding box center [811, 418] width 1074 height 29
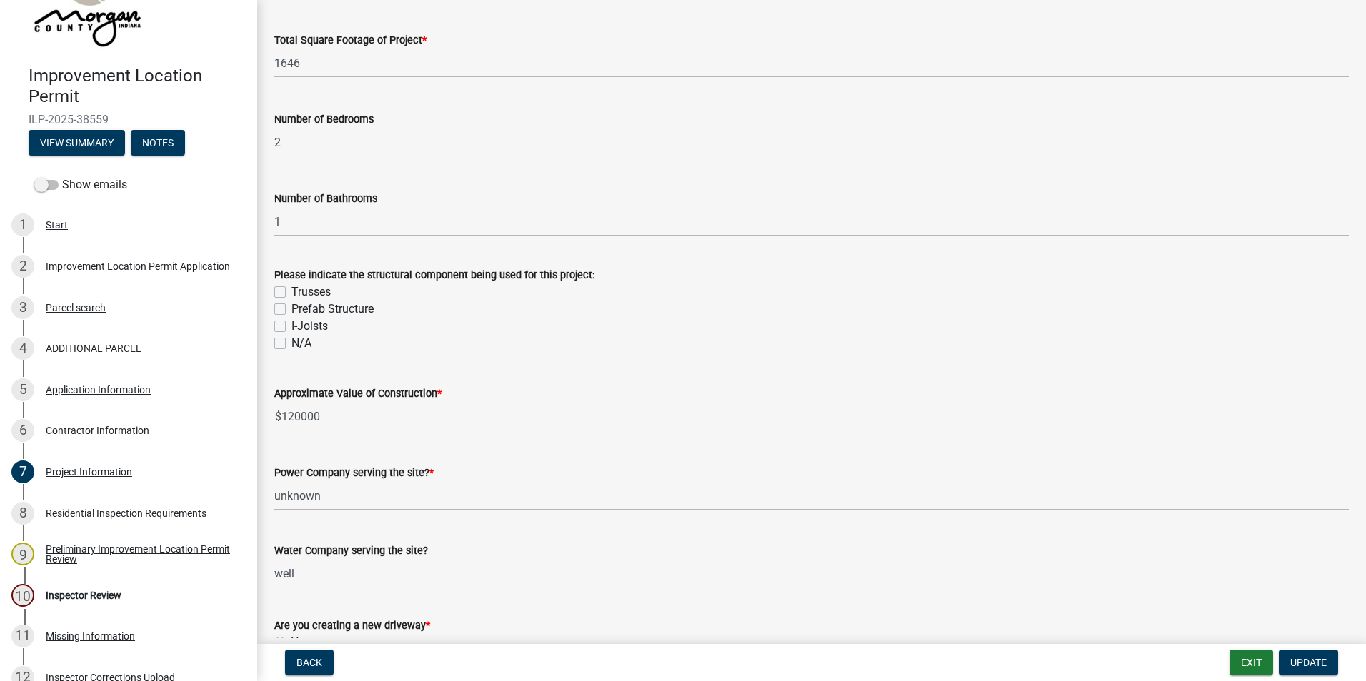
scroll to position [1088, 0]
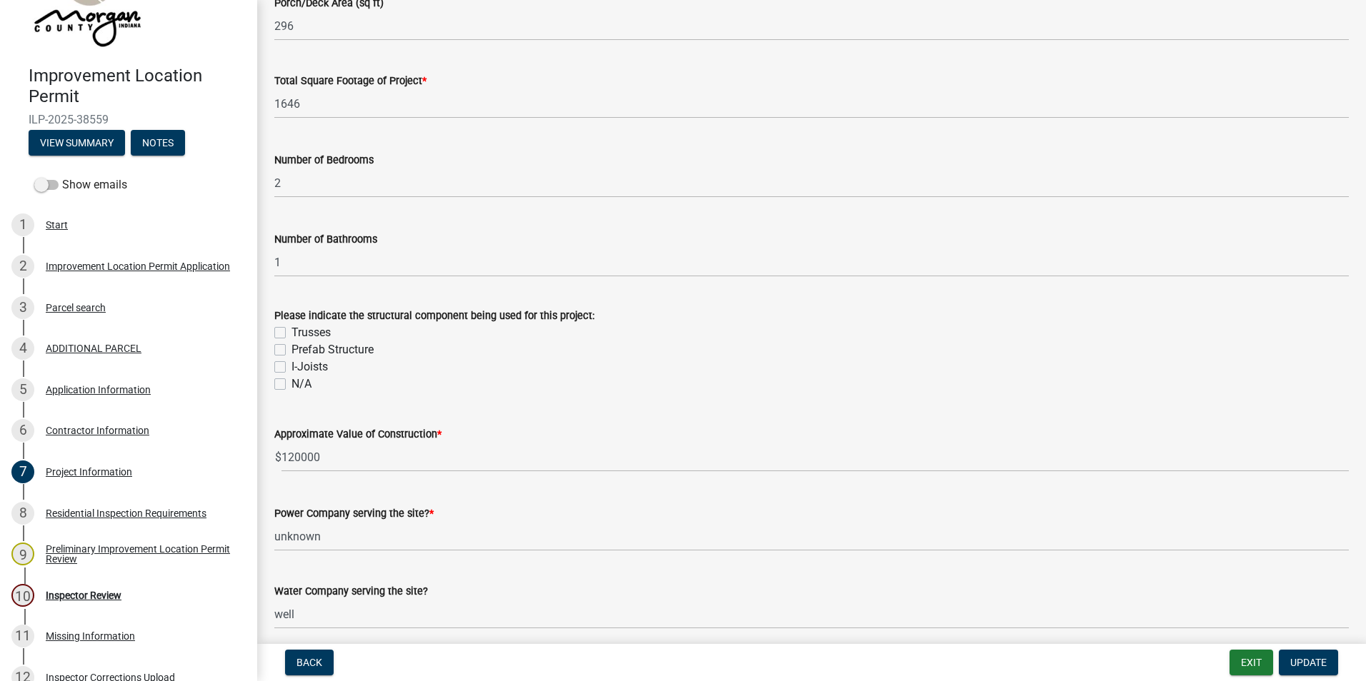
type input "25-107"
click at [291, 332] on label "Trusses" at bounding box center [310, 332] width 39 height 17
click at [291, 332] on input "Trusses" at bounding box center [295, 328] width 9 height 9
checkbox input "true"
checkbox input "false"
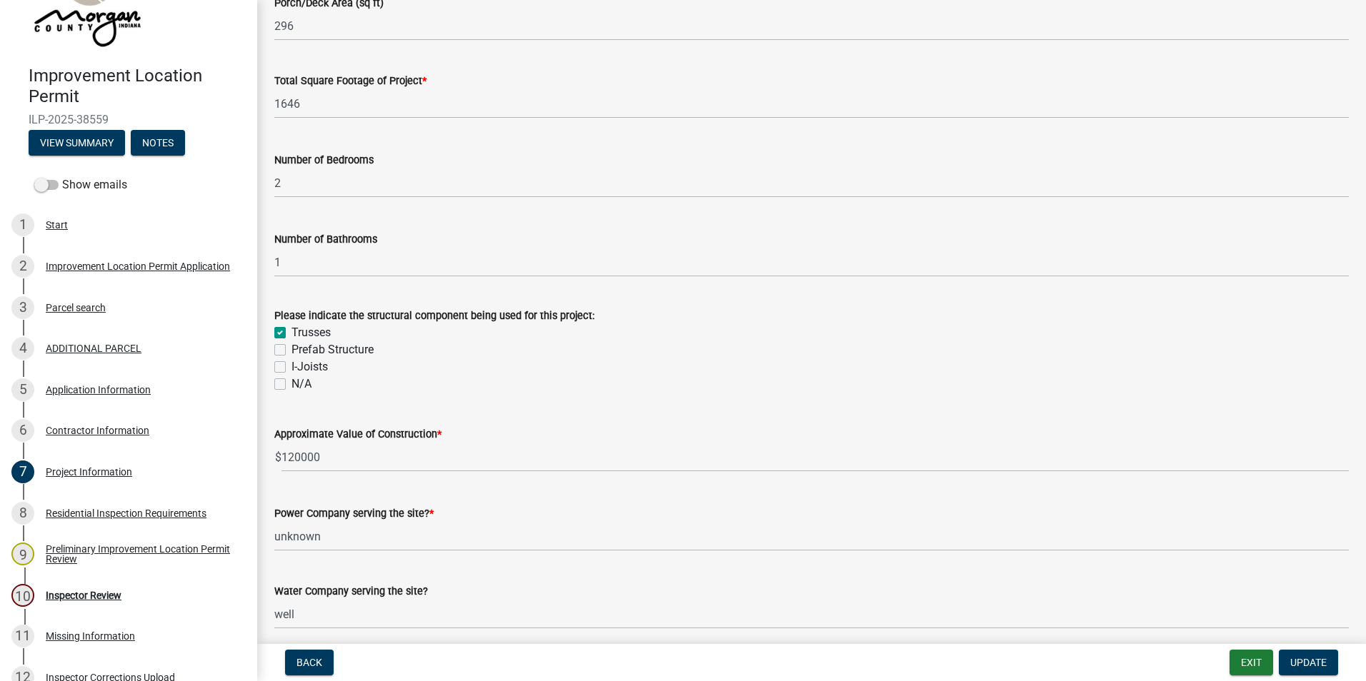
checkbox input "false"
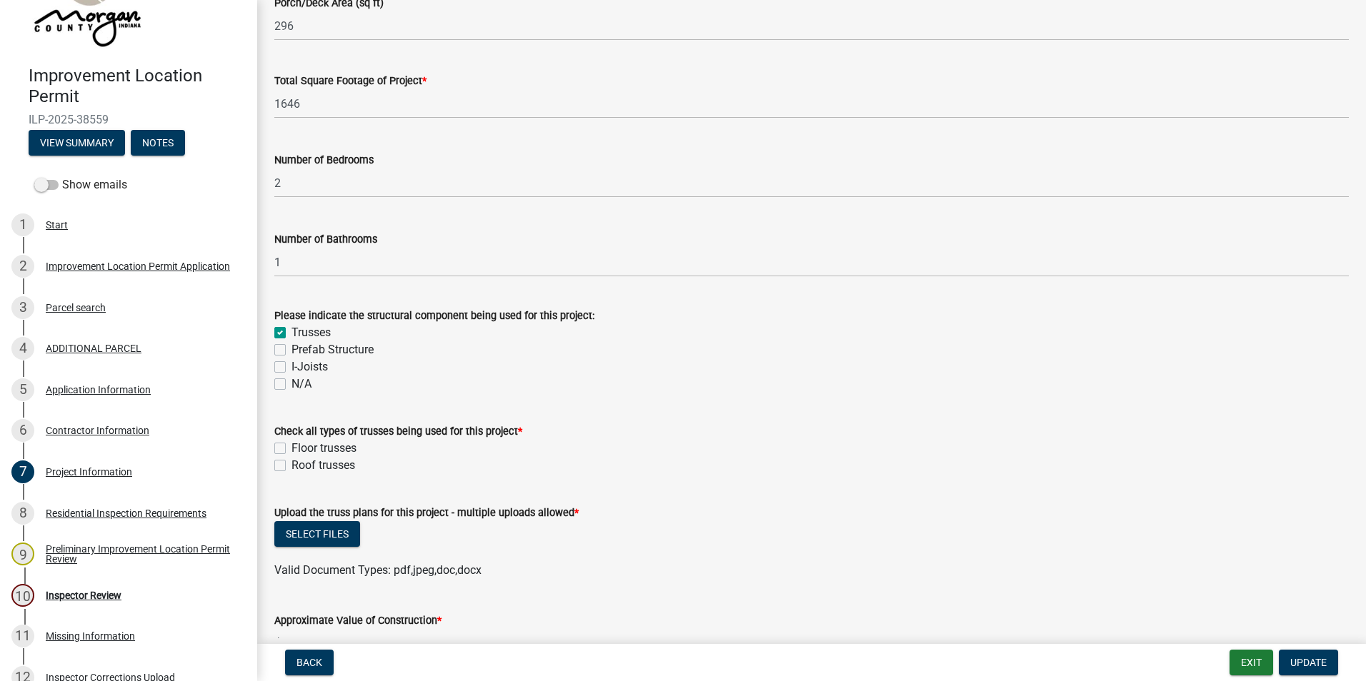
click at [291, 466] on label "Roof trusses" at bounding box center [323, 465] width 64 height 17
click at [291, 466] on input "Roof trusses" at bounding box center [295, 461] width 9 height 9
checkbox input "true"
checkbox input "false"
checkbox input "true"
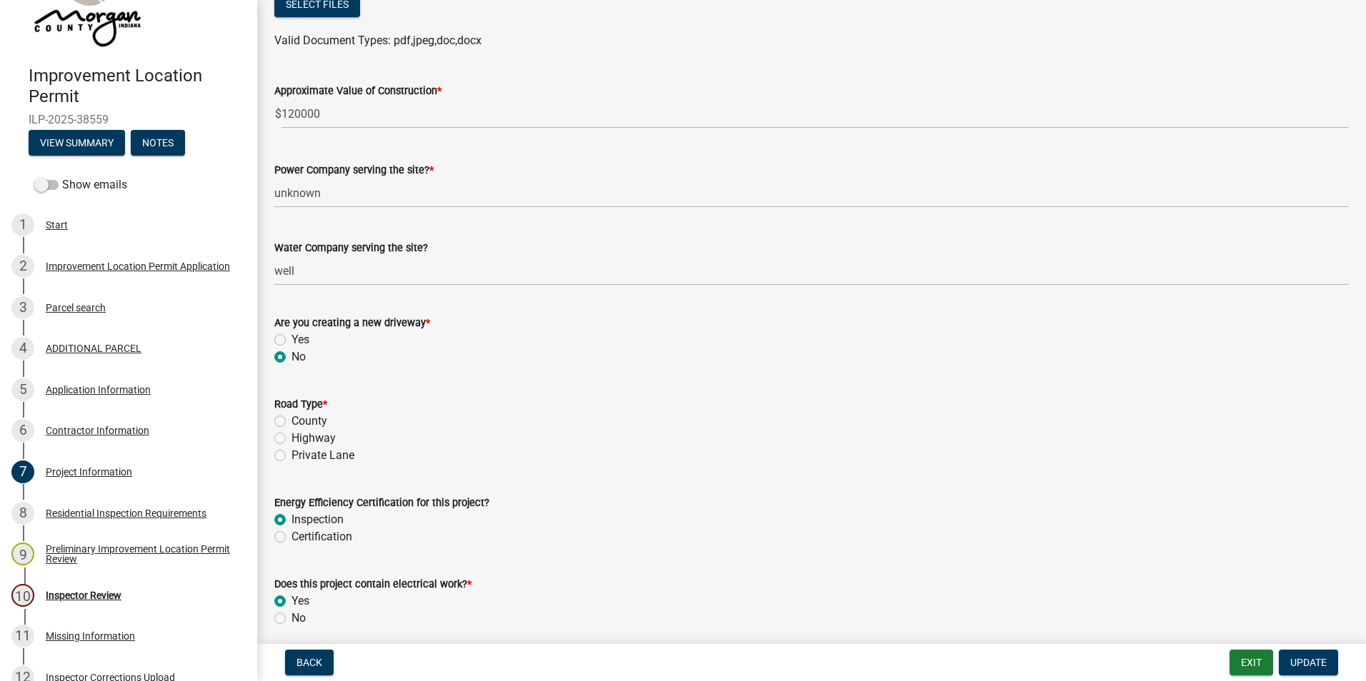
scroll to position [1643, 0]
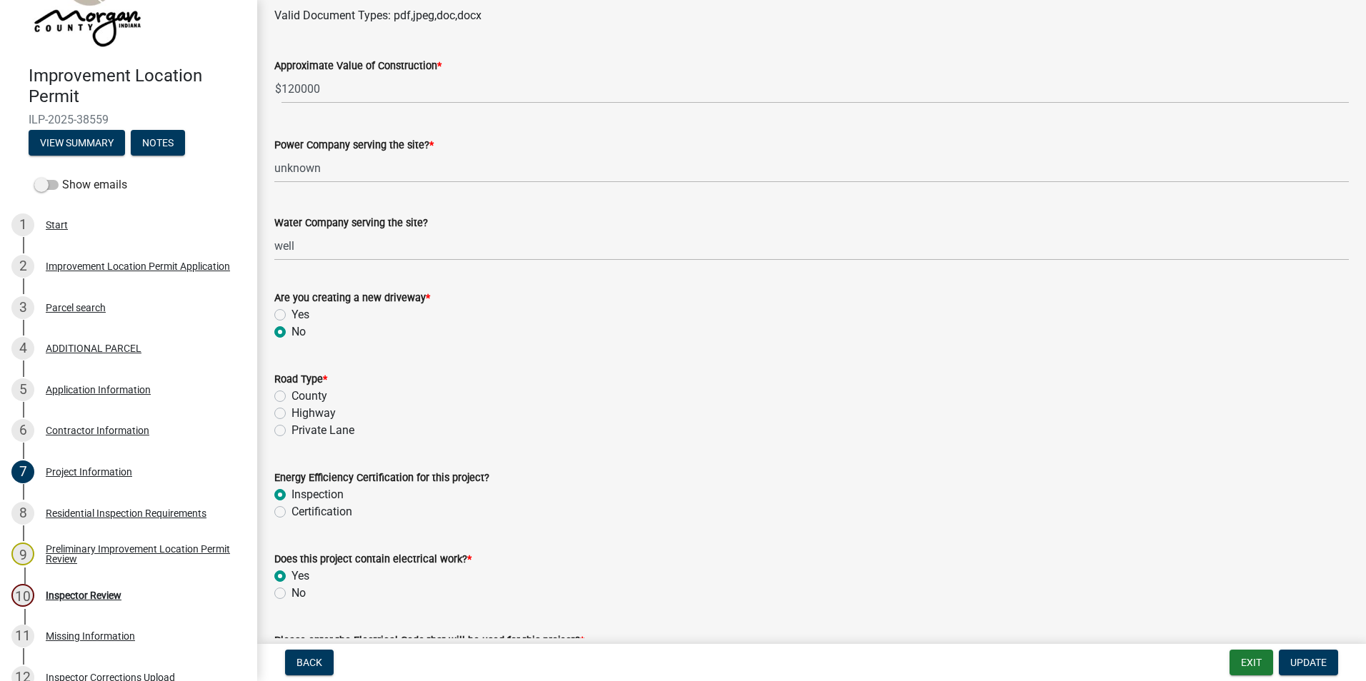
click at [291, 396] on label "County" at bounding box center [309, 396] width 36 height 17
click at [291, 396] on input "County" at bounding box center [295, 392] width 9 height 9
radio input "true"
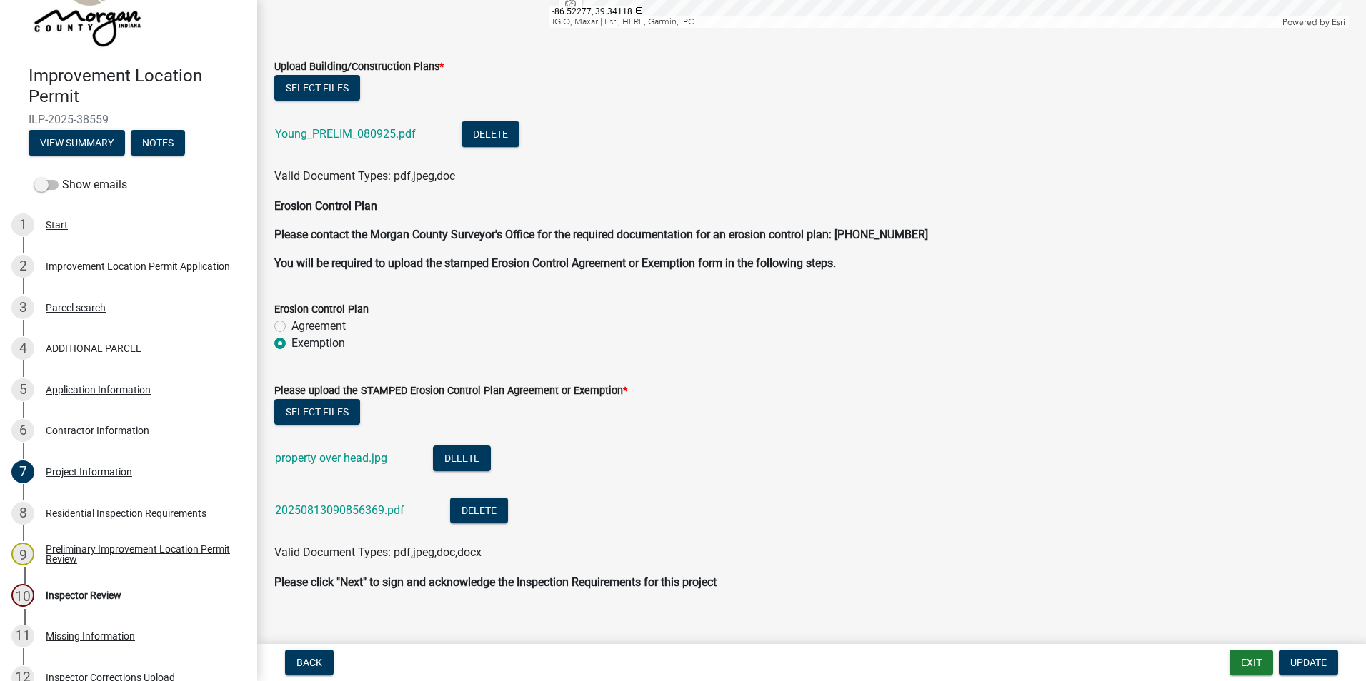
scroll to position [3567, 0]
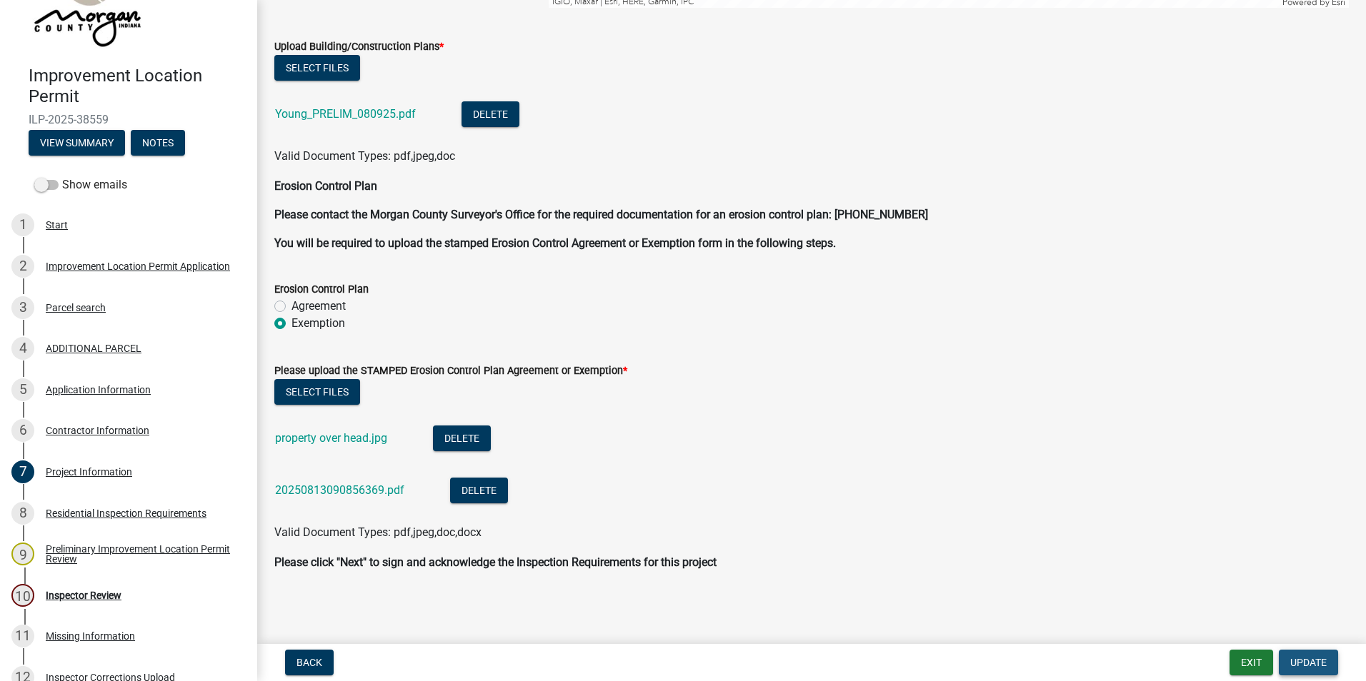
click at [1307, 666] on span "Update" at bounding box center [1308, 662] width 36 height 11
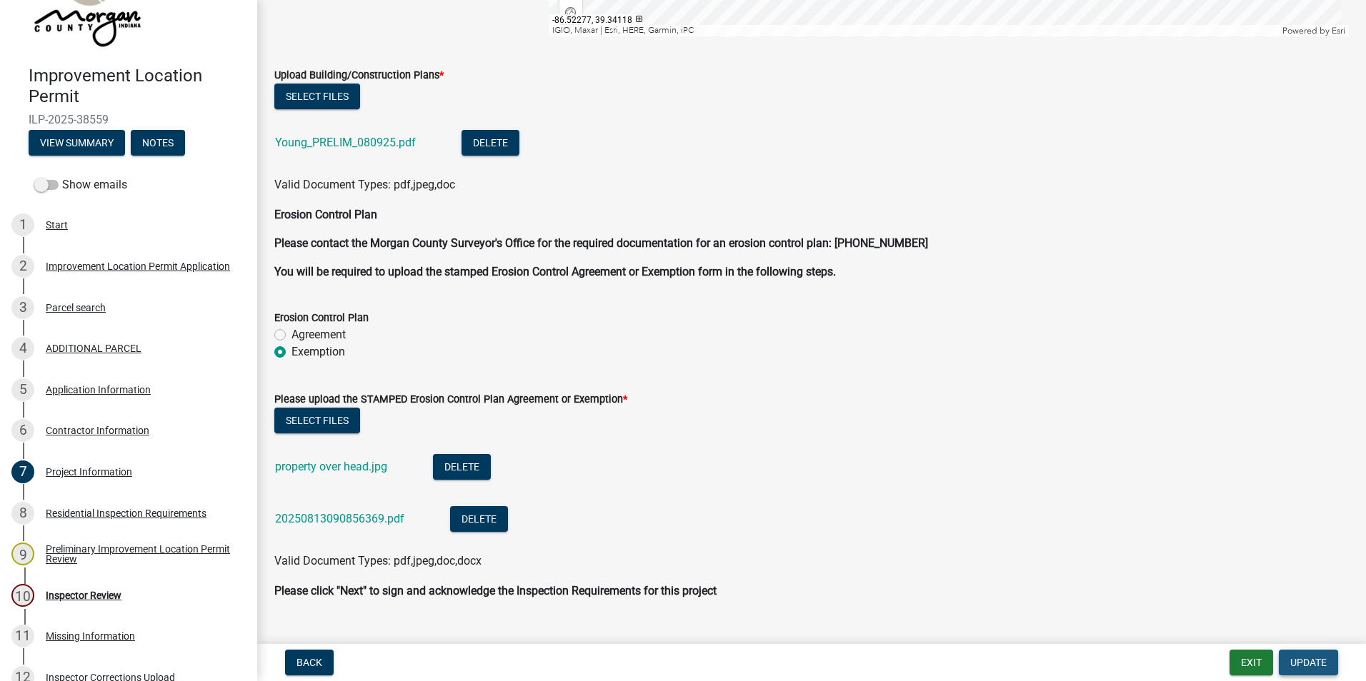
scroll to position [3595, 0]
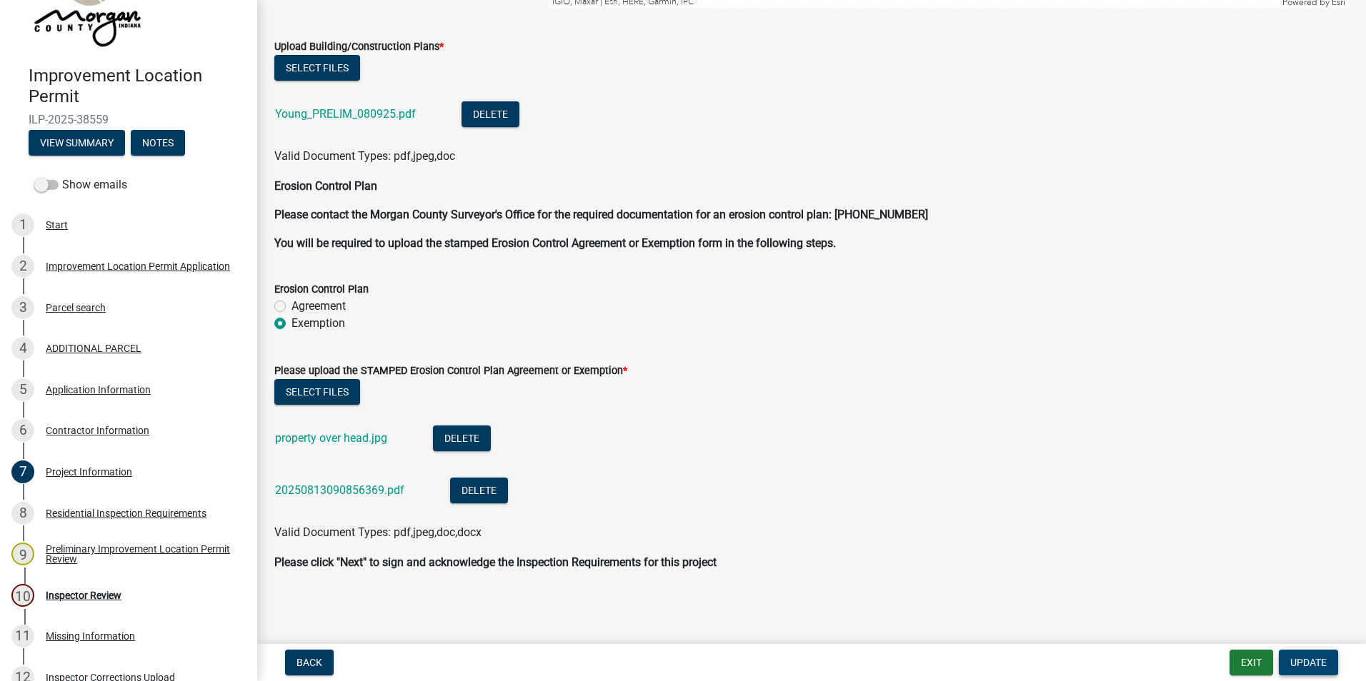
click at [1310, 662] on span "Update" at bounding box center [1308, 662] width 36 height 11
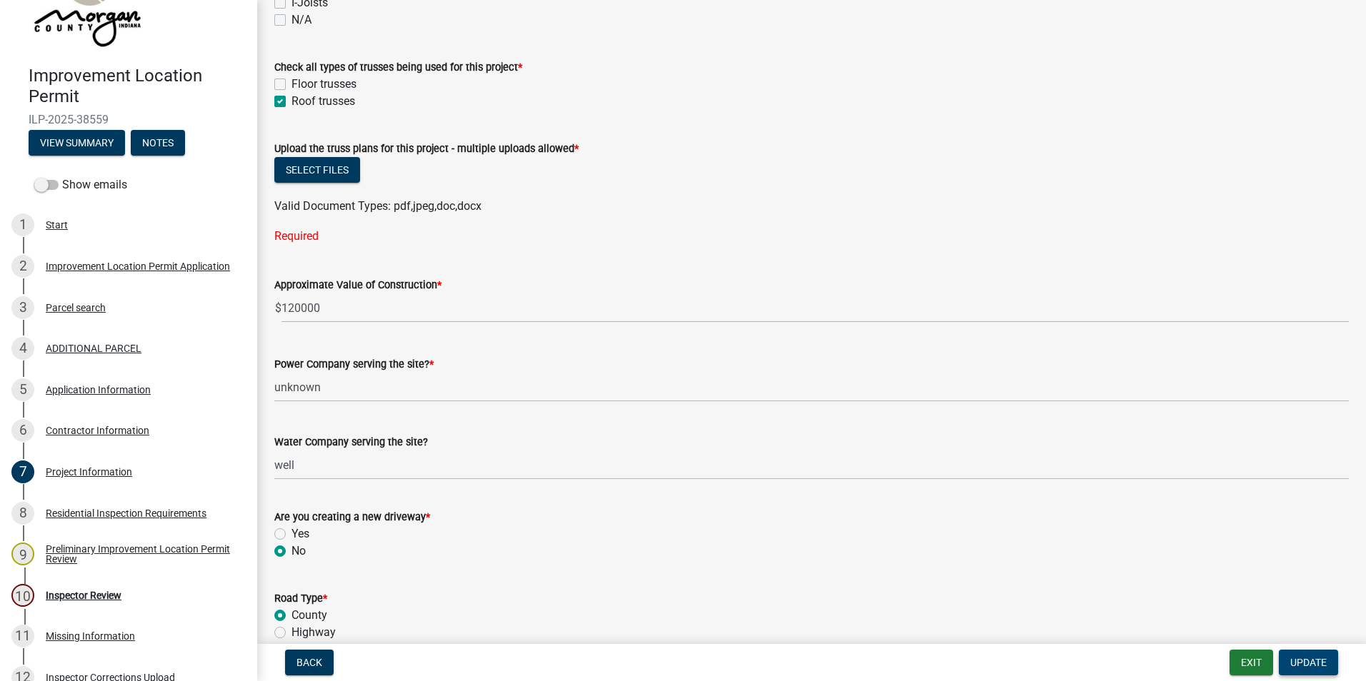
scroll to position [1309, 0]
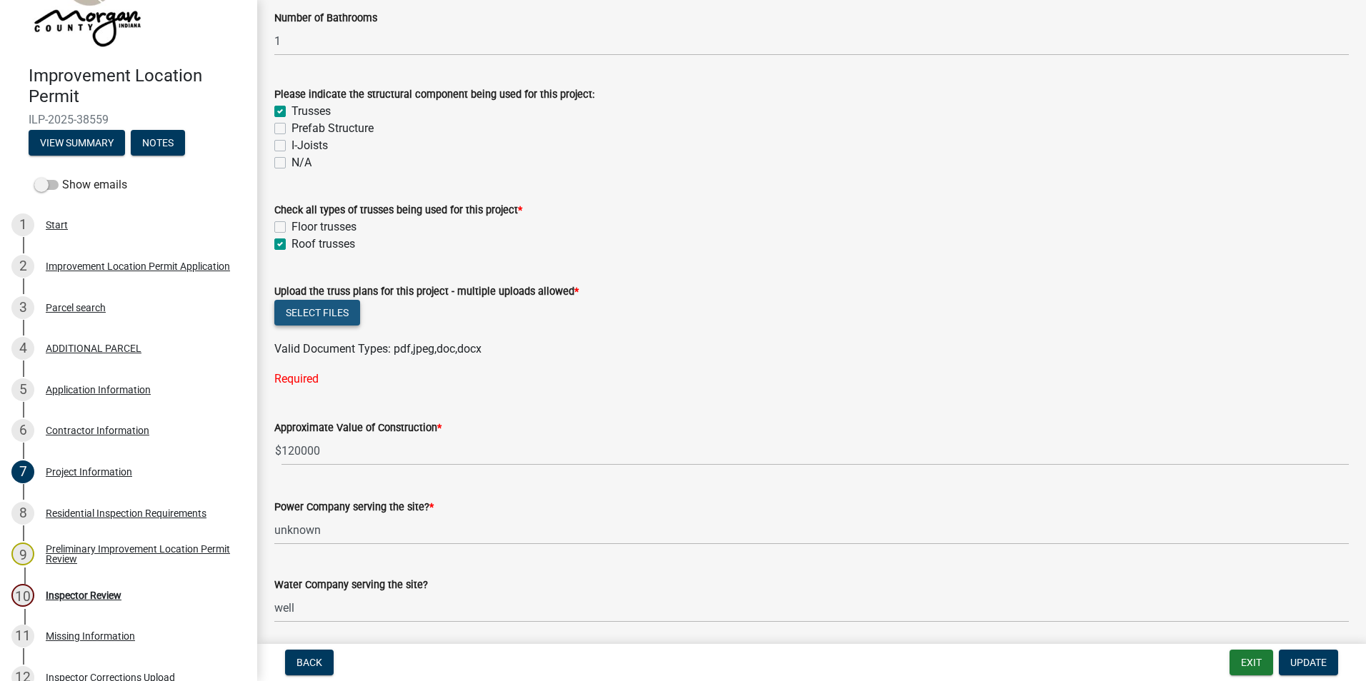
click at [289, 316] on button "Select files" at bounding box center [317, 313] width 86 height 26
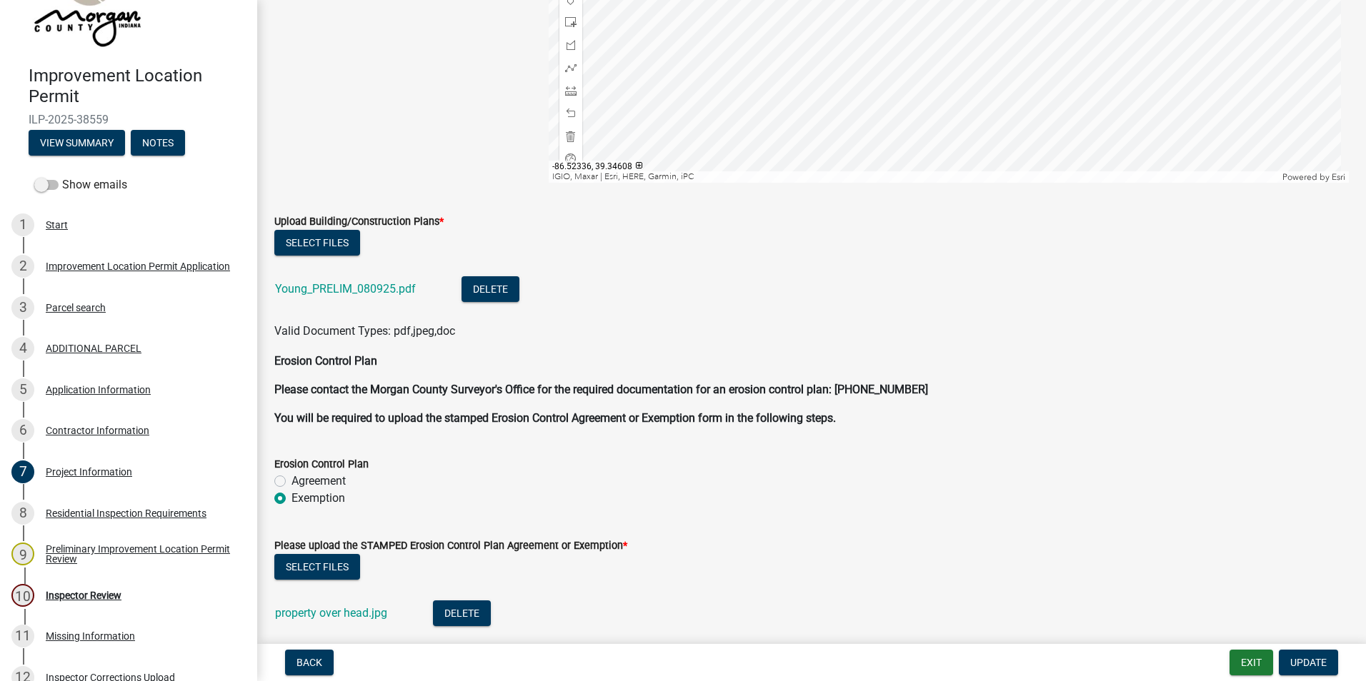
scroll to position [3619, 0]
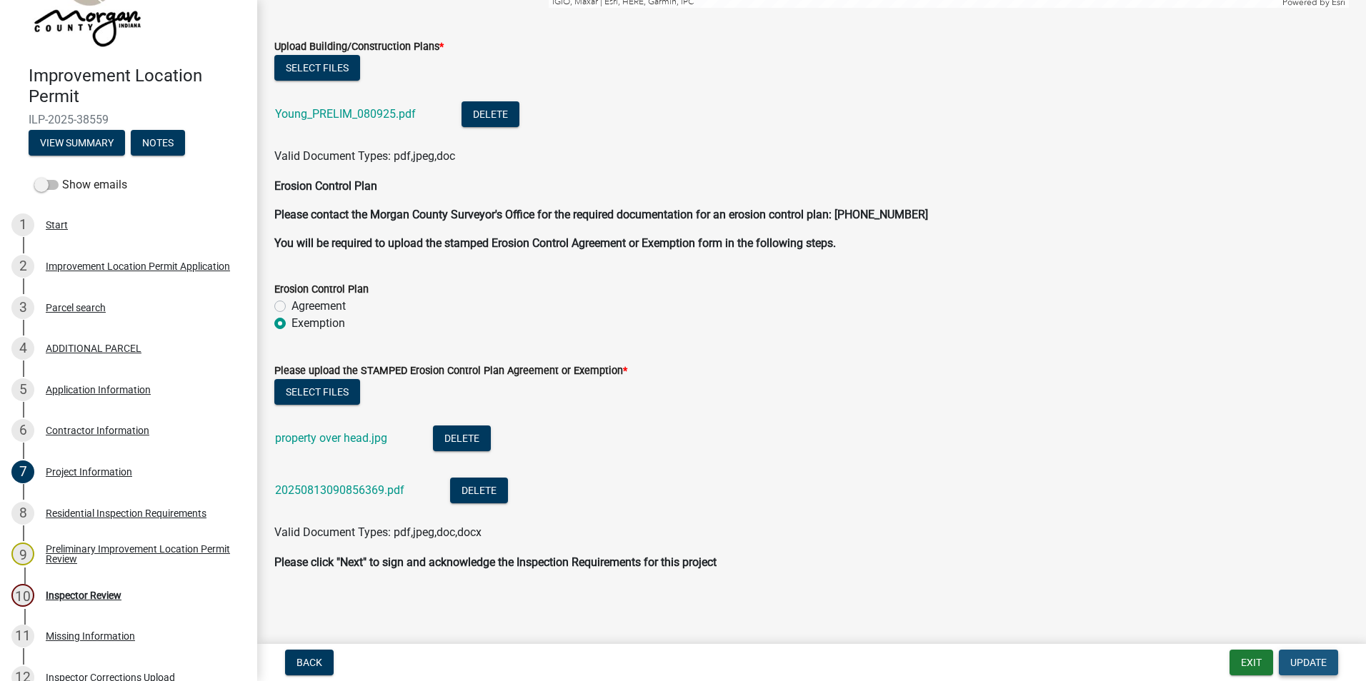
click at [1299, 654] on button "Update" at bounding box center [1308, 663] width 59 height 26
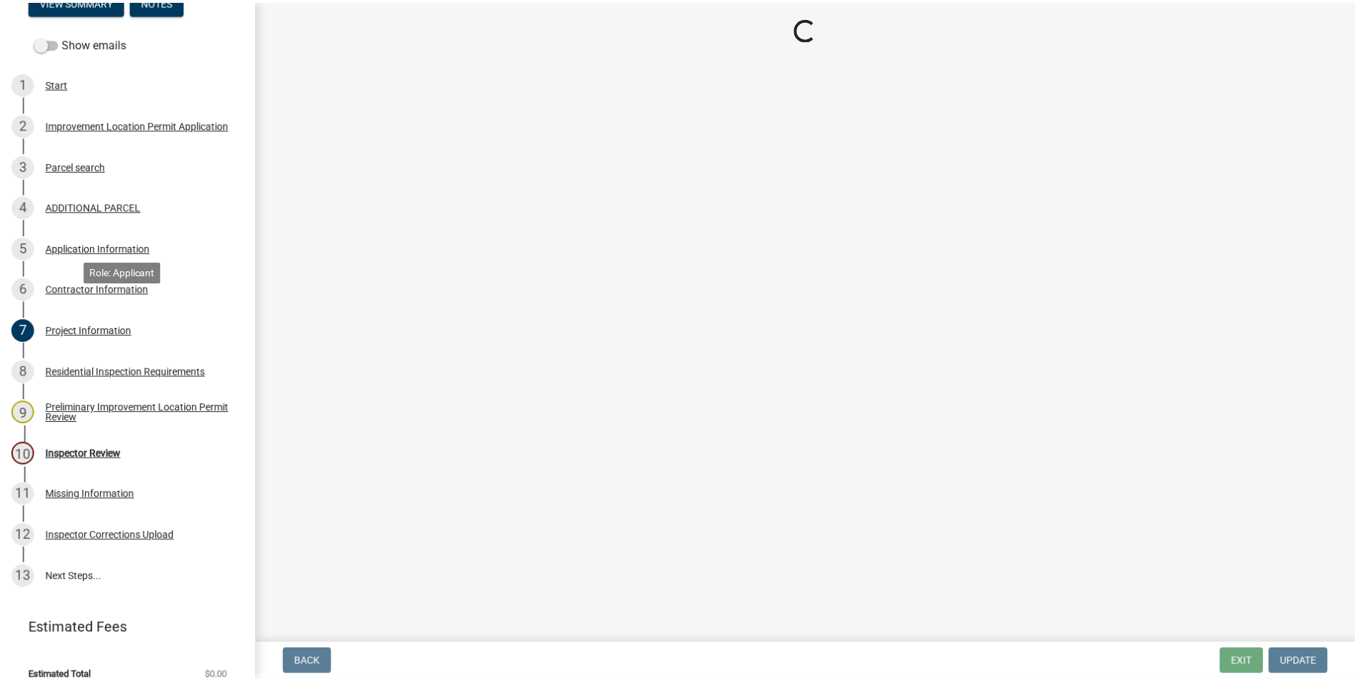
scroll to position [230, 0]
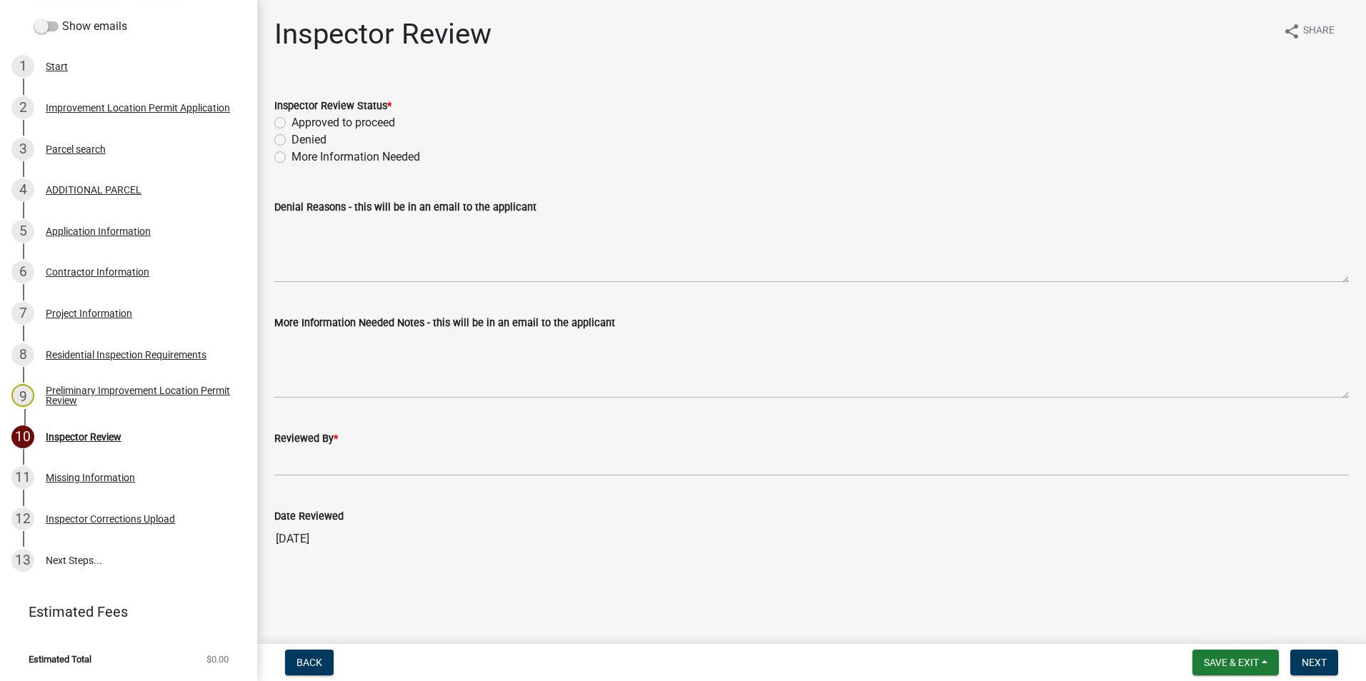
click at [291, 156] on label "More Information Needed" at bounding box center [355, 157] width 129 height 17
click at [291, 156] on input "More Information Needed" at bounding box center [295, 153] width 9 height 9
radio input "true"
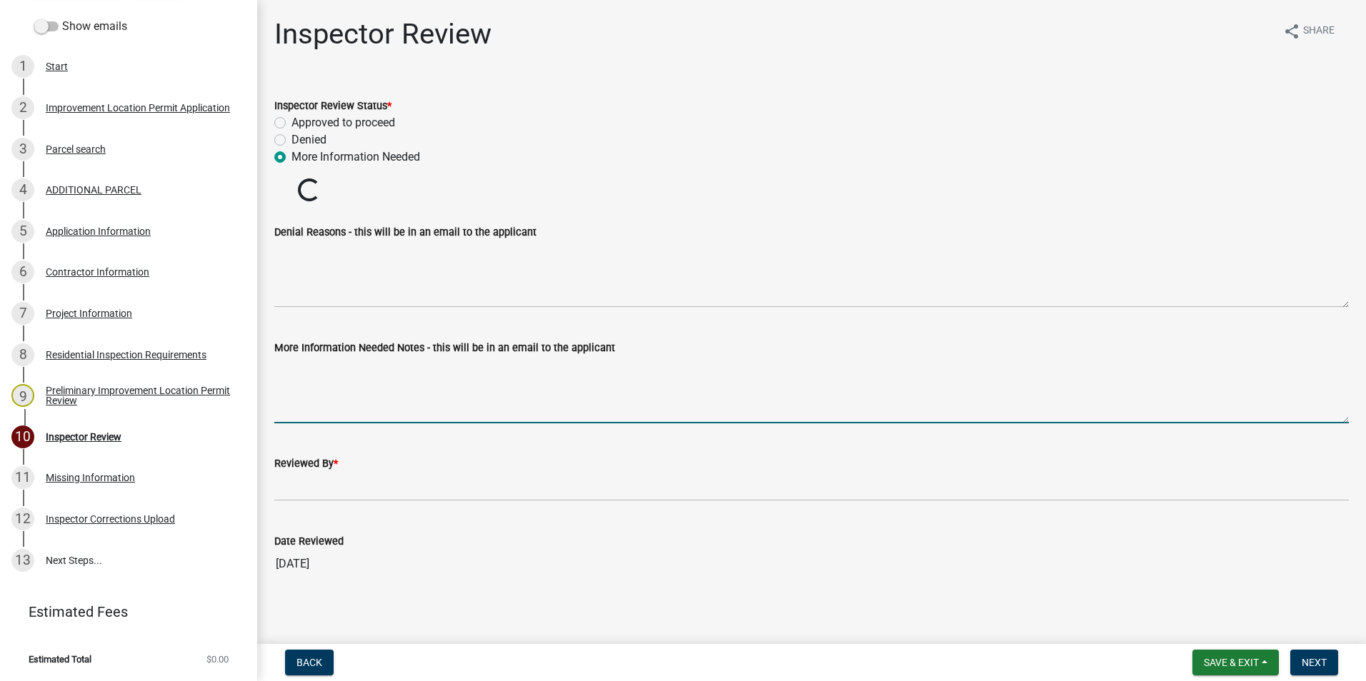
click at [336, 365] on textarea "More Information Needed Notes - this will be in an email to the applicant" at bounding box center [811, 389] width 1074 height 67
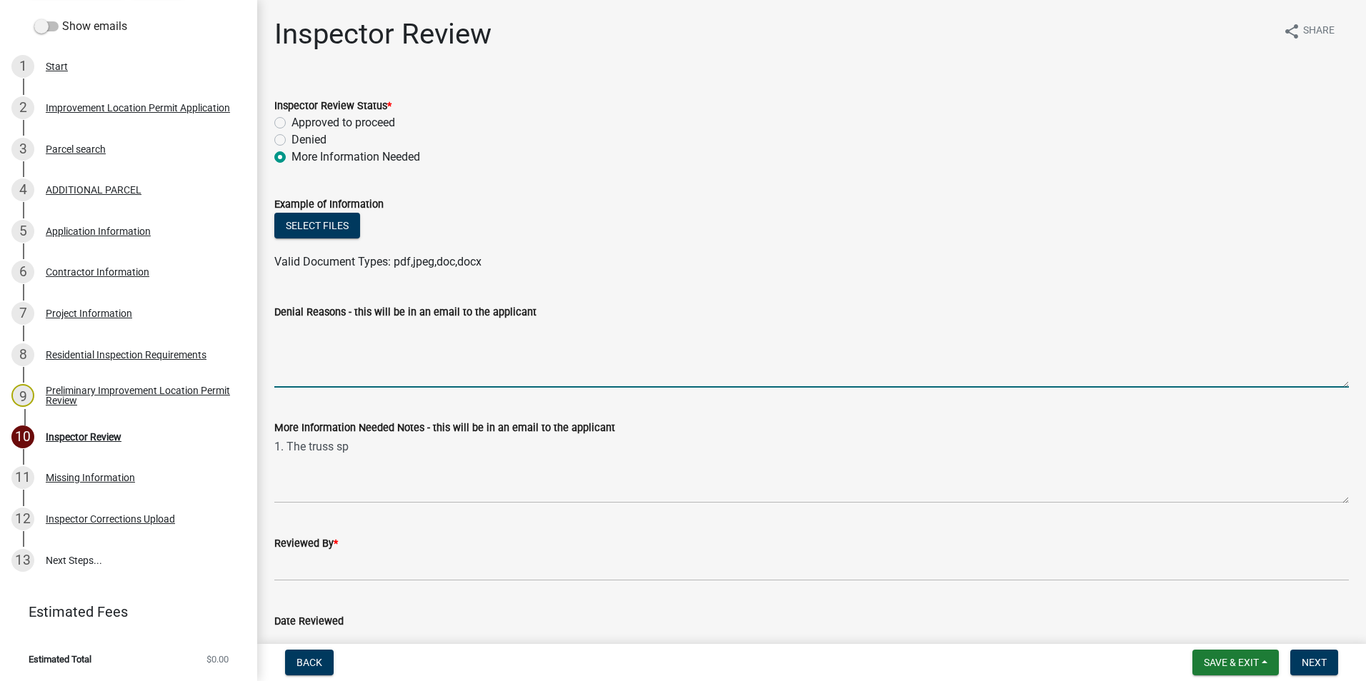
drag, startPoint x: 336, startPoint y: 365, endPoint x: 732, endPoint y: 264, distance: 408.5
click at [732, 281] on wm-data-entity-input "Example of Information Select files Valid Document Types: pdf,jpeg,doc,docx" at bounding box center [811, 231] width 1074 height 105
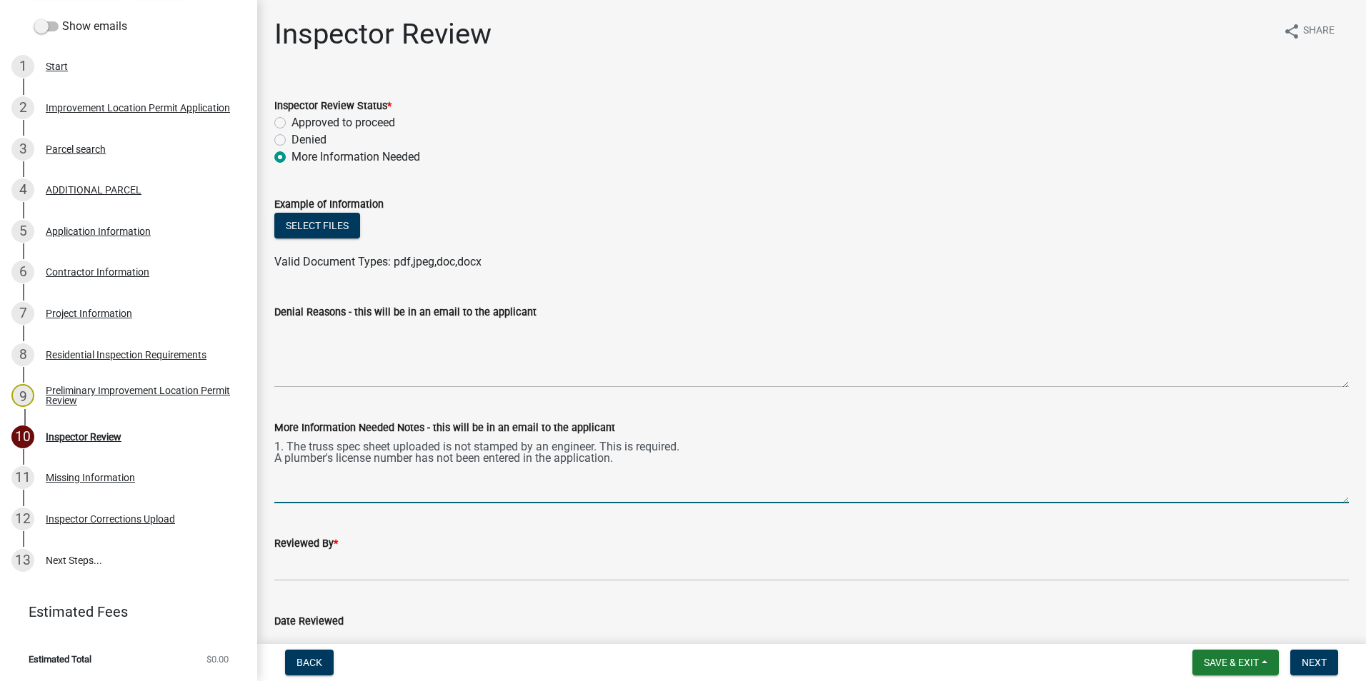
click at [656, 466] on textarea "1. The truss spec sheet uploaded is not stamped by an engineer. This is require…" at bounding box center [811, 469] width 1074 height 67
type textarea "1. The truss spec sheet uploaded is not stamped by an engineer. This is require…"
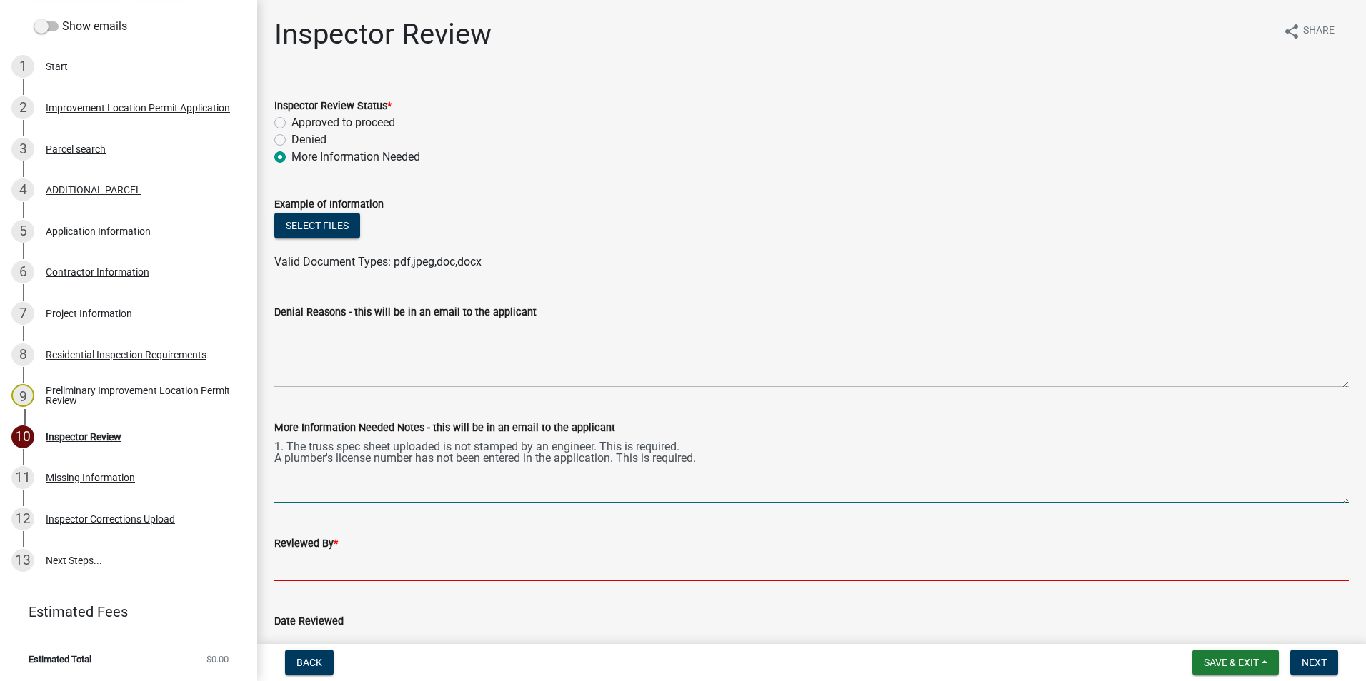
click at [321, 569] on input "Reviewed By *" at bounding box center [811, 566] width 1074 height 29
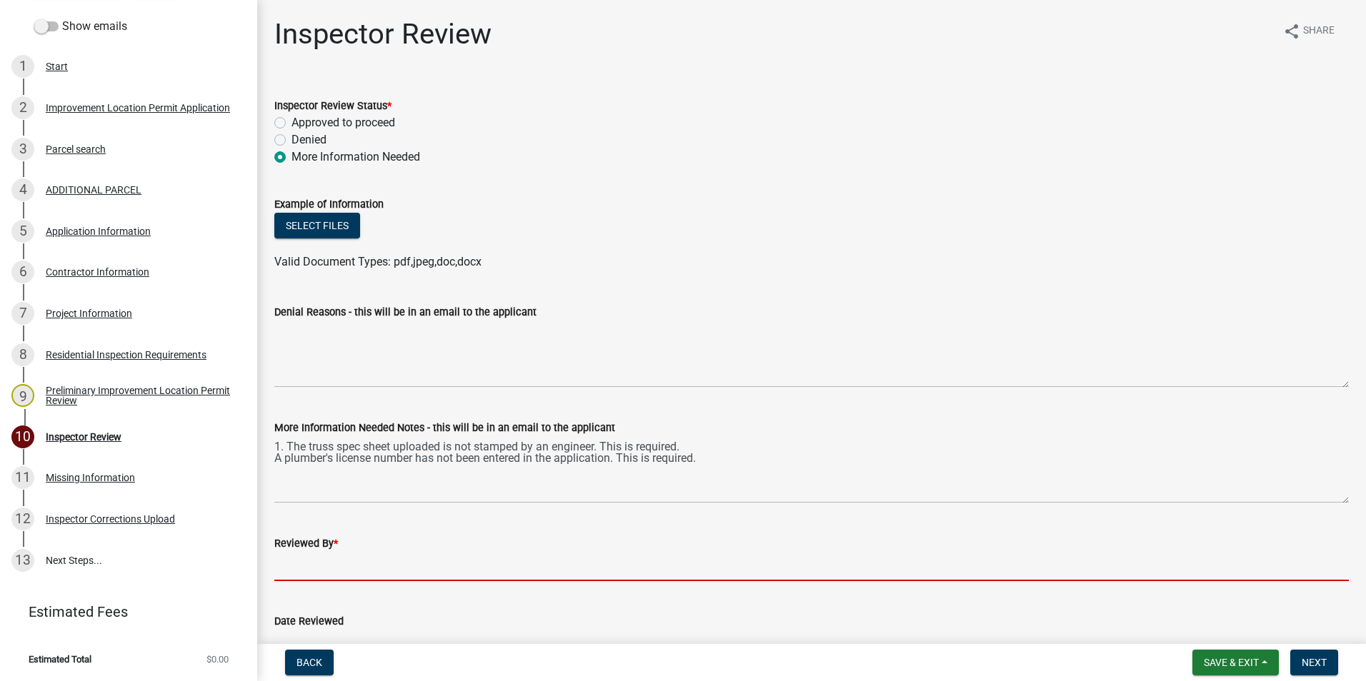
type input "AFM"
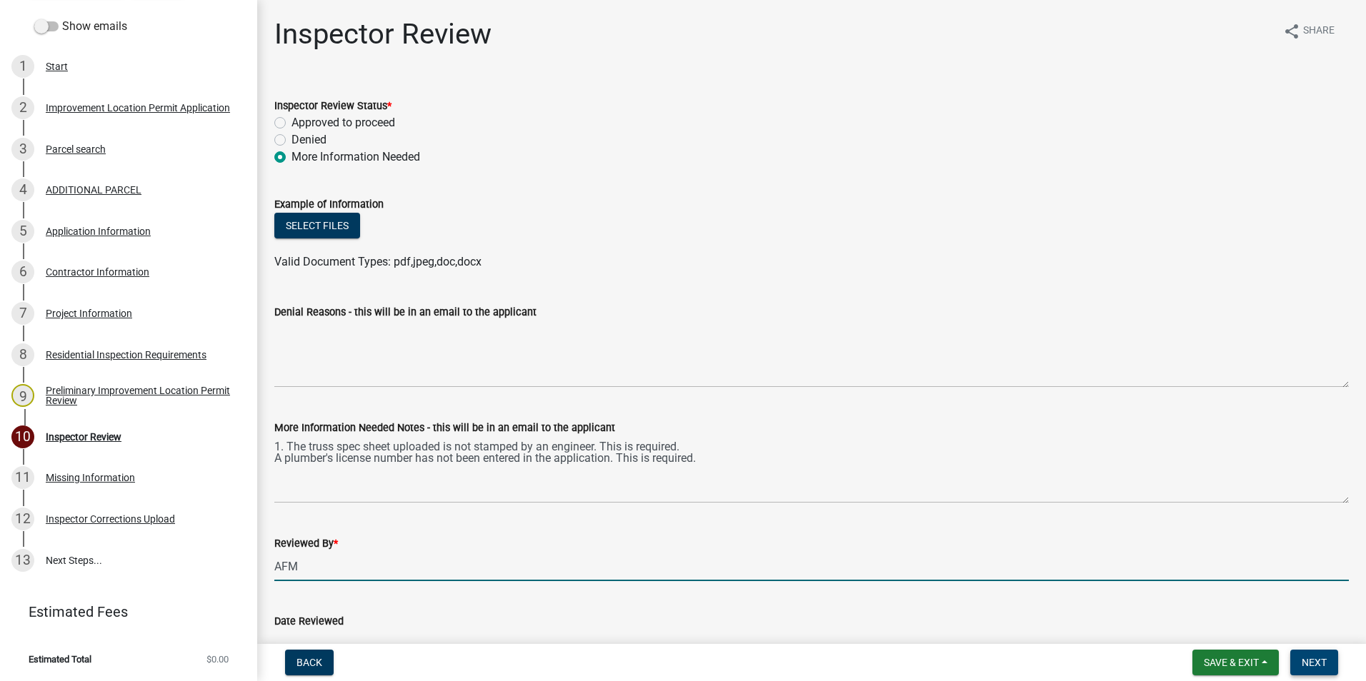
click at [1321, 655] on button "Next" at bounding box center [1314, 663] width 48 height 26
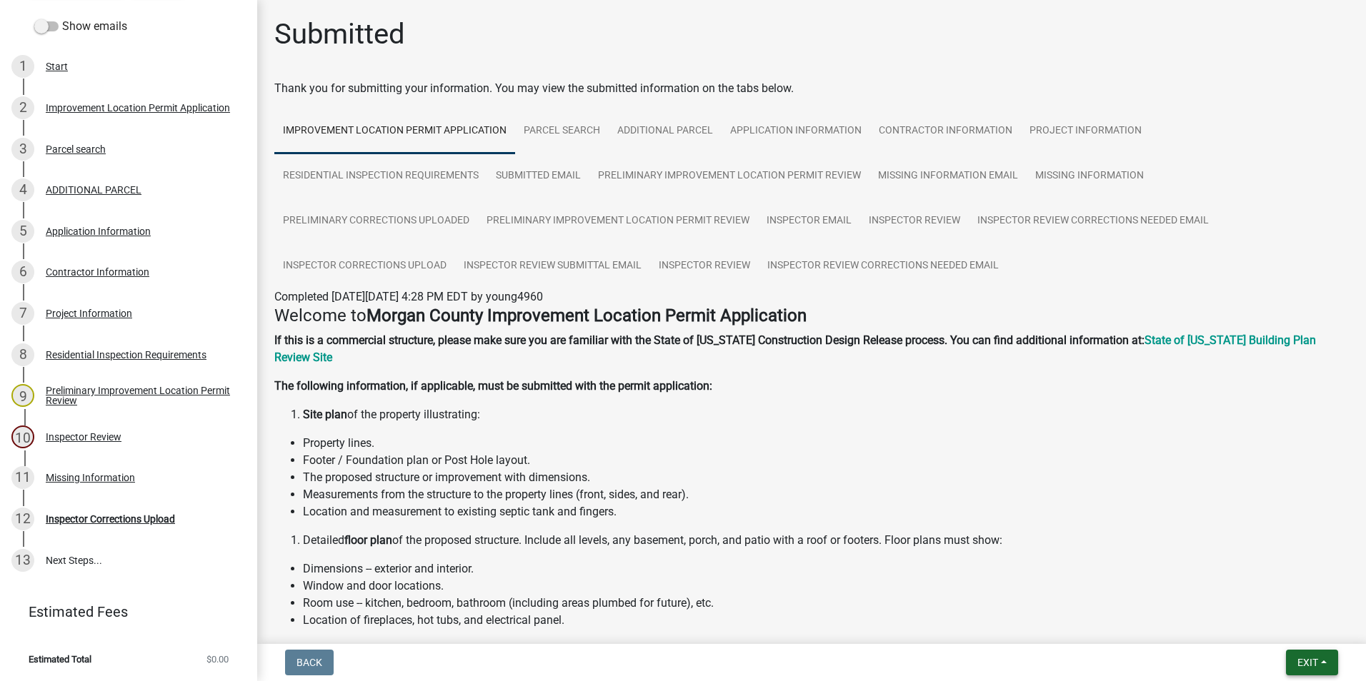
click at [1299, 657] on span "Exit" at bounding box center [1307, 662] width 21 height 11
click at [1282, 624] on button "Save & Exit" at bounding box center [1281, 626] width 114 height 34
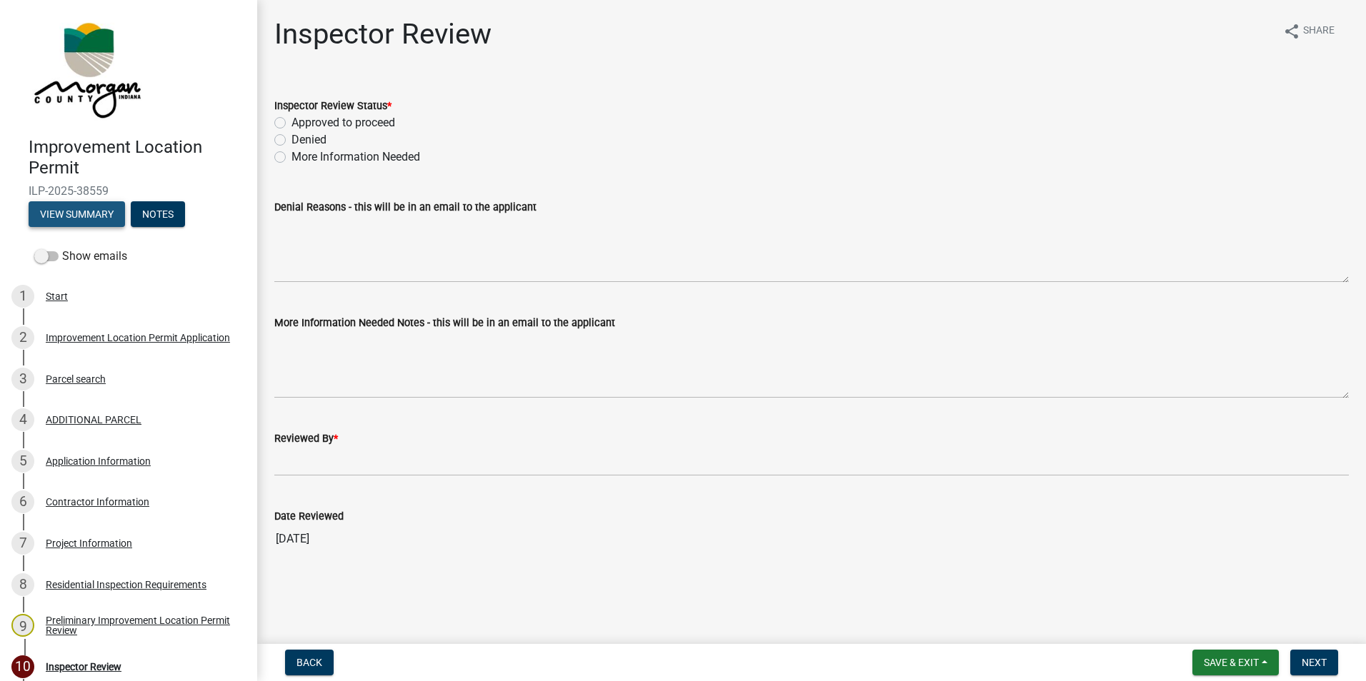
click at [83, 214] on button "View Summary" at bounding box center [77, 214] width 96 height 26
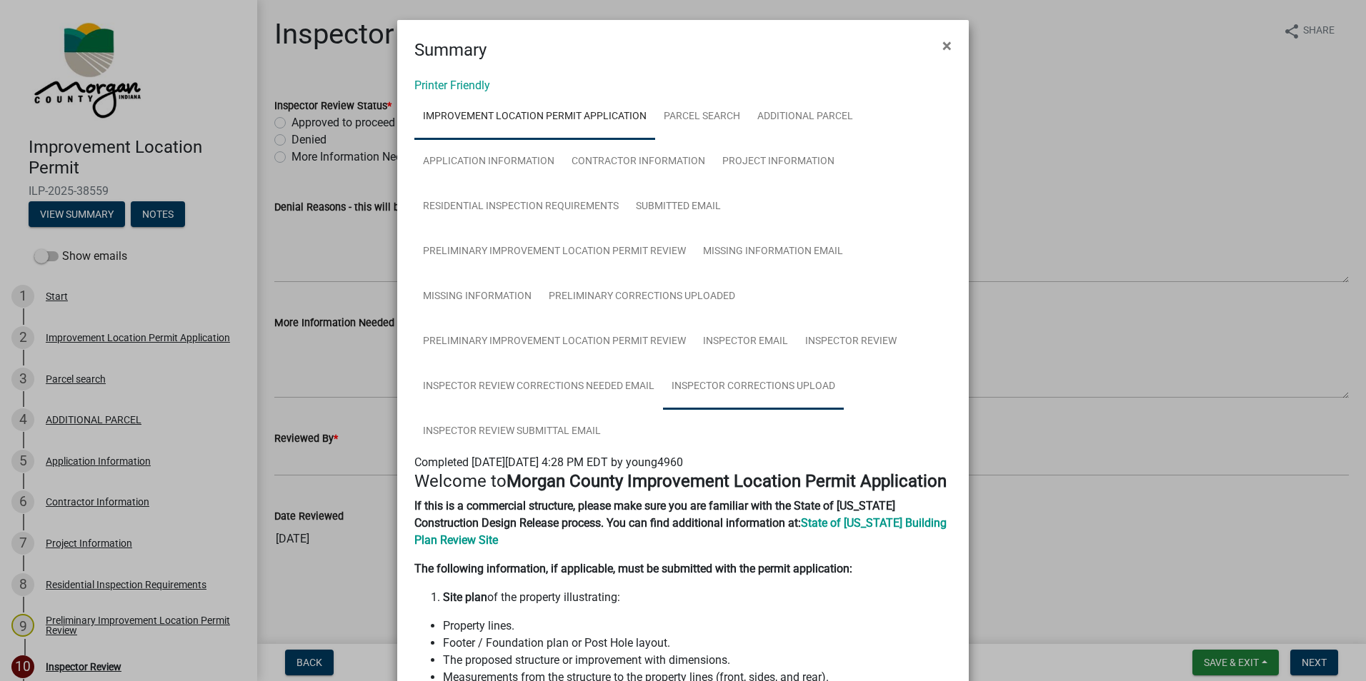
click at [734, 384] on link "Inspector Corrections Upload" at bounding box center [753, 387] width 181 height 46
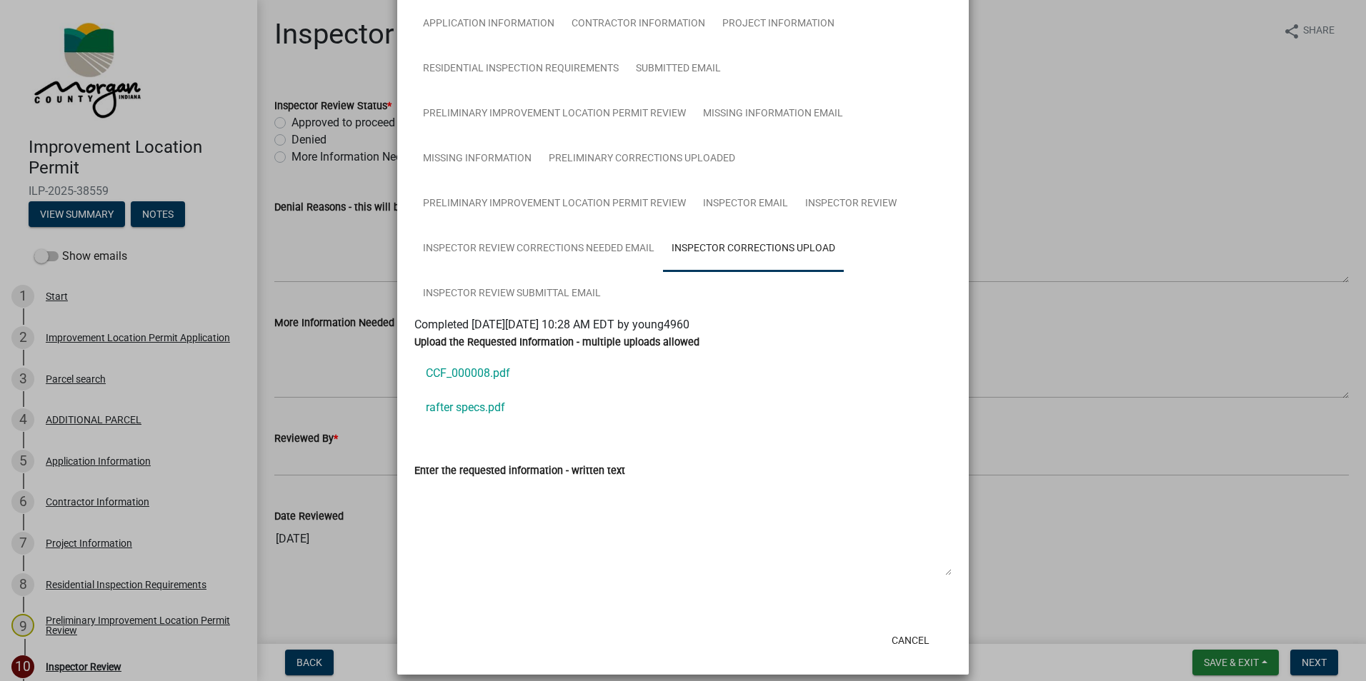
scroll to position [151, 0]
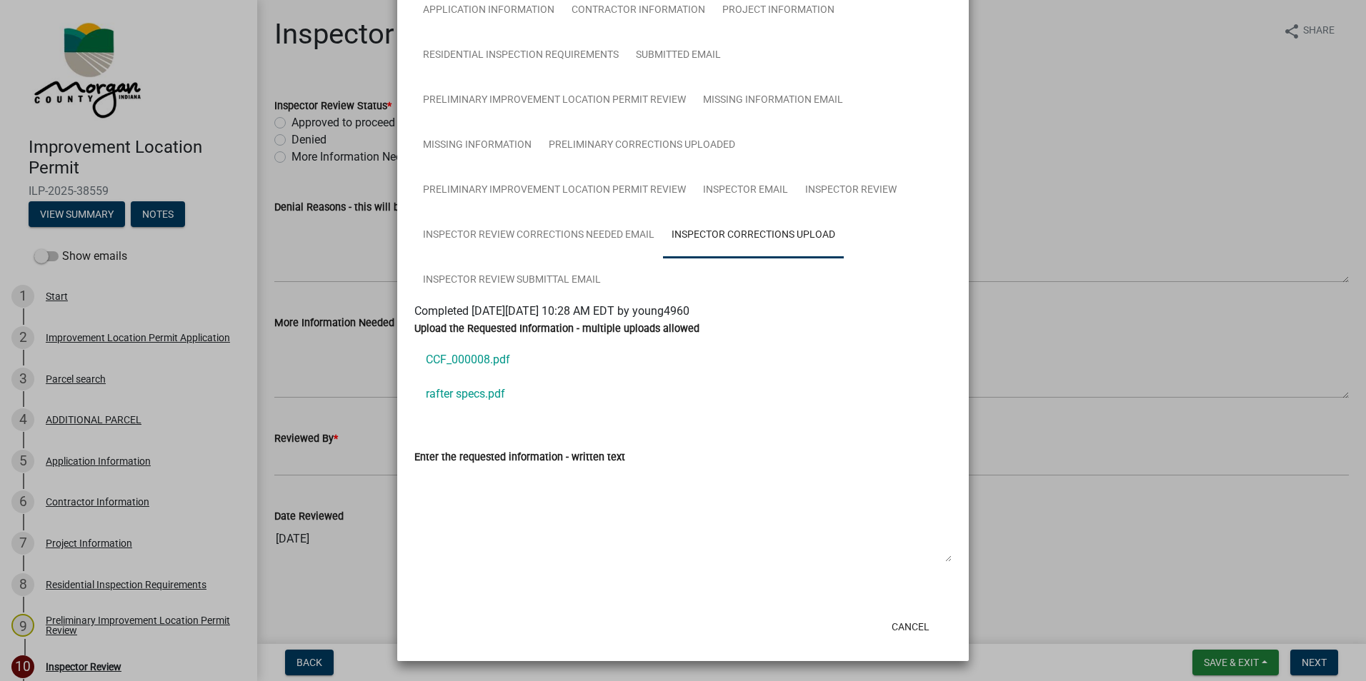
click at [481, 361] on link "CCF_000008.pdf" at bounding box center [682, 360] width 537 height 34
click at [471, 395] on link "rafter specs.pdf" at bounding box center [682, 394] width 537 height 34
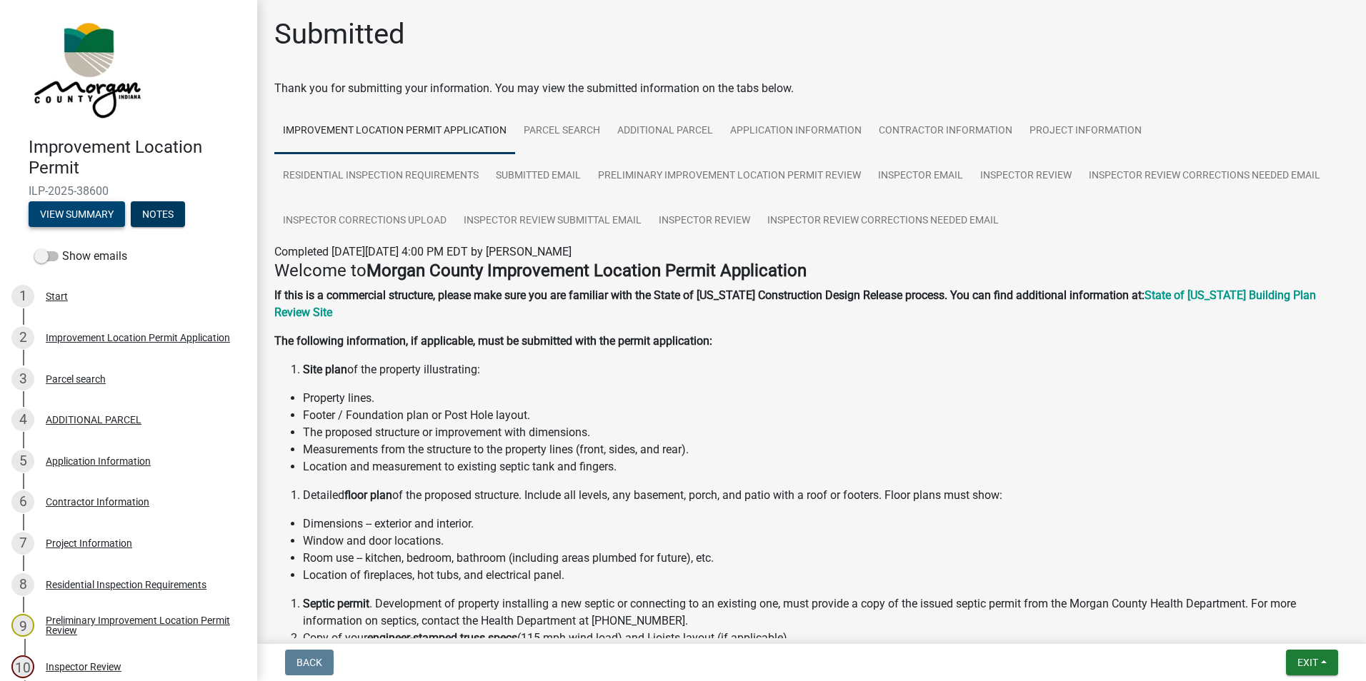
click at [80, 214] on button "View Summary" at bounding box center [77, 214] width 96 height 26
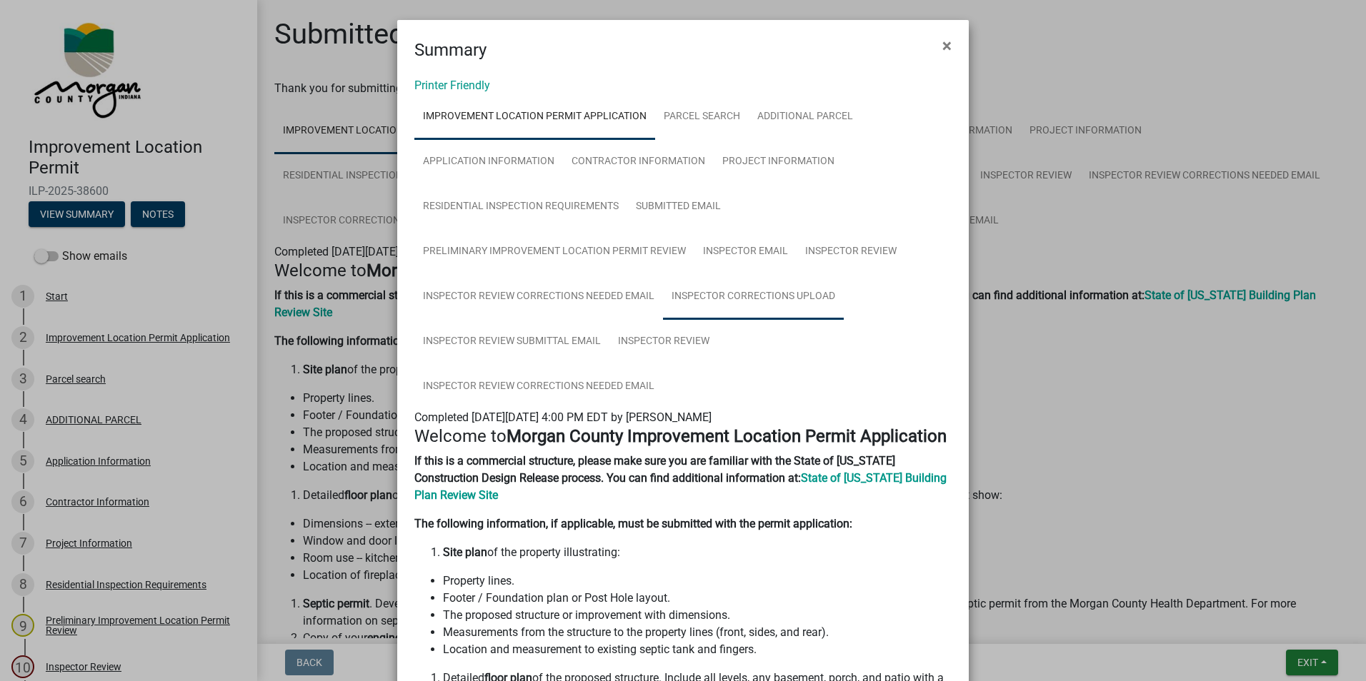
click at [730, 298] on link "Inspector Corrections Upload" at bounding box center [753, 297] width 181 height 46
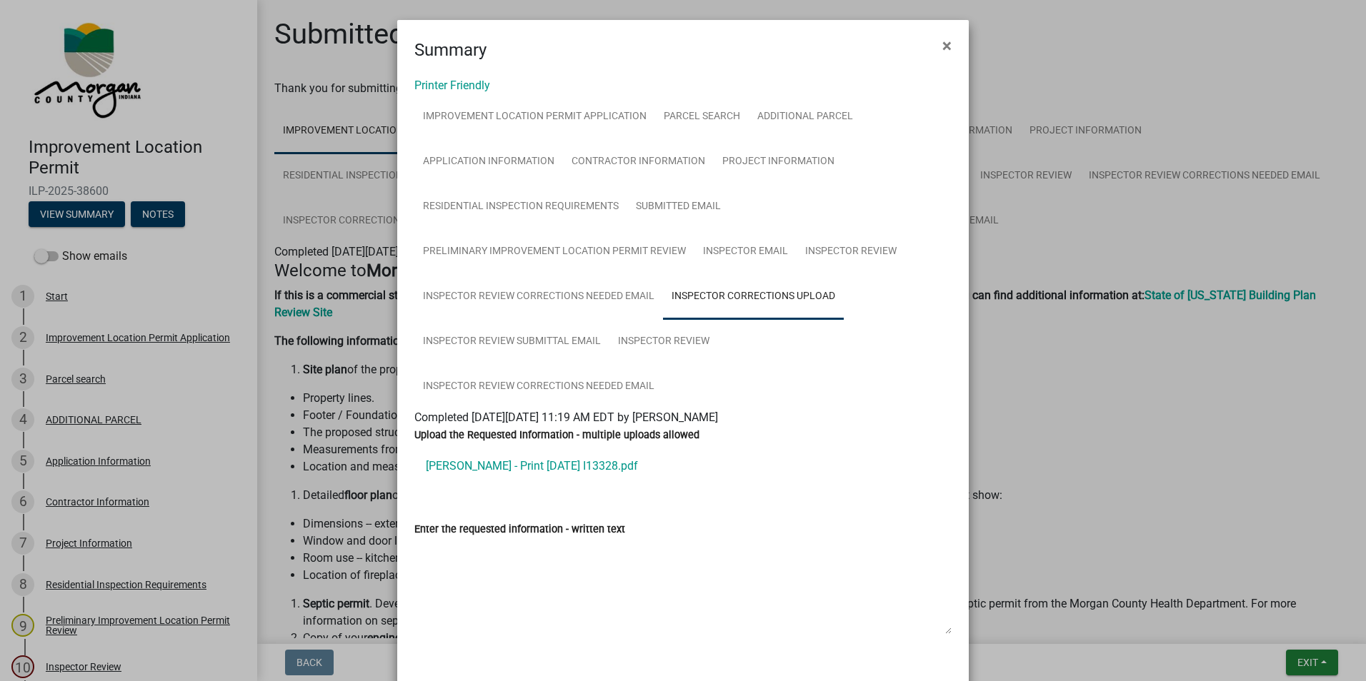
scroll to position [72, 0]
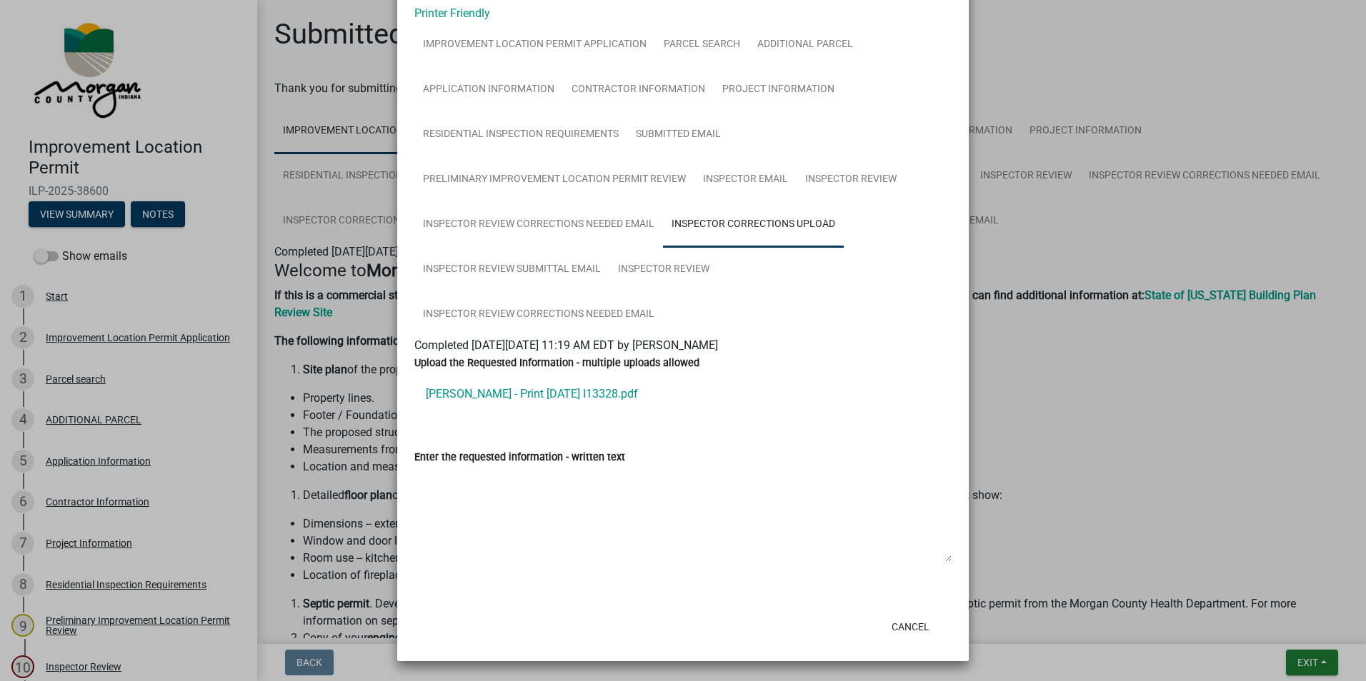
click at [503, 392] on link "Hogan - Print 8.22.25 I13328.pdf" at bounding box center [682, 394] width 537 height 34
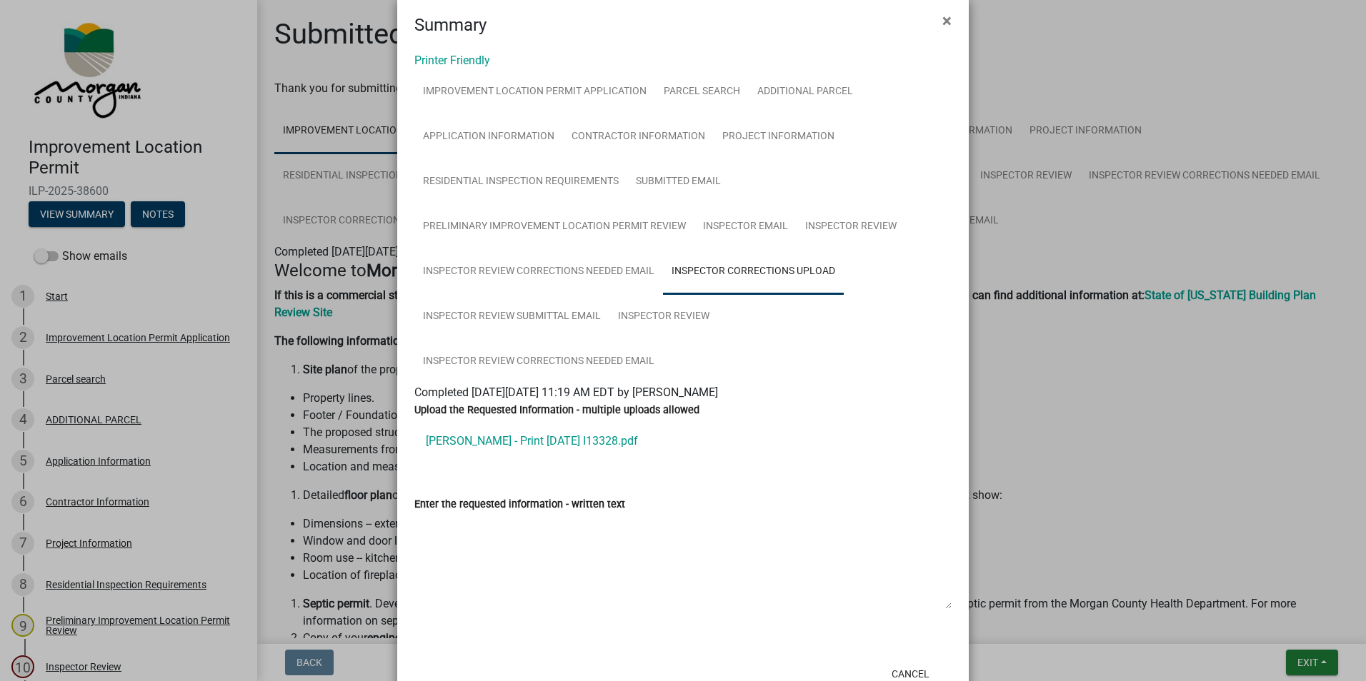
scroll to position [0, 0]
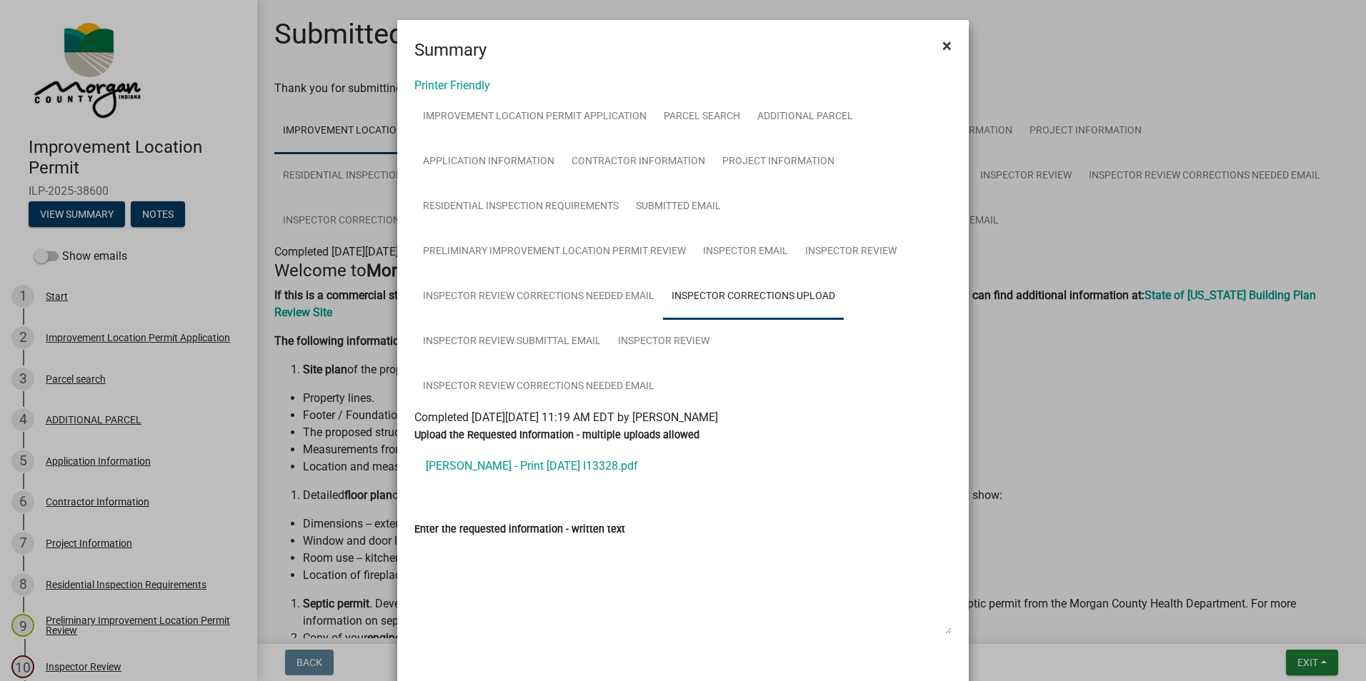
click at [943, 41] on span "×" at bounding box center [946, 46] width 9 height 20
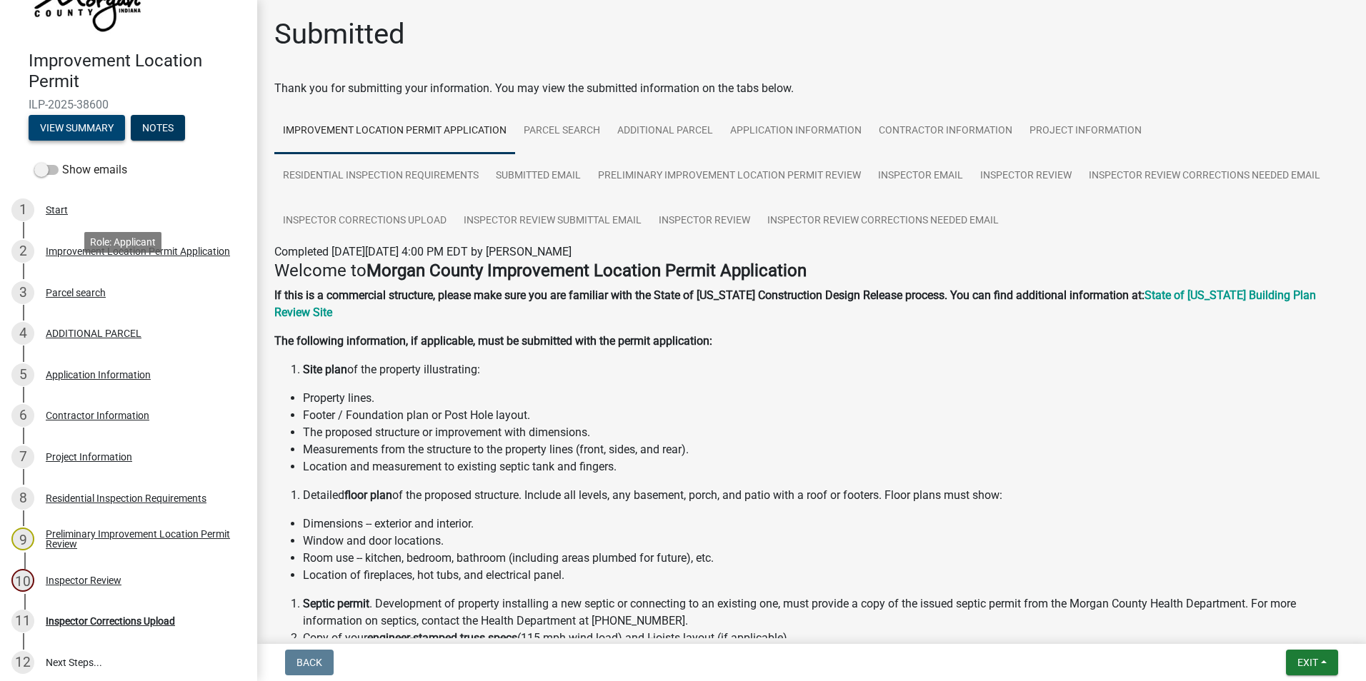
scroll to position [189, 0]
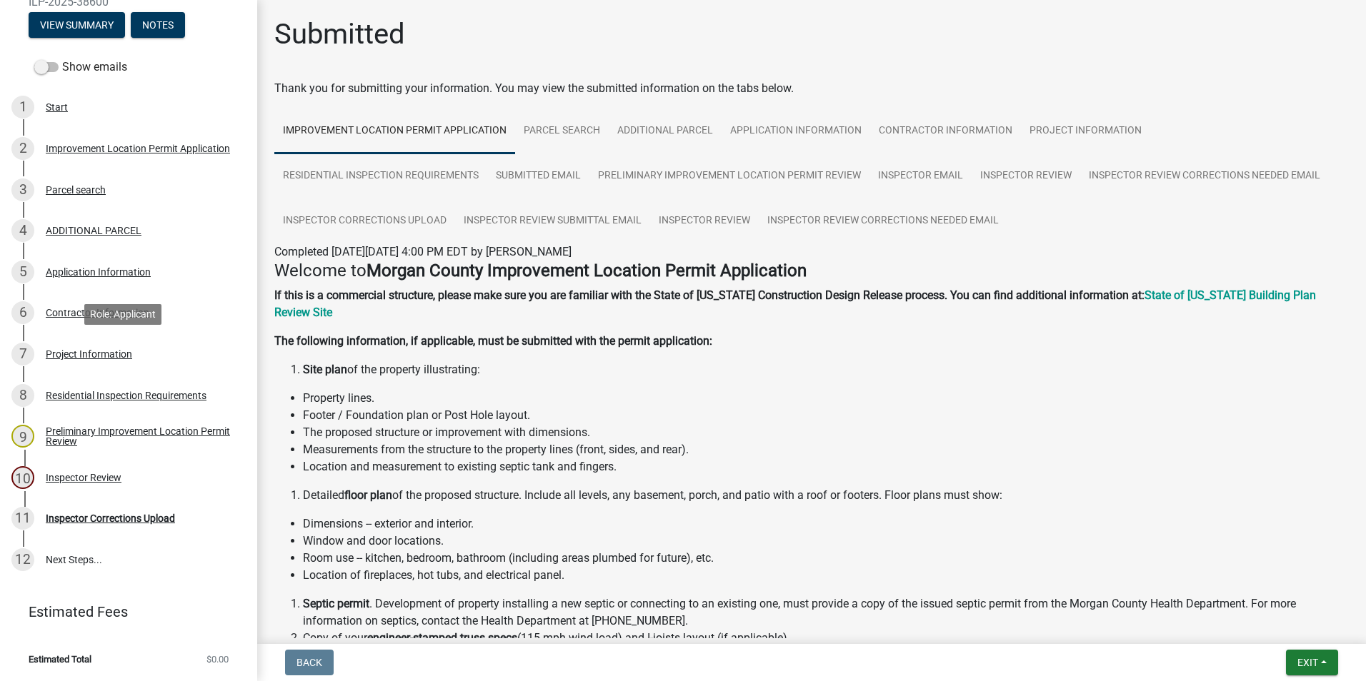
click at [74, 353] on div "Project Information" at bounding box center [89, 354] width 86 height 10
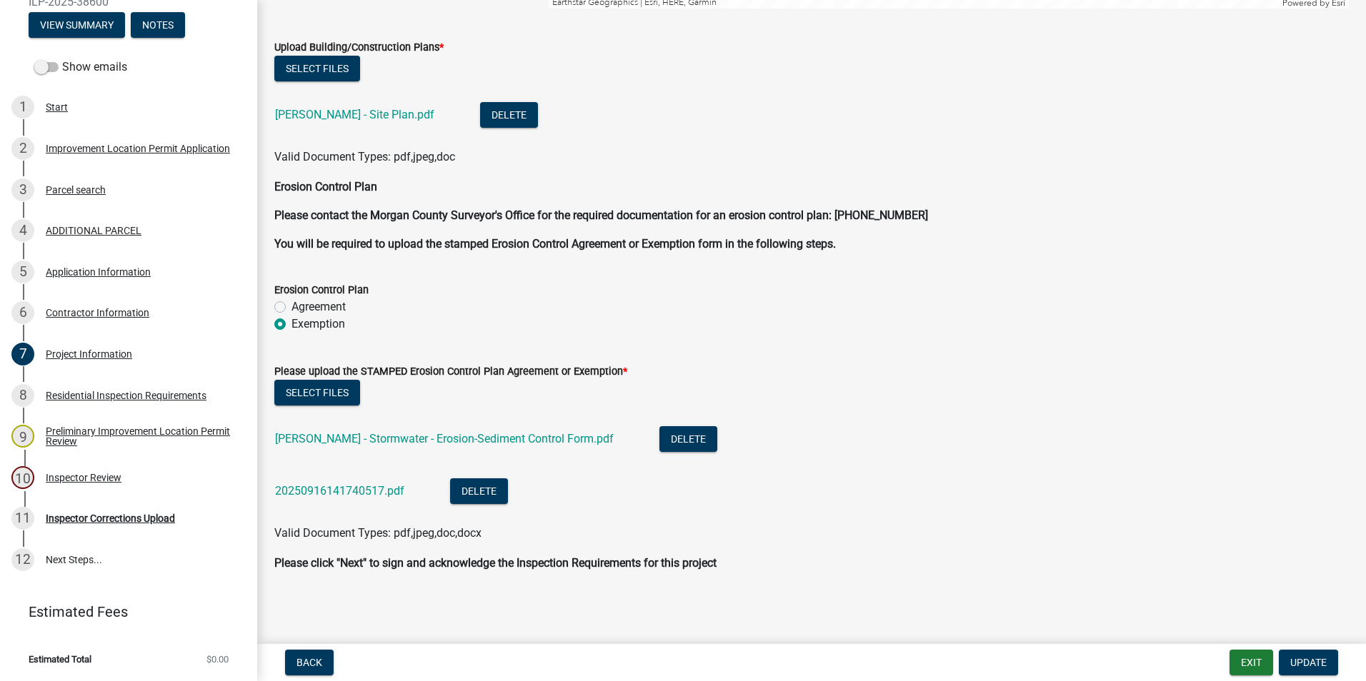
scroll to position [3723, 0]
click at [355, 489] on link "20250916141740517.pdf" at bounding box center [339, 491] width 129 height 14
click at [100, 517] on div "Inspector Corrections Upload" at bounding box center [110, 519] width 129 height 10
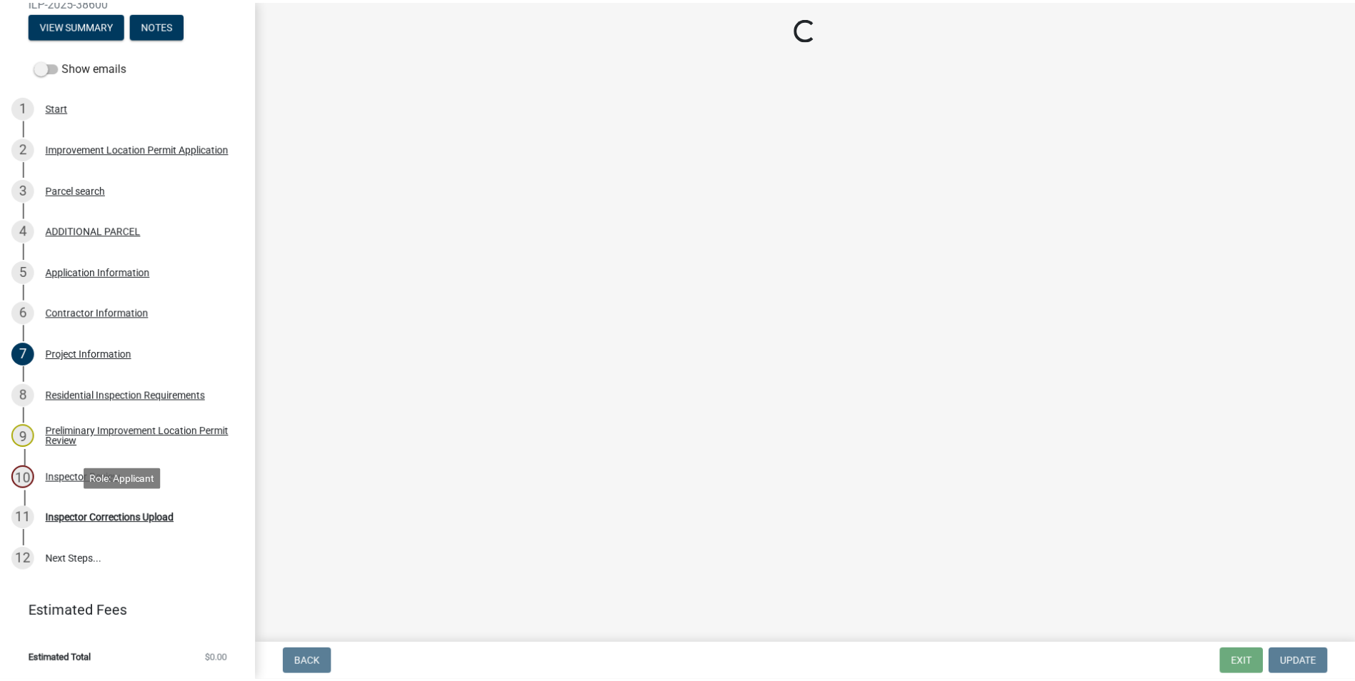
scroll to position [0, 0]
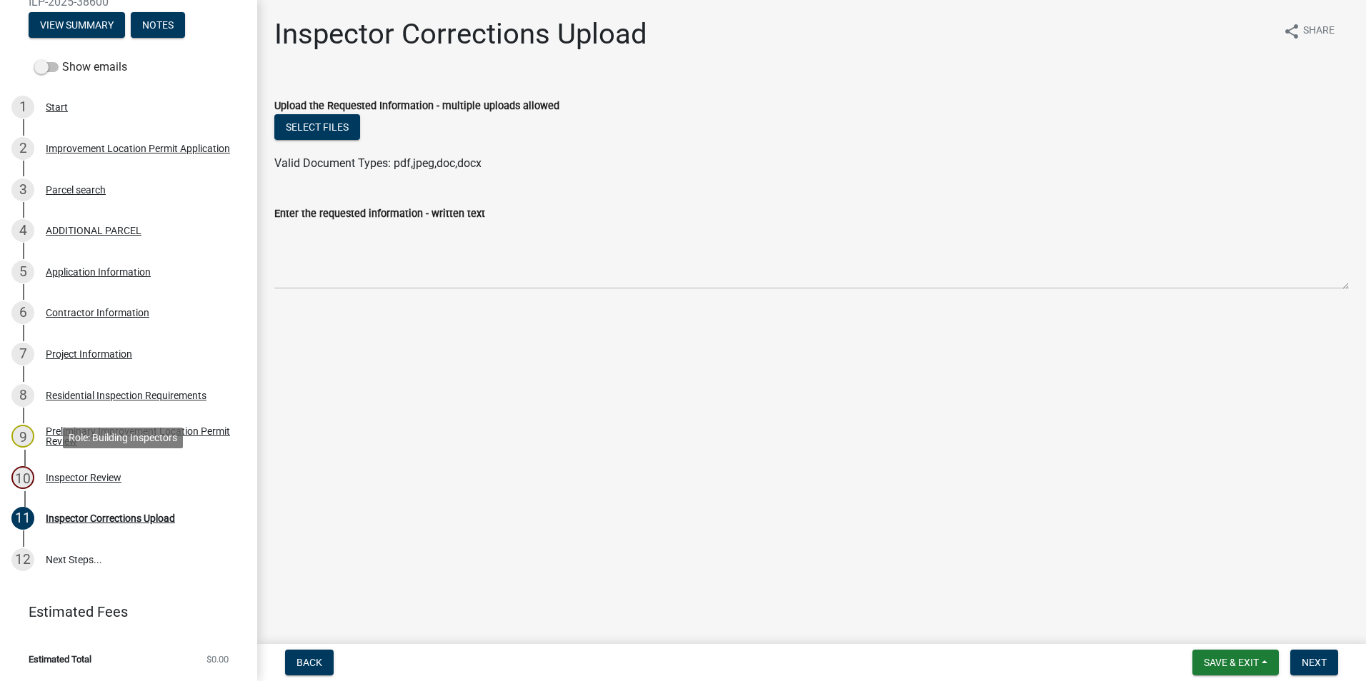
click at [104, 477] on div "Inspector Review" at bounding box center [84, 478] width 76 height 10
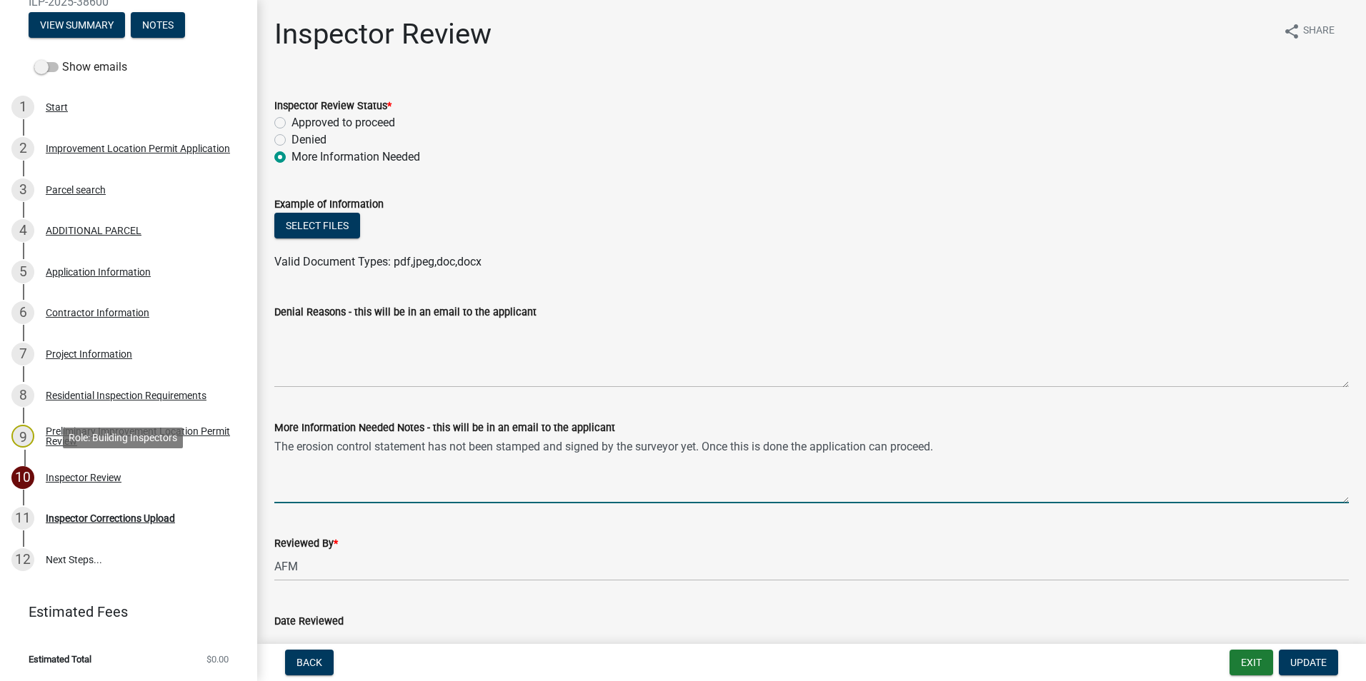
drag, startPoint x: 952, startPoint y: 449, endPoint x: 216, endPoint y: 463, distance: 735.9
click at [216, 463] on div "Improvement Location Permit ILP-2025-38600 View Summary Notes Show emails 1 Sta…" at bounding box center [683, 340] width 1366 height 681
click at [291, 123] on label "Approved to proceed" at bounding box center [343, 122] width 104 height 17
click at [291, 123] on input "Approved to proceed" at bounding box center [295, 118] width 9 height 9
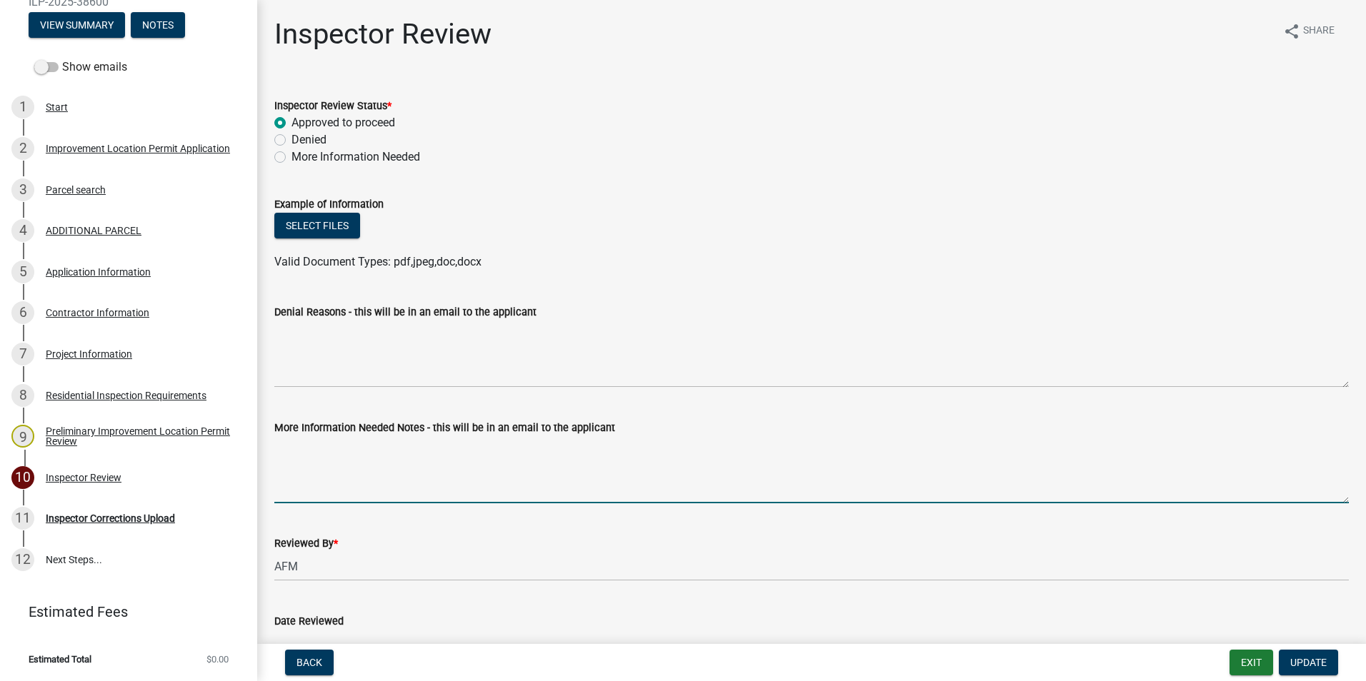
radio input "true"
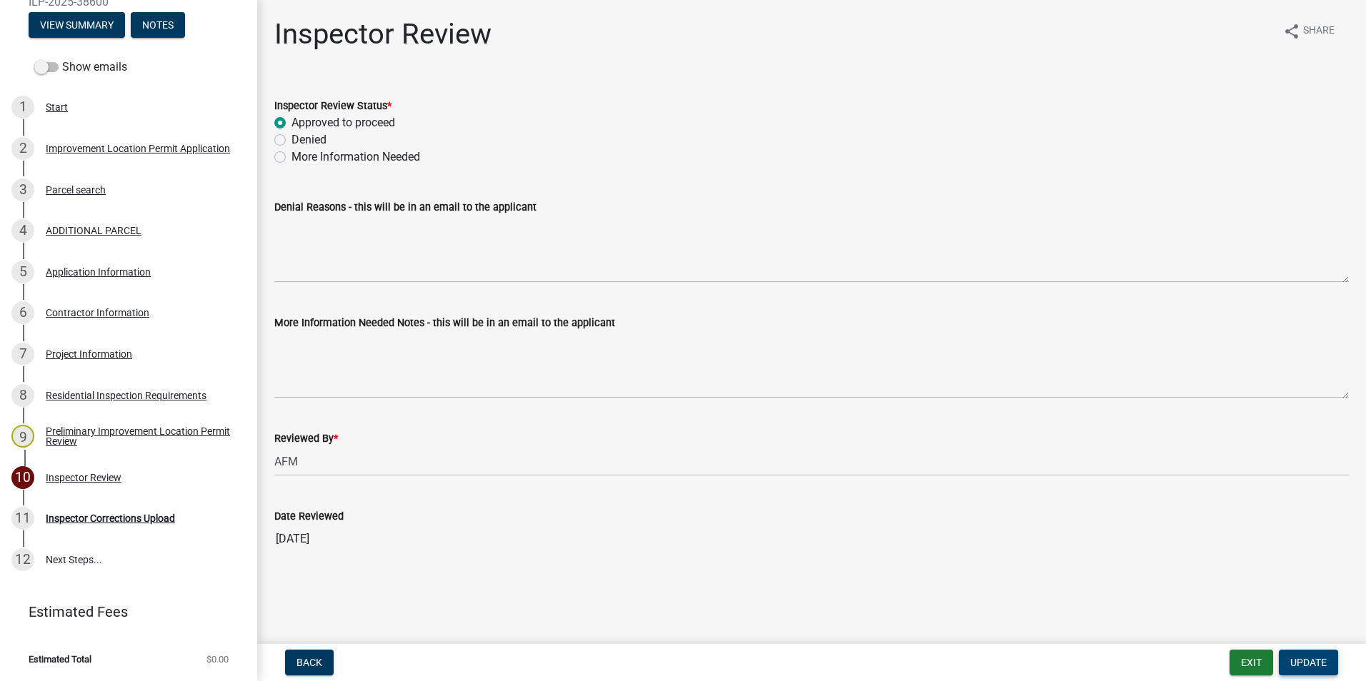
click at [1292, 659] on span "Update" at bounding box center [1308, 662] width 36 height 11
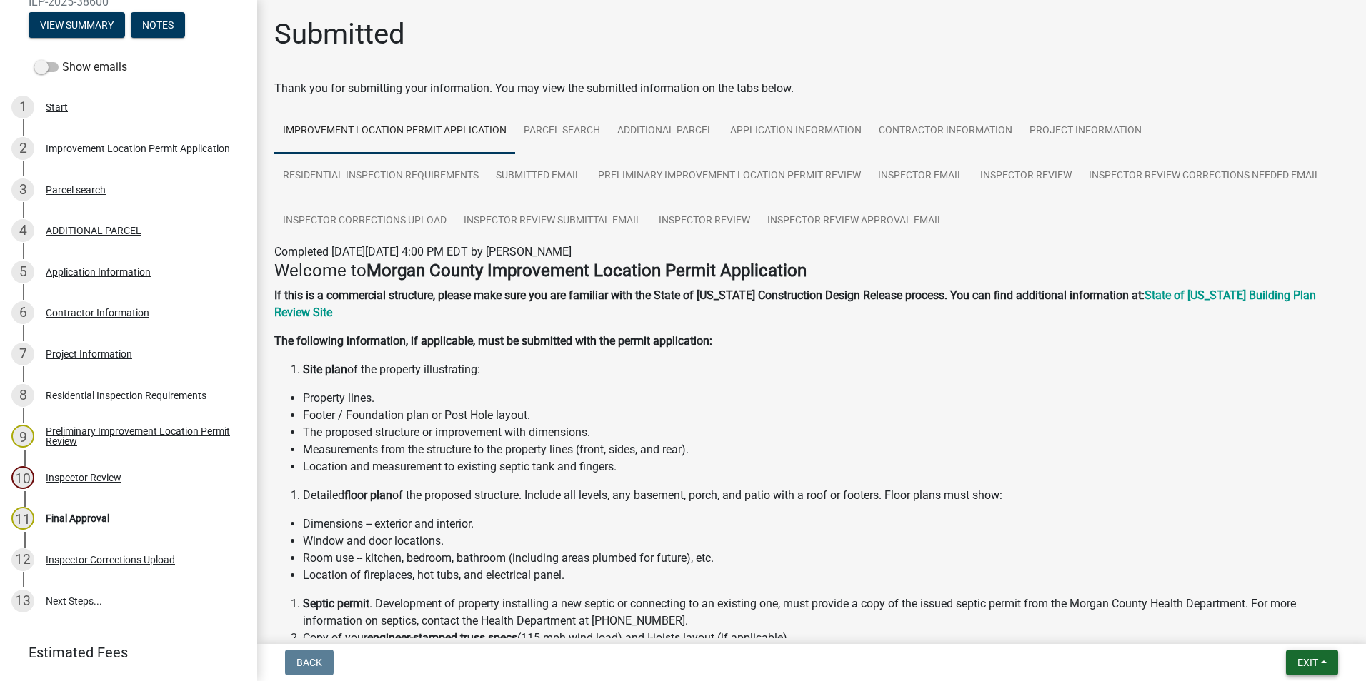
click at [1292, 659] on button "Exit" at bounding box center [1312, 663] width 52 height 26
click at [1288, 628] on button "Save & Exit" at bounding box center [1281, 626] width 114 height 34
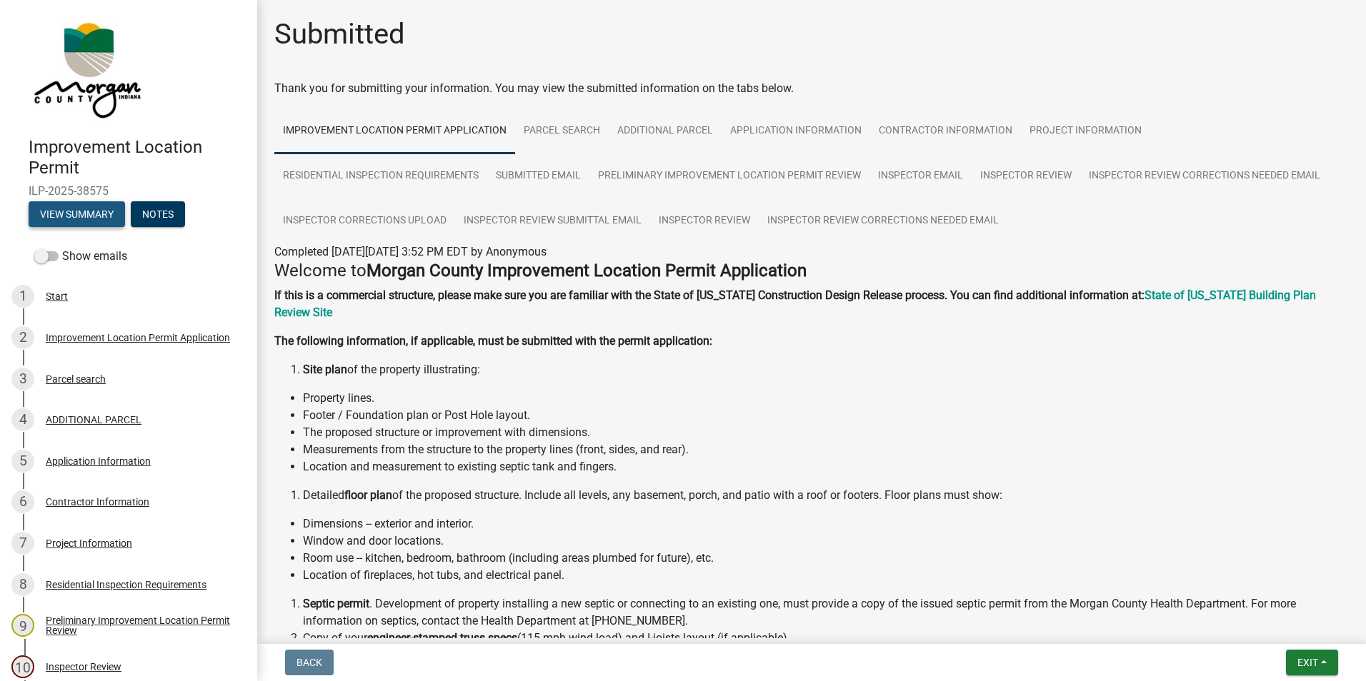
click at [99, 213] on button "View Summary" at bounding box center [77, 214] width 96 height 26
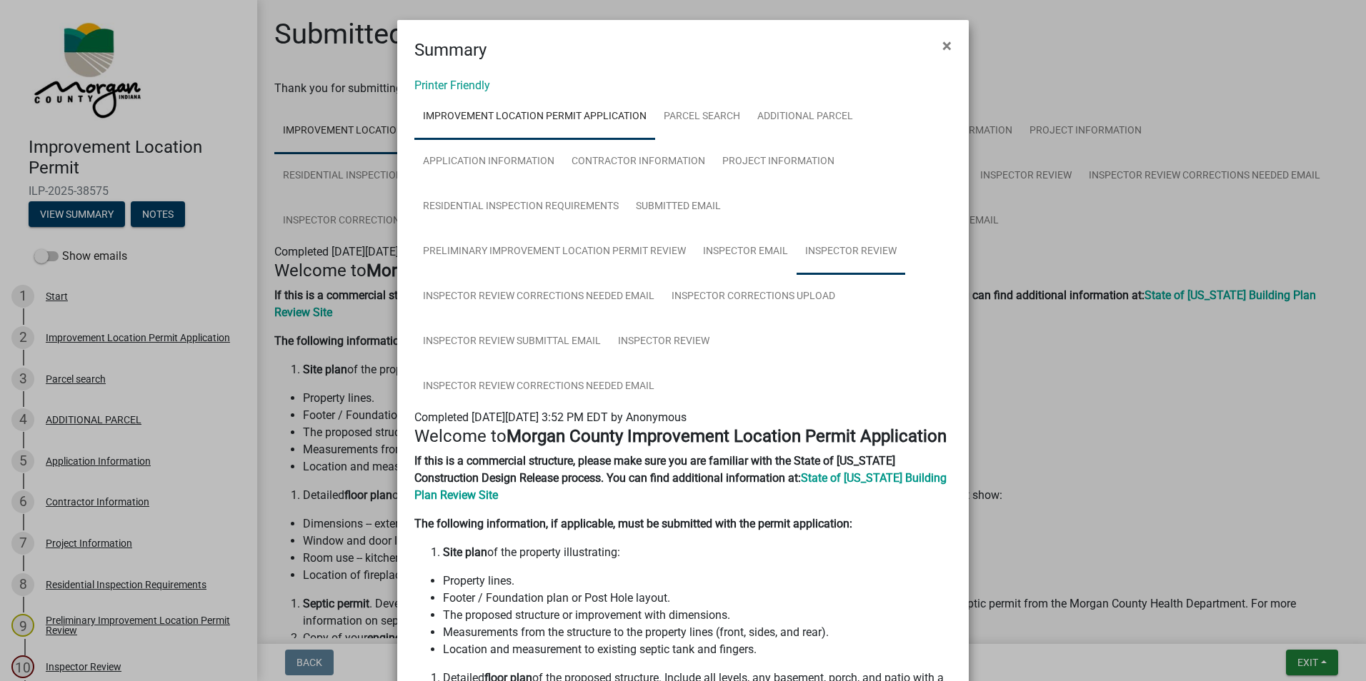
click at [841, 251] on link "Inspector Review" at bounding box center [850, 252] width 109 height 46
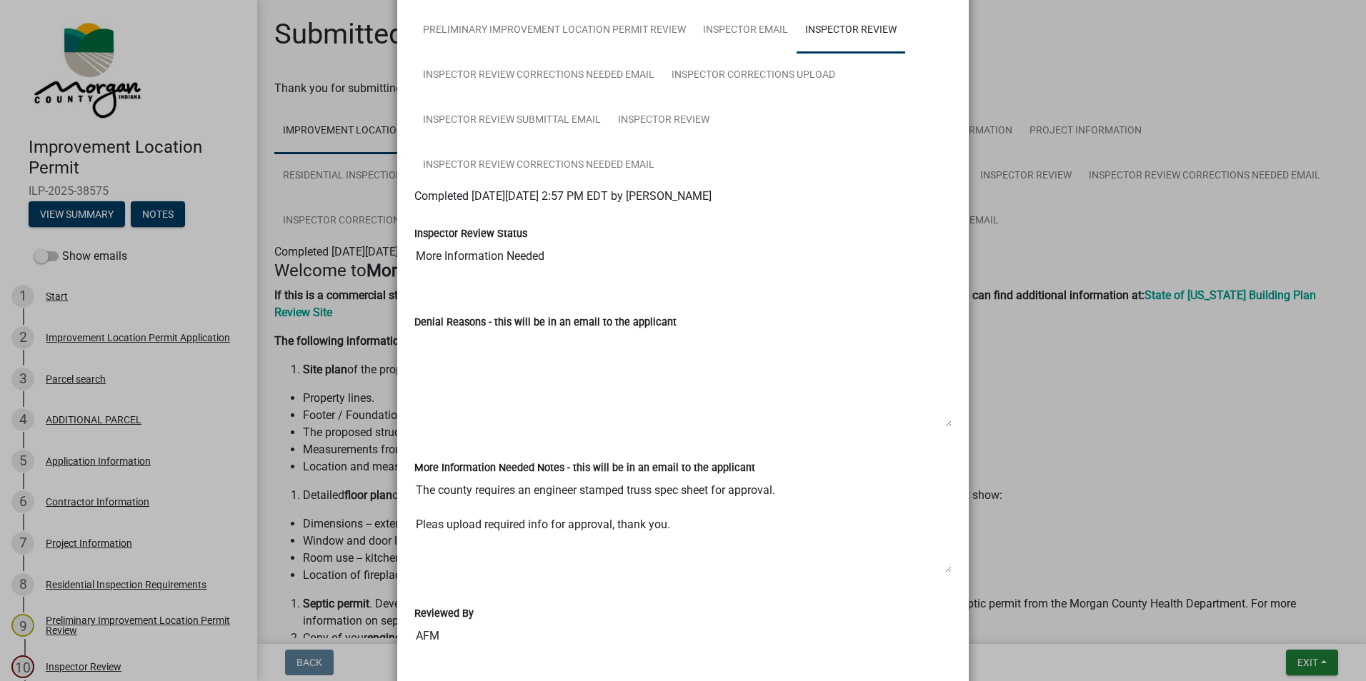
scroll to position [143, 0]
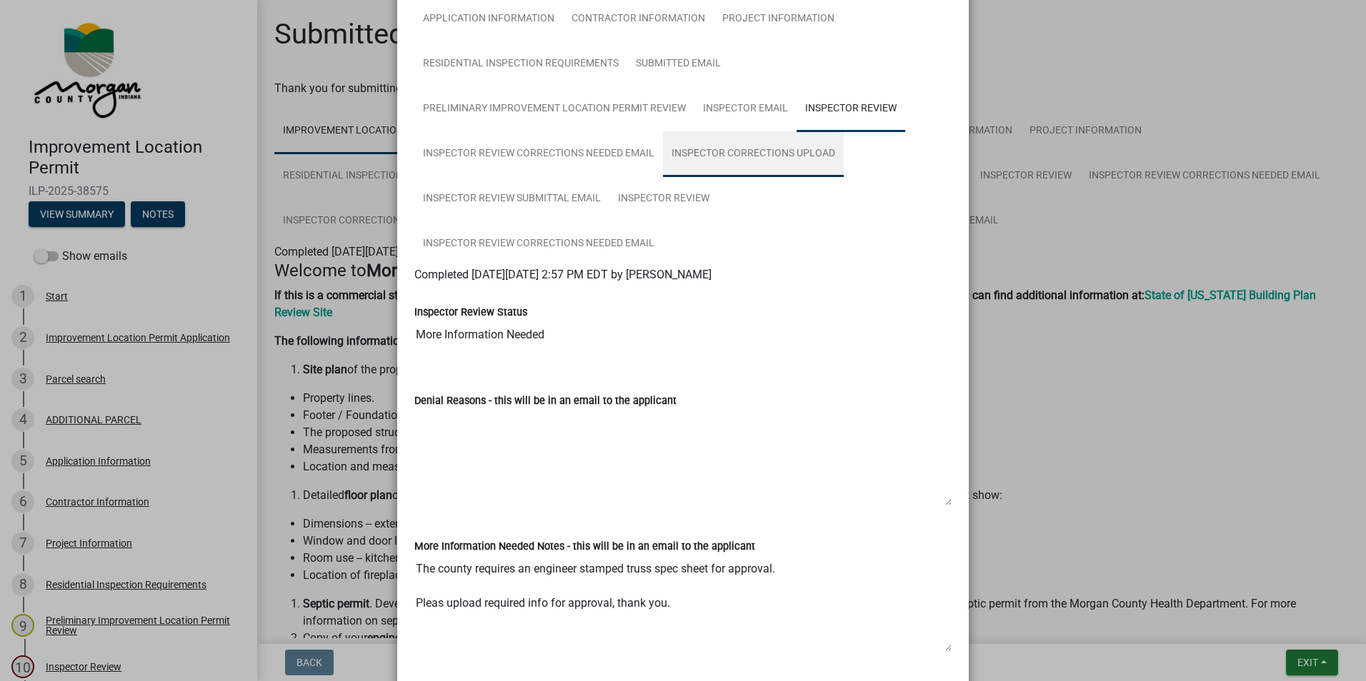
click at [698, 147] on link "Inspector Corrections Upload" at bounding box center [753, 154] width 181 height 46
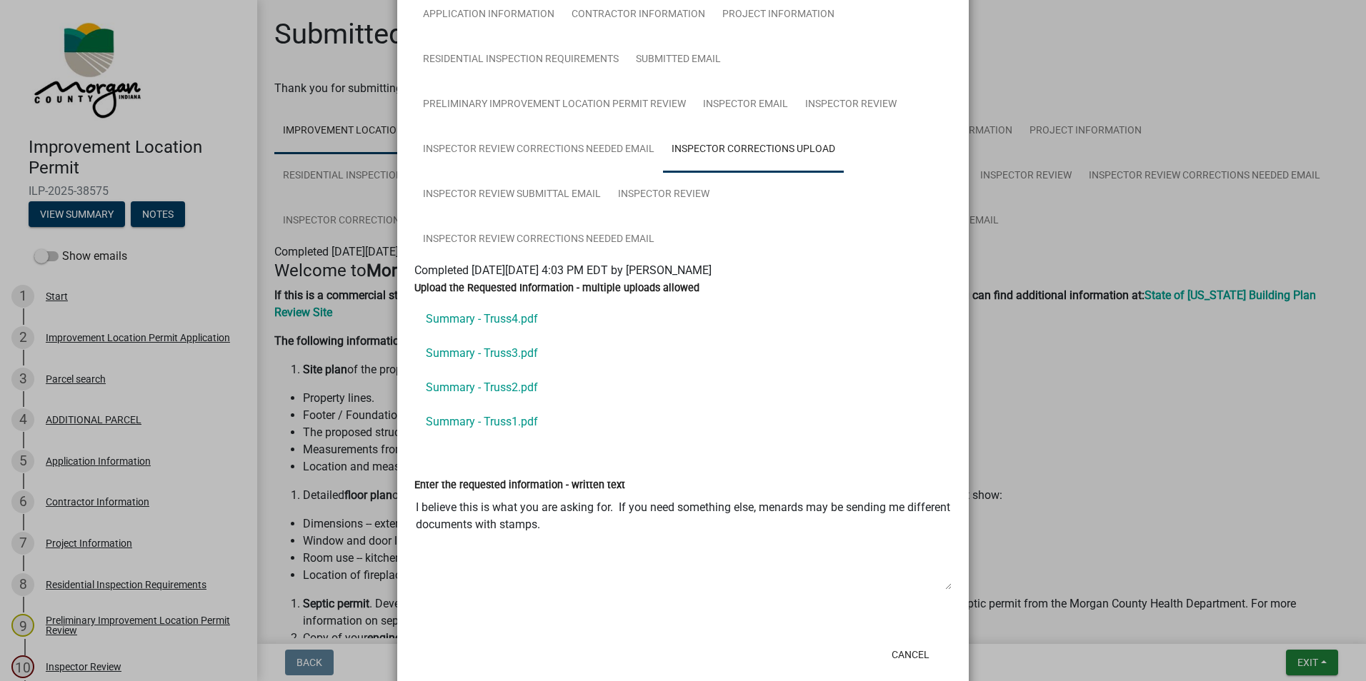
scroll to position [175, 0]
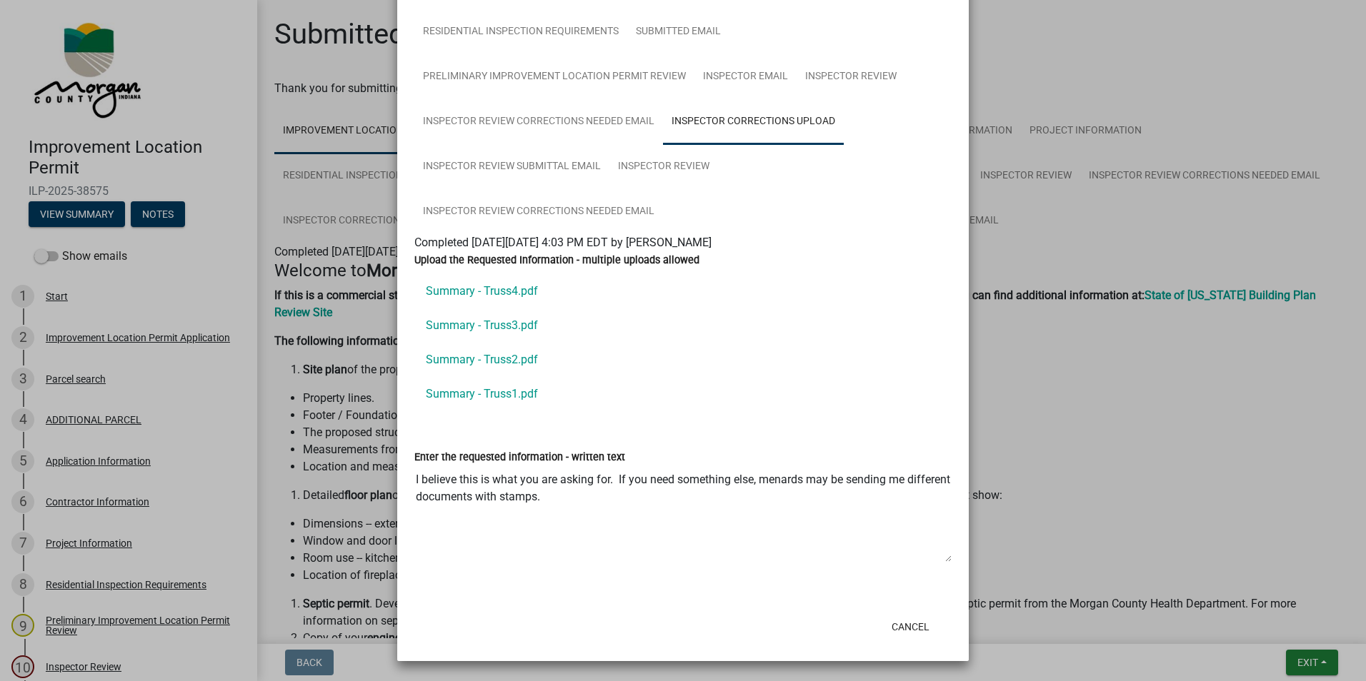
click at [499, 292] on link "Summary - Truss4.pdf" at bounding box center [682, 291] width 537 height 34
click at [529, 324] on link "Summary - Truss3.pdf" at bounding box center [682, 326] width 537 height 34
click at [517, 357] on link "Summary - Truss2.pdf" at bounding box center [682, 360] width 537 height 34
click at [522, 394] on link "Summary - Truss1.pdf" at bounding box center [682, 394] width 537 height 34
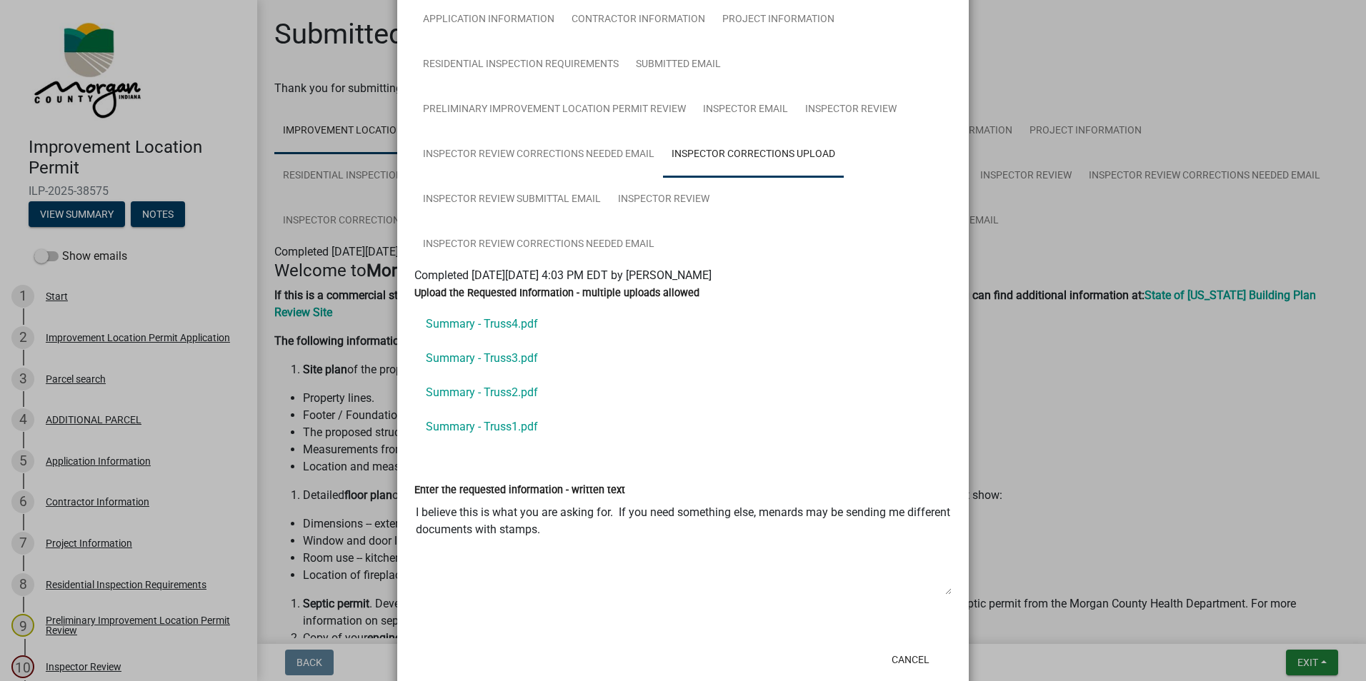
scroll to position [143, 0]
click at [514, 386] on link "Summary - Truss2.pdf" at bounding box center [682, 392] width 537 height 34
click at [478, 423] on link "Summary - Truss1.pdf" at bounding box center [682, 426] width 537 height 34
click at [507, 352] on link "Summary - Truss3.pdf" at bounding box center [682, 358] width 537 height 34
click at [525, 321] on link "Summary - Truss4.pdf" at bounding box center [682, 323] width 537 height 34
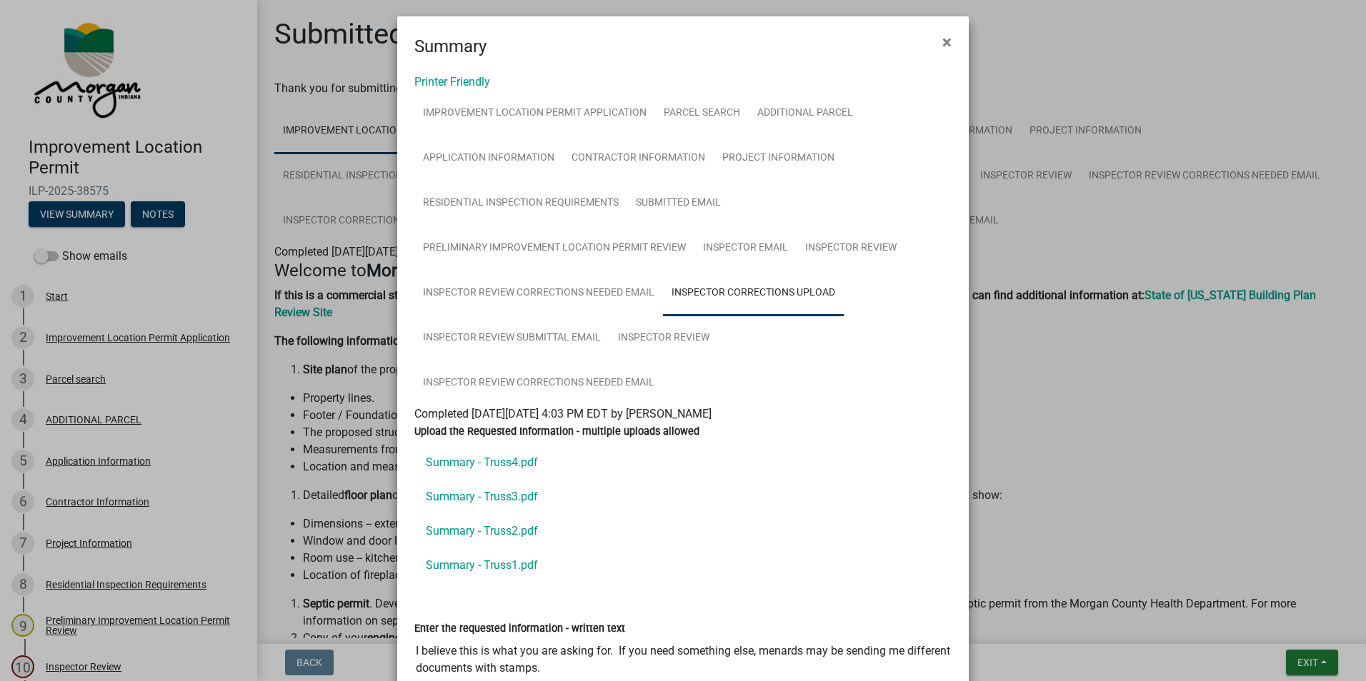
scroll to position [0, 0]
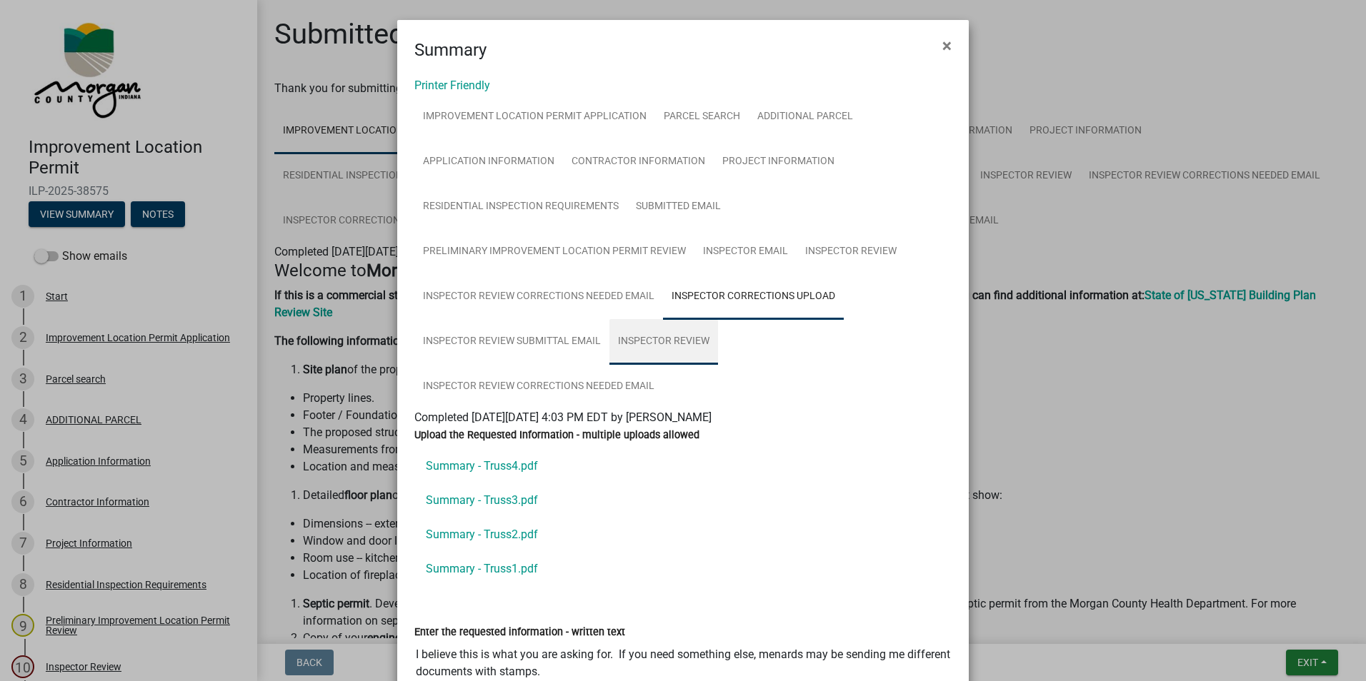
click at [644, 336] on link "Inspector Review" at bounding box center [663, 342] width 109 height 46
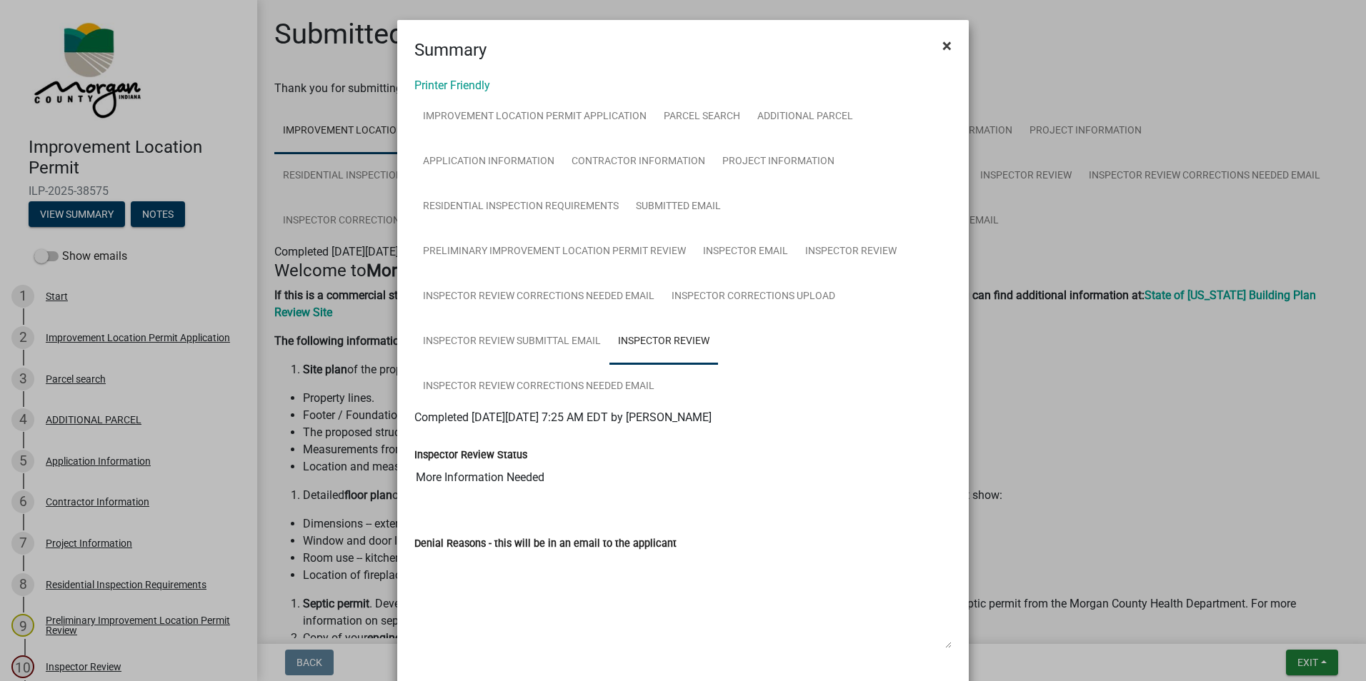
click at [942, 45] on span "×" at bounding box center [946, 46] width 9 height 20
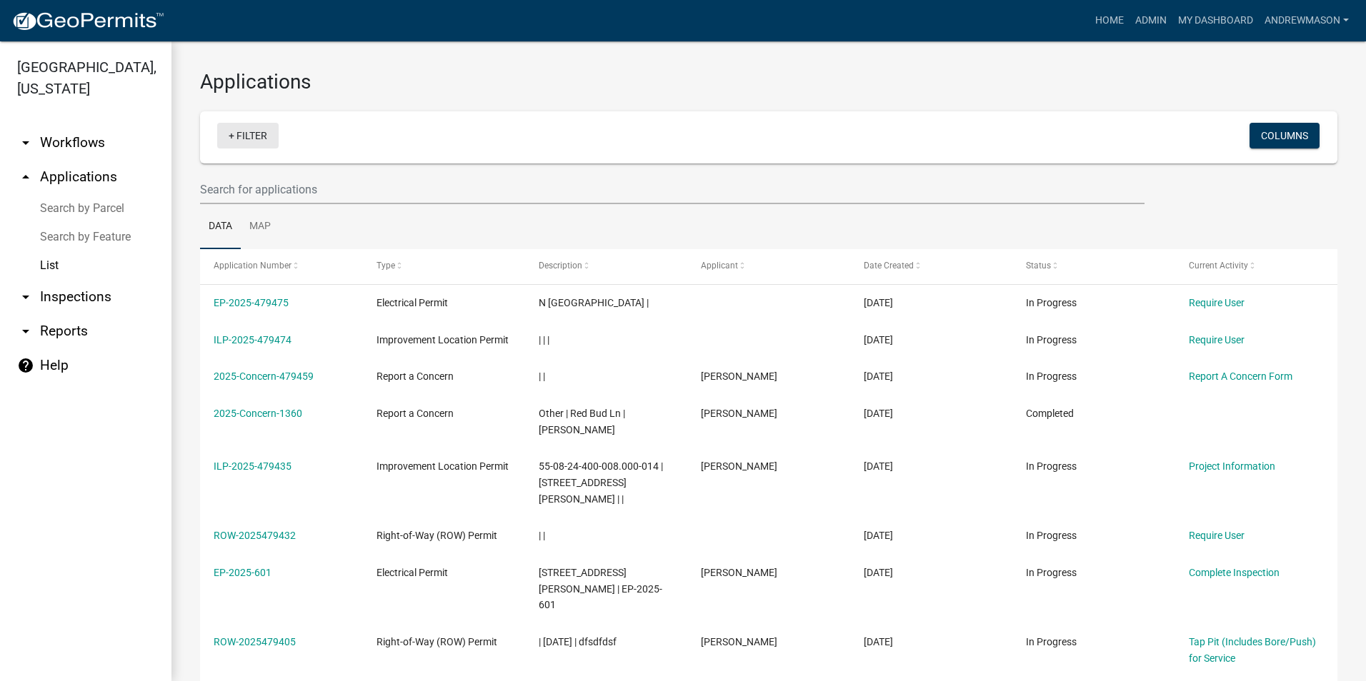
click at [267, 136] on link "+ Filter" at bounding box center [247, 136] width 61 height 26
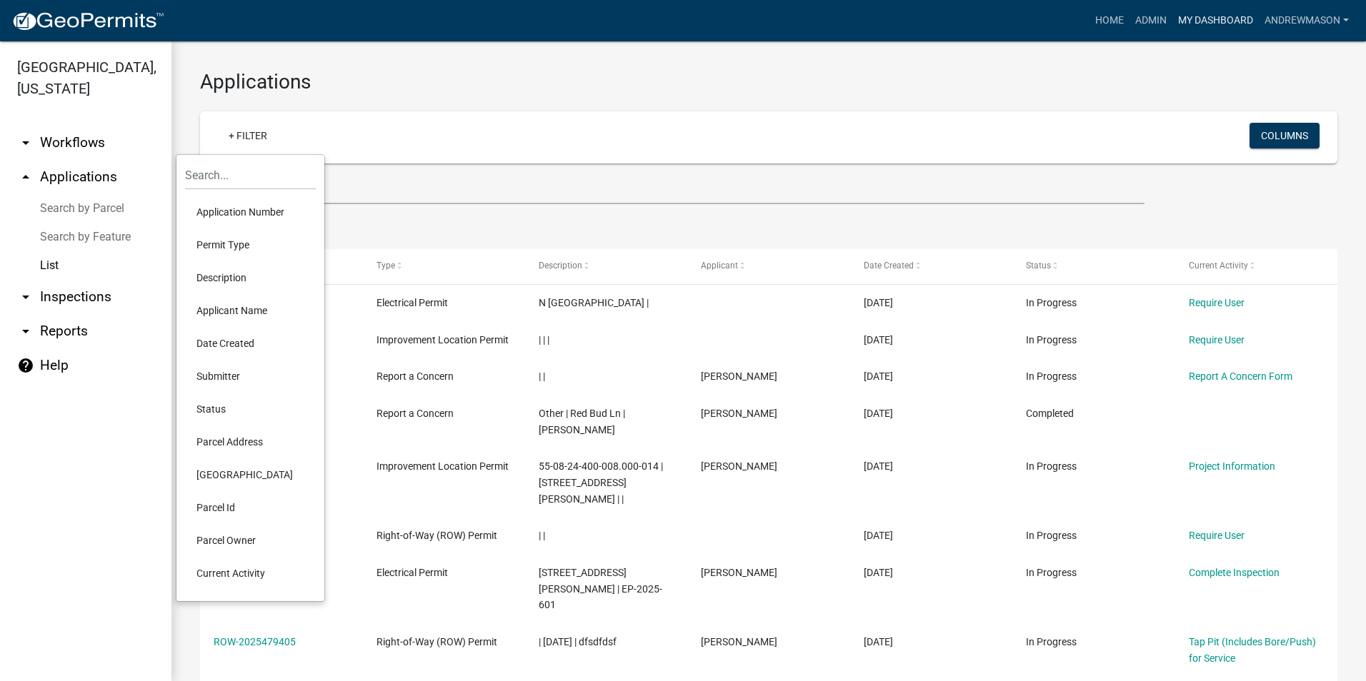
click at [1188, 24] on link "My Dashboard" at bounding box center [1215, 20] width 86 height 27
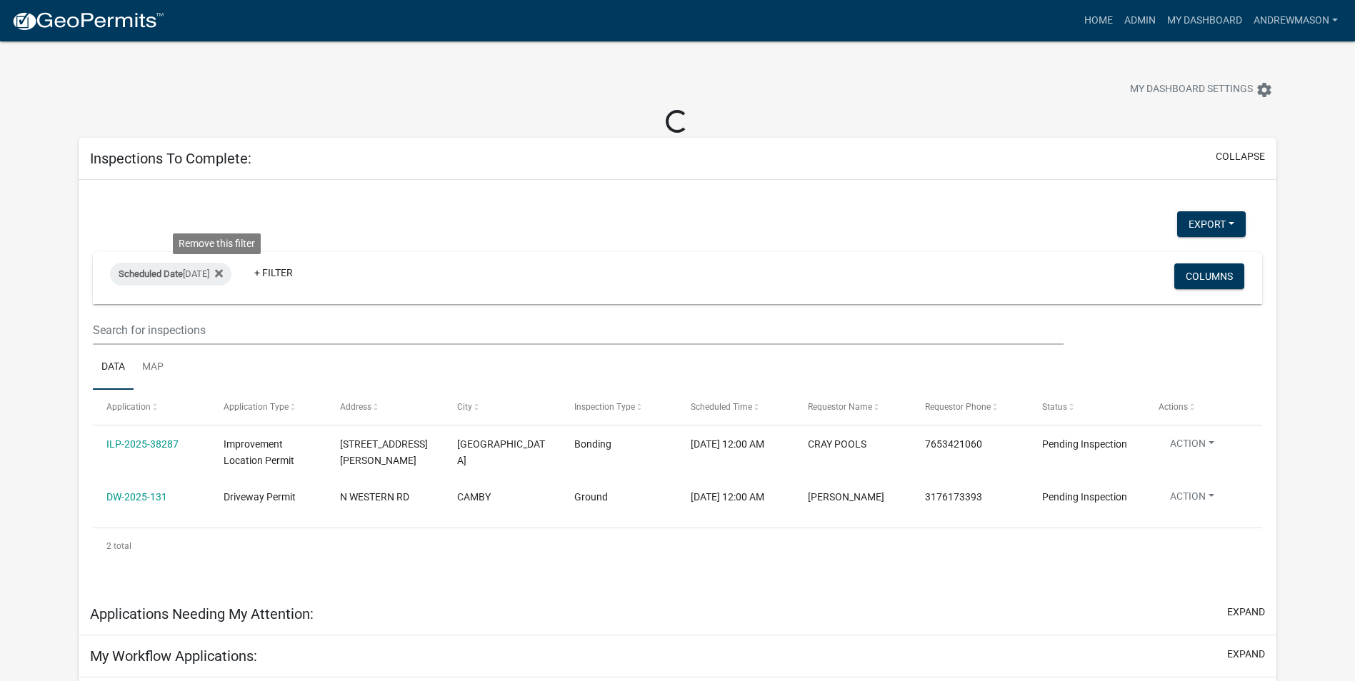
click at [219, 274] on icon at bounding box center [219, 273] width 8 height 8
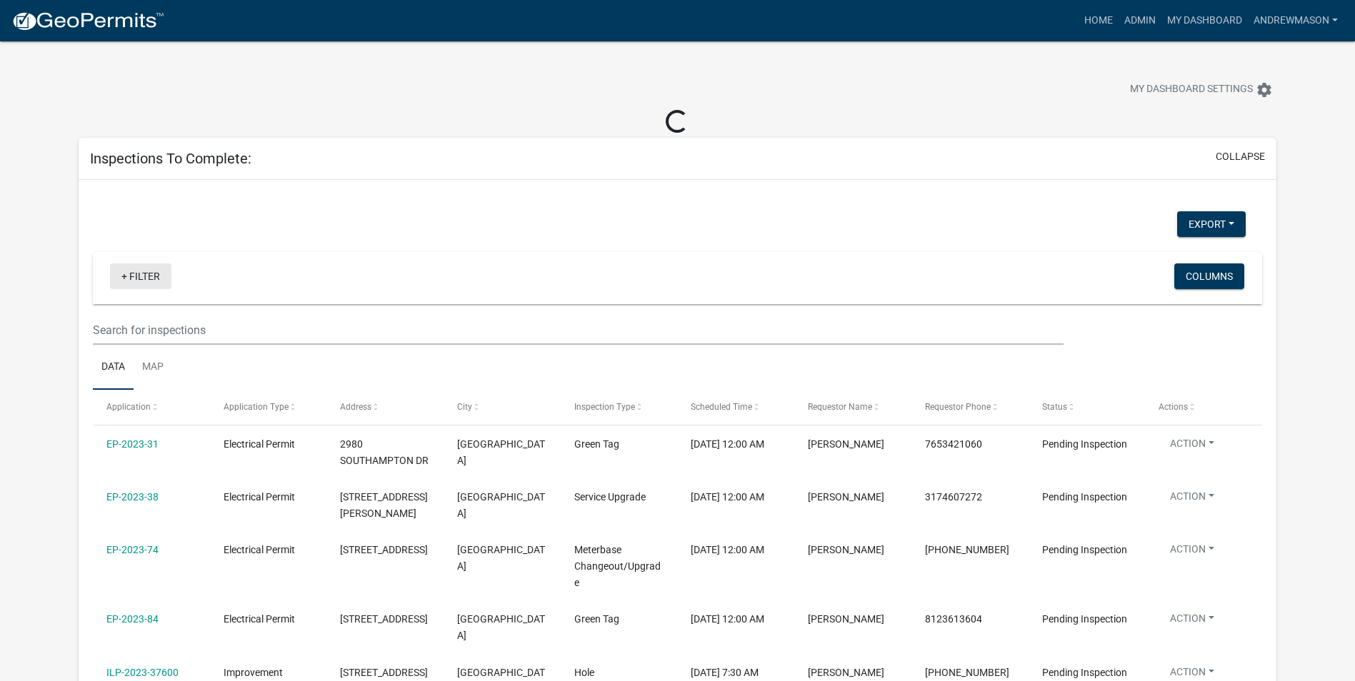
click at [149, 276] on link "+ Filter" at bounding box center [140, 277] width 61 height 26
select select "3: 100"
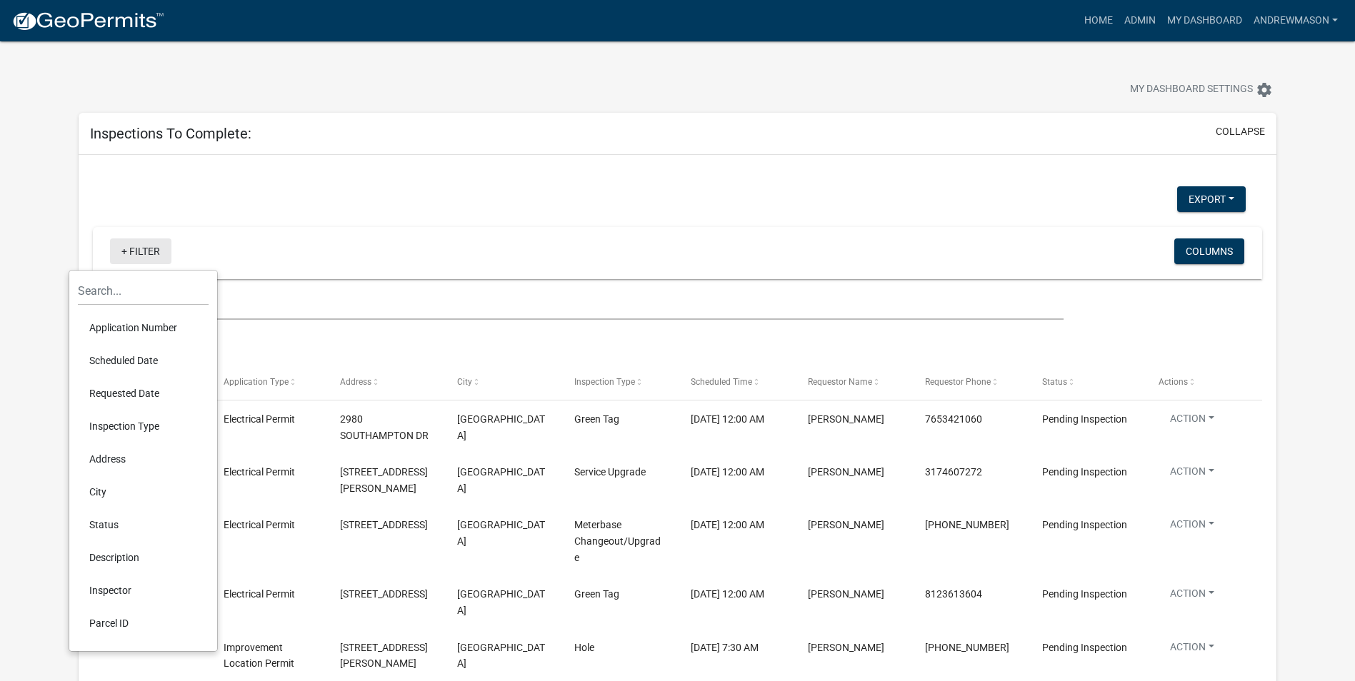
click at [128, 384] on li "Requested Date" at bounding box center [143, 393] width 131 height 33
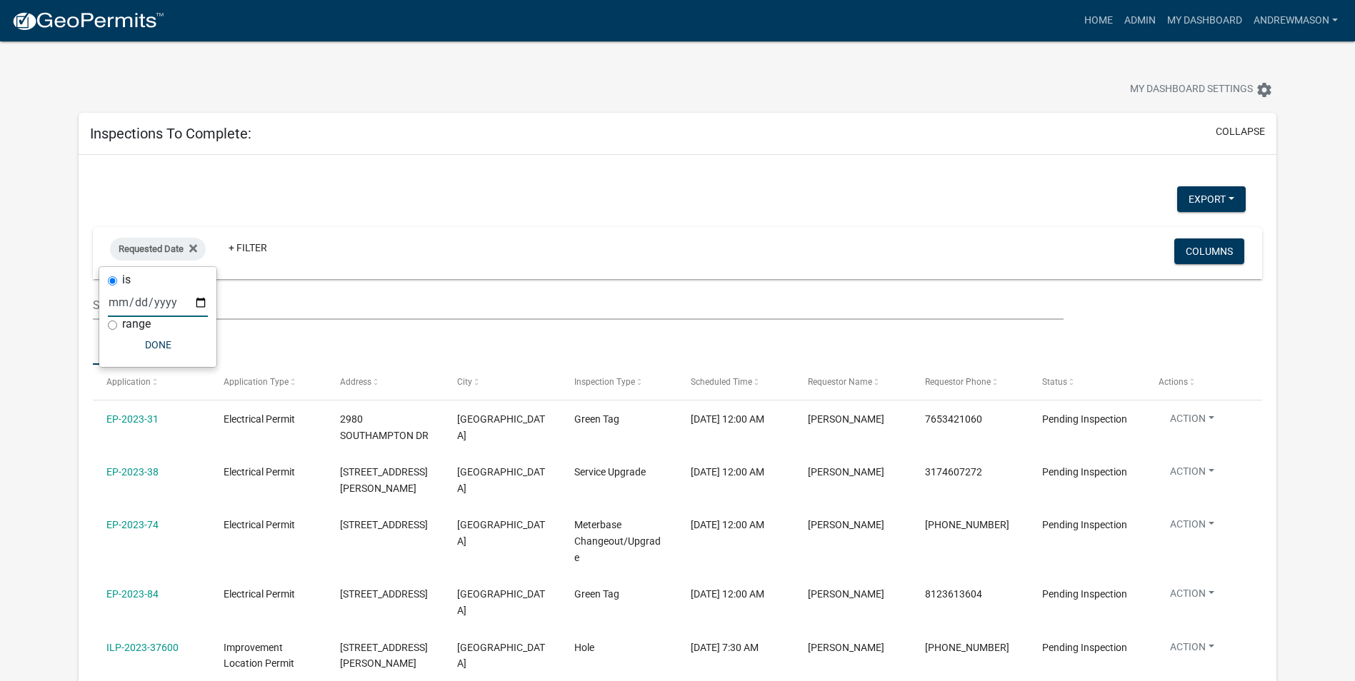
click at [200, 301] on input "date" at bounding box center [158, 302] width 100 height 29
type input "[DATE]"
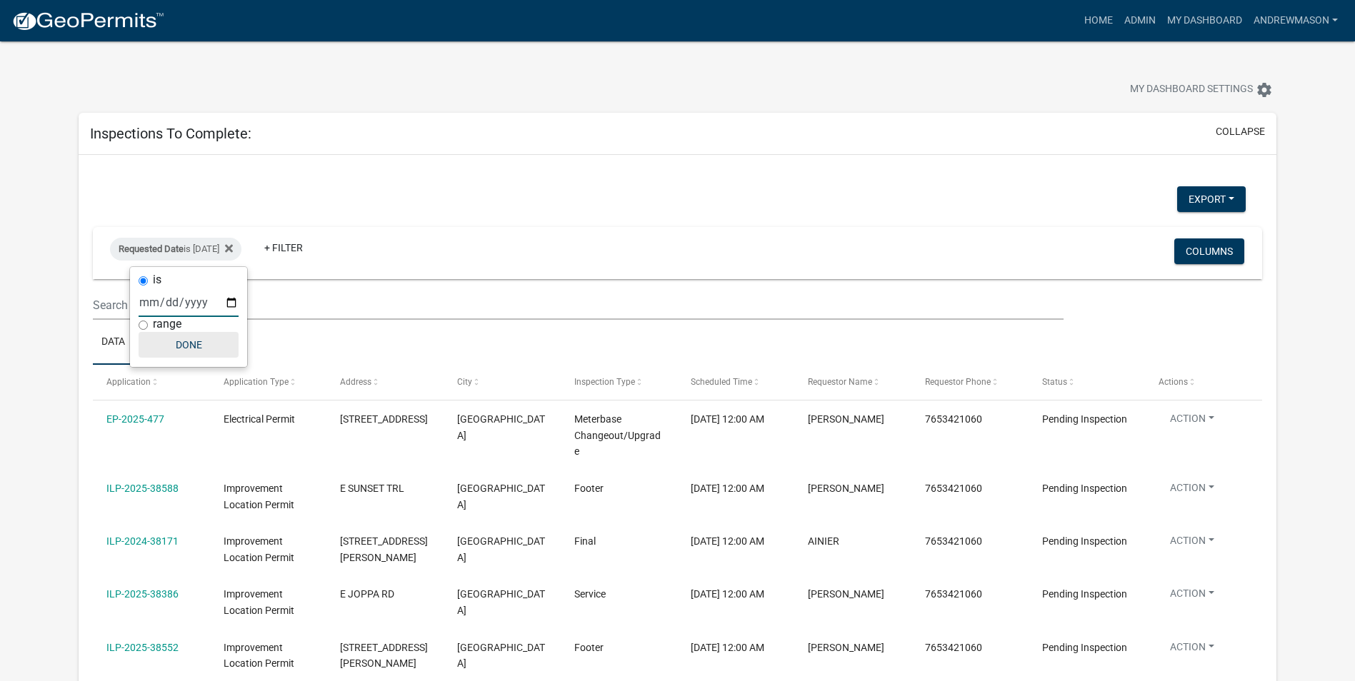
click at [184, 344] on button "Done" at bounding box center [189, 345] width 100 height 26
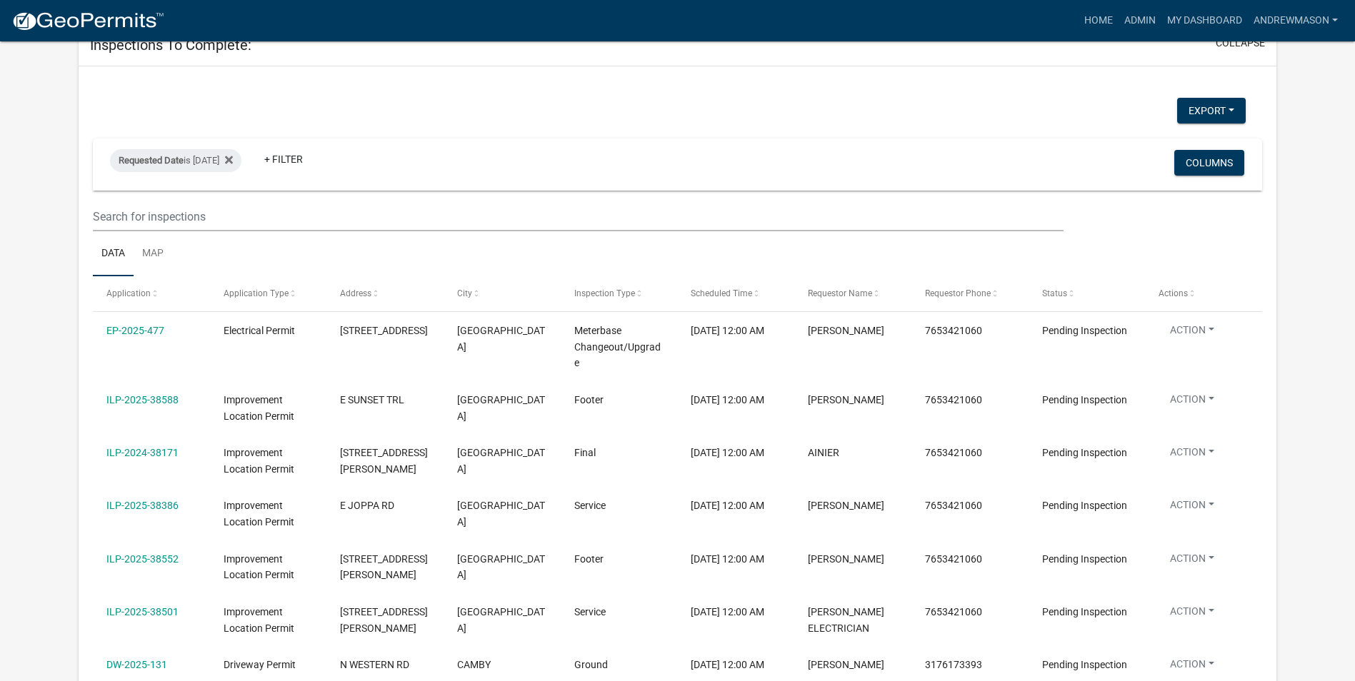
scroll to position [71, 0]
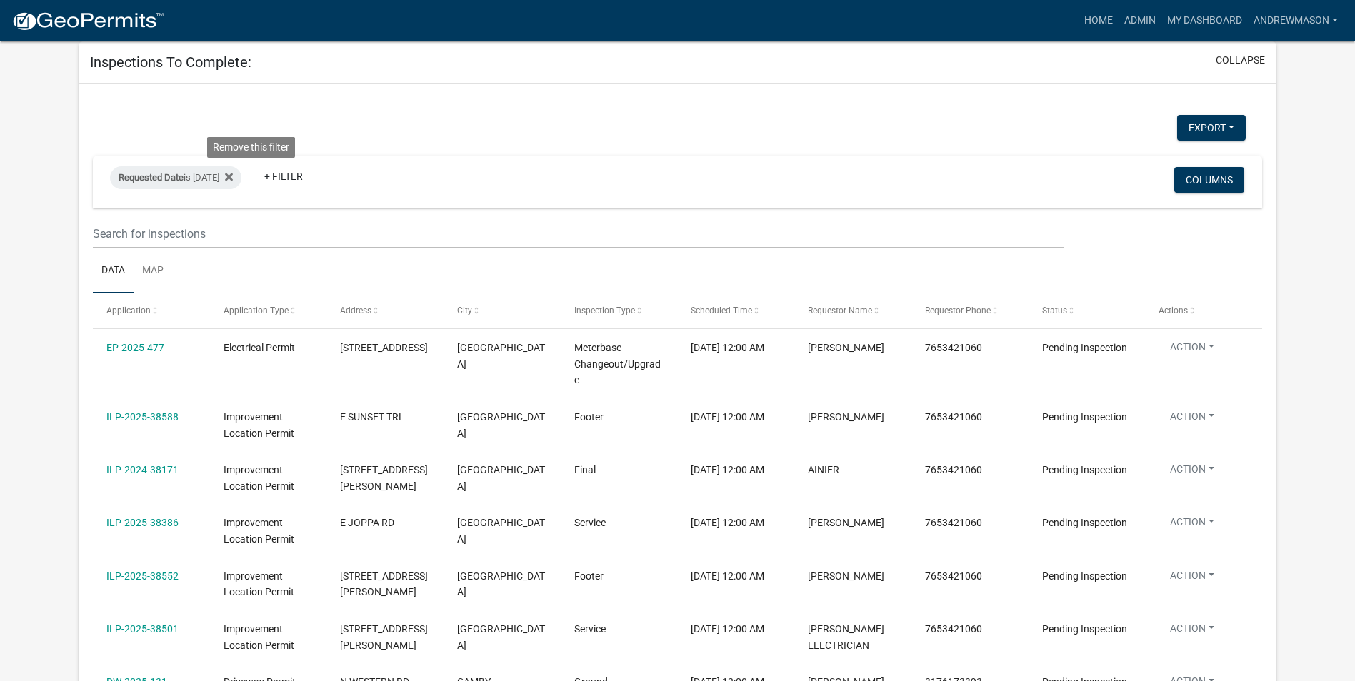
click at [233, 171] on icon at bounding box center [229, 176] width 8 height 11
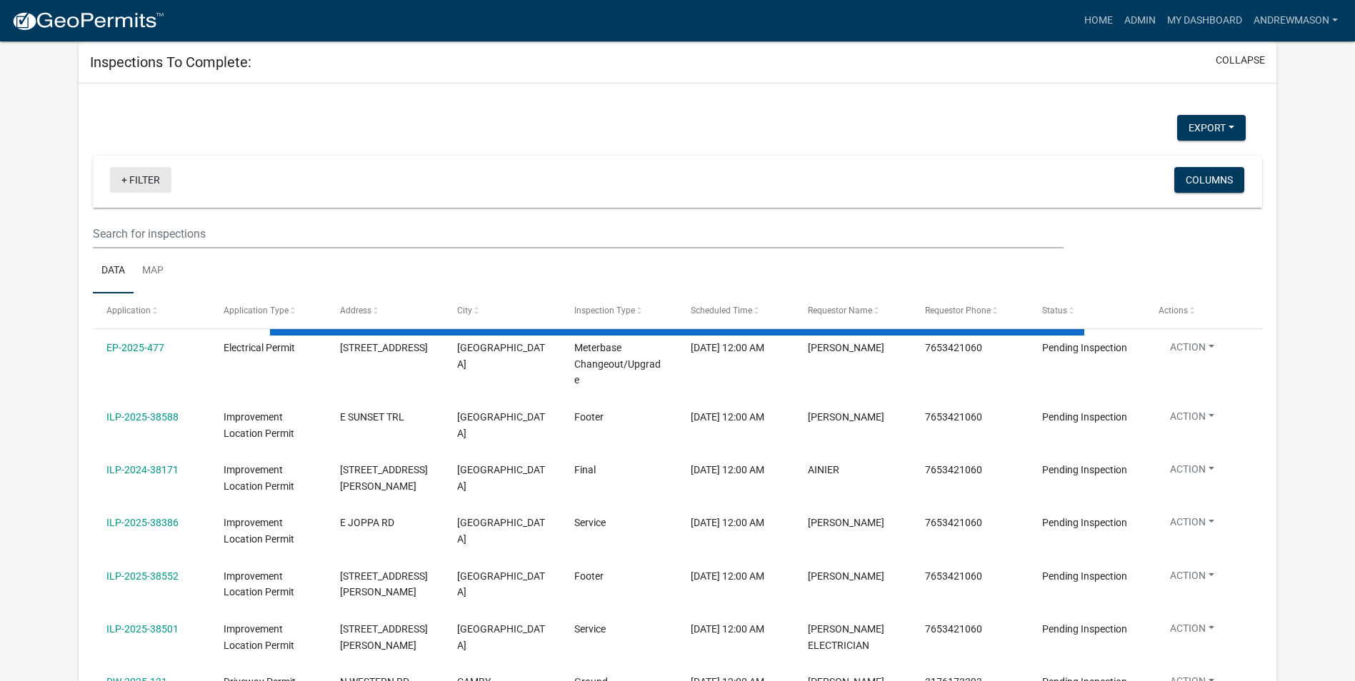
click at [152, 179] on link "+ Filter" at bounding box center [140, 180] width 61 height 26
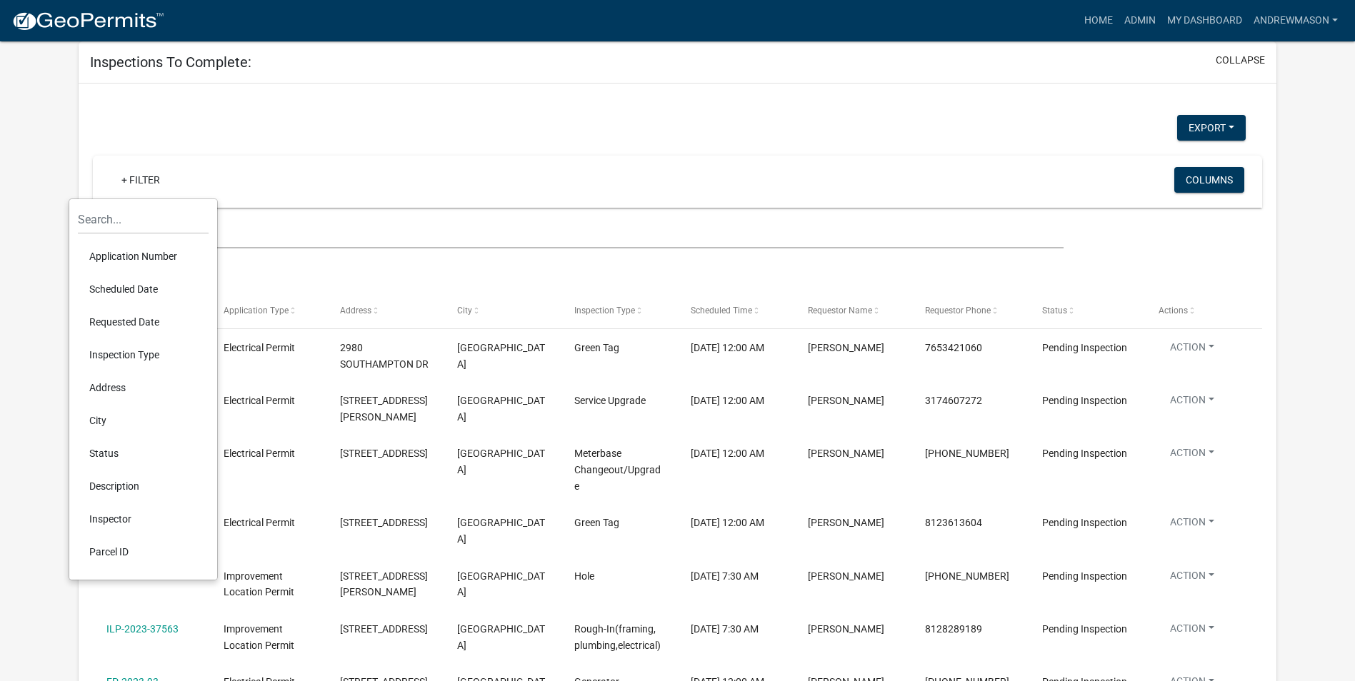
click at [131, 288] on li "Scheduled Date" at bounding box center [143, 289] width 131 height 33
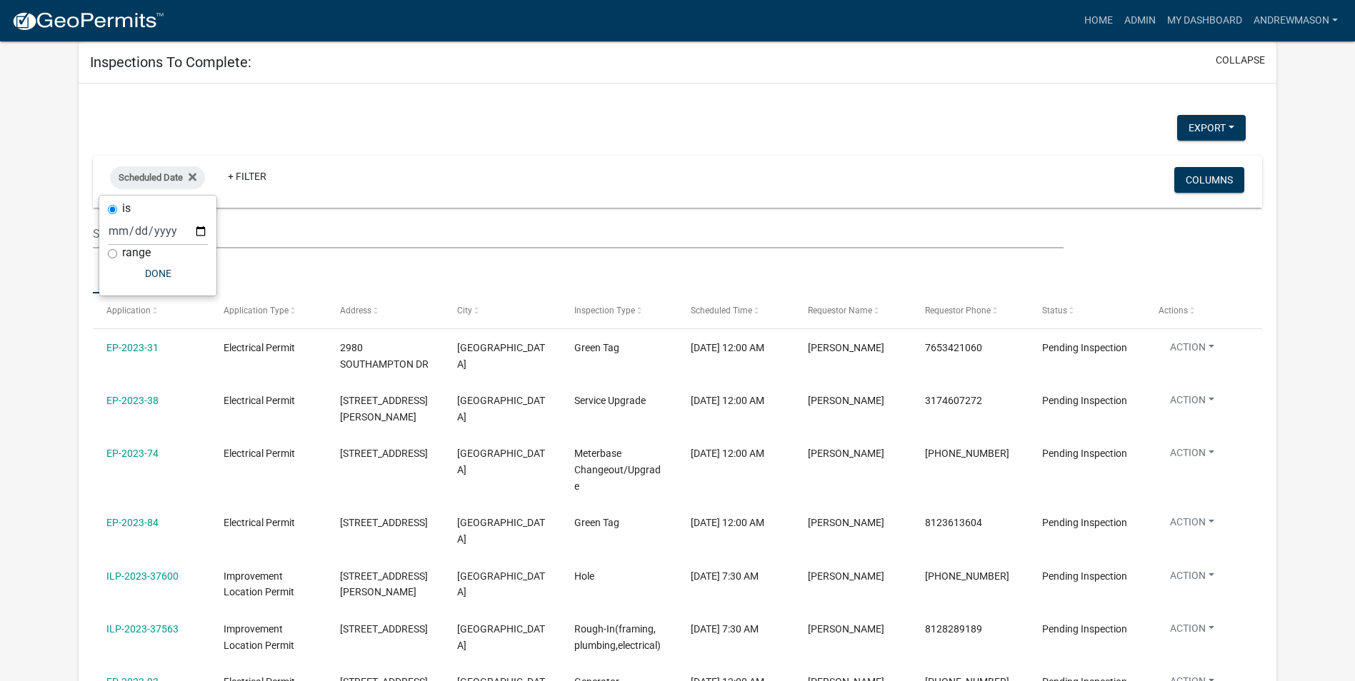
click at [114, 252] on input "range" at bounding box center [112, 253] width 9 height 9
radio input "true"
click at [166, 247] on select "[DATE] [DATE] Current Week Previous Week Current Month Last Month Current Calen…" at bounding box center [205, 245] width 143 height 29
select select "this_1_days"
click at [134, 231] on select "[DATE] [DATE] Current Week Previous Week Current Month Last Month Current Calen…" at bounding box center [205, 245] width 143 height 29
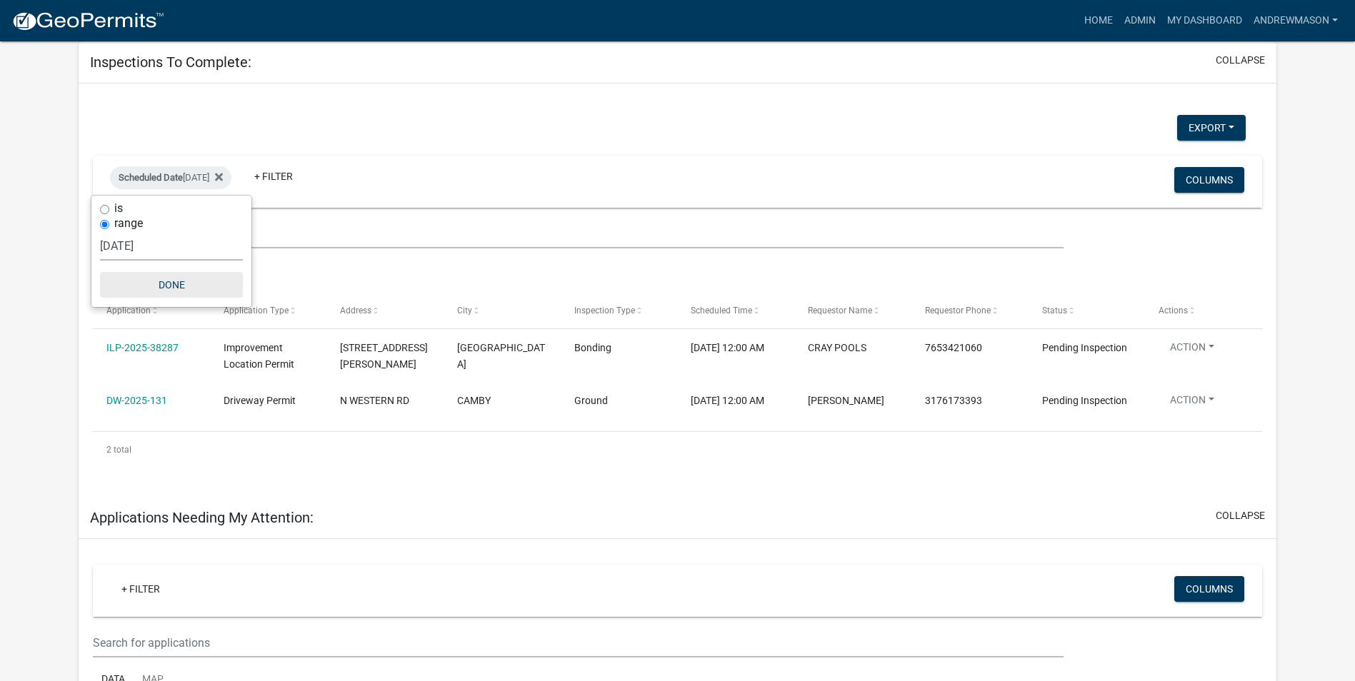
click at [181, 281] on button "Done" at bounding box center [171, 285] width 143 height 26
